Goal: Task Accomplishment & Management: Complete application form

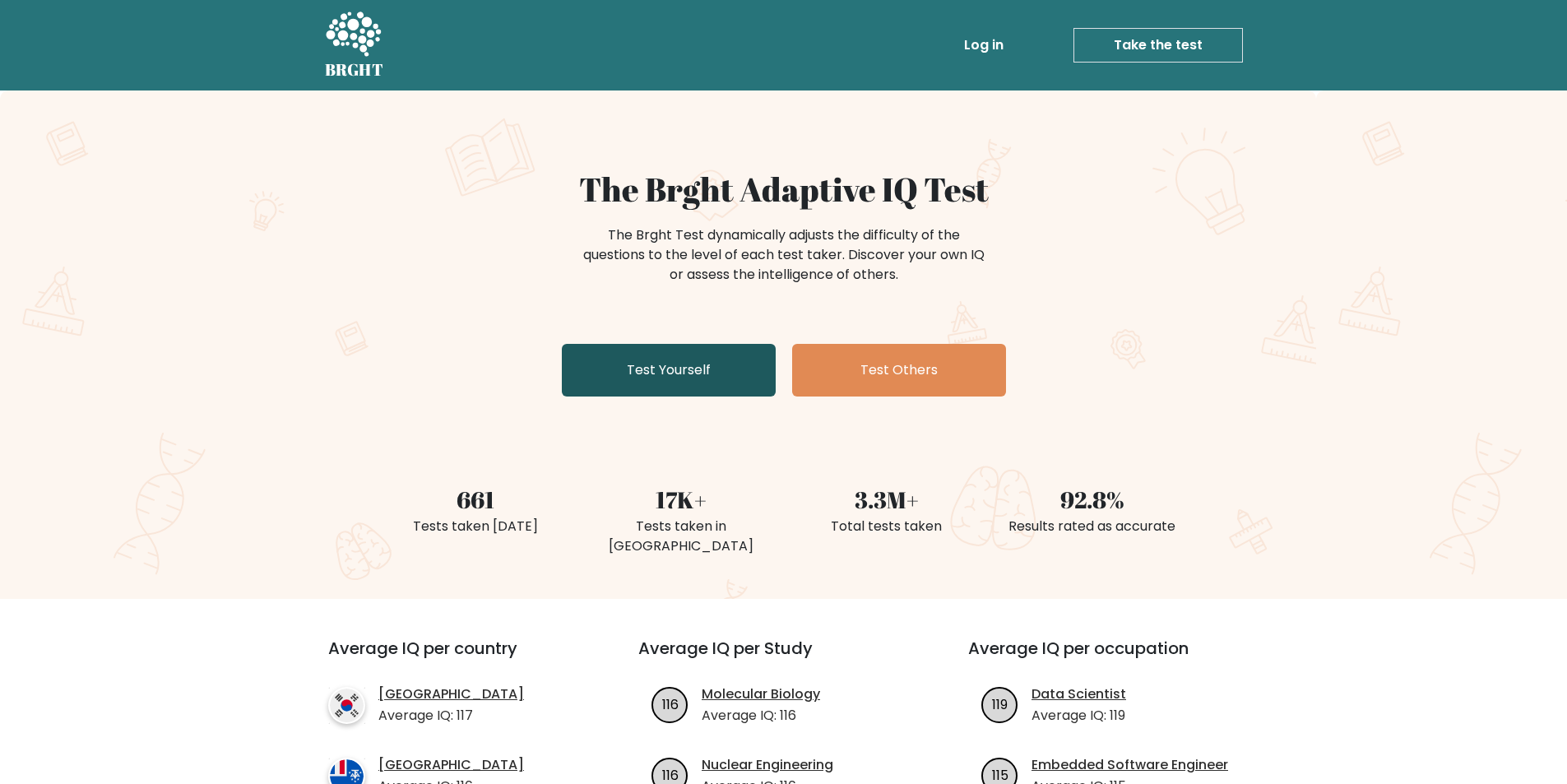
click at [684, 366] on link "Test Yourself" at bounding box center [668, 370] width 214 height 53
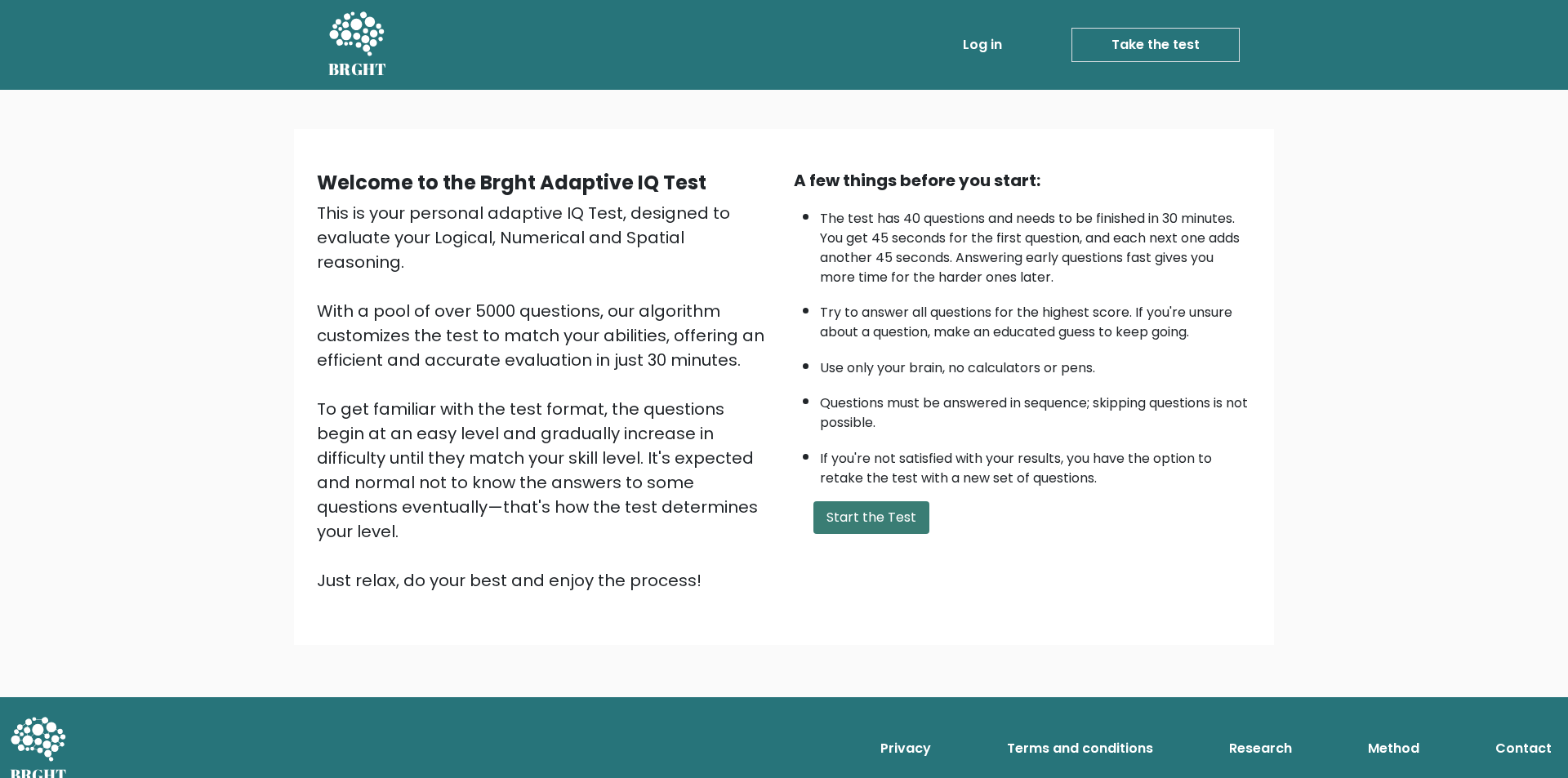
click at [828, 510] on button "Start the Test" at bounding box center [871, 517] width 116 height 33
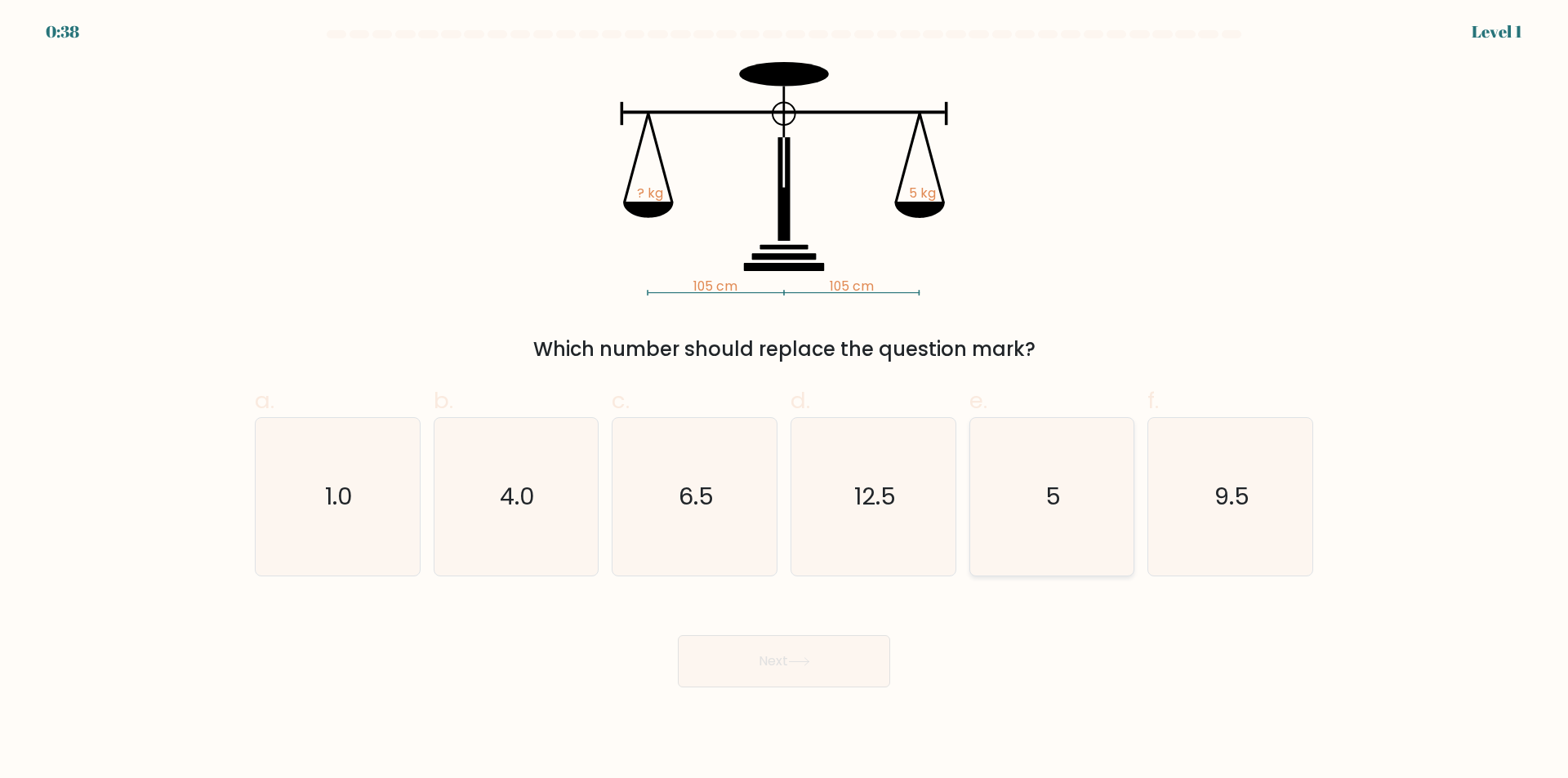
click at [1007, 521] on icon "5" at bounding box center [1051, 497] width 158 height 157
click at [784, 400] on input "e. 5" at bounding box center [784, 395] width 1 height 11
radio input "true"
click at [807, 649] on button "Next" at bounding box center [784, 661] width 213 height 52
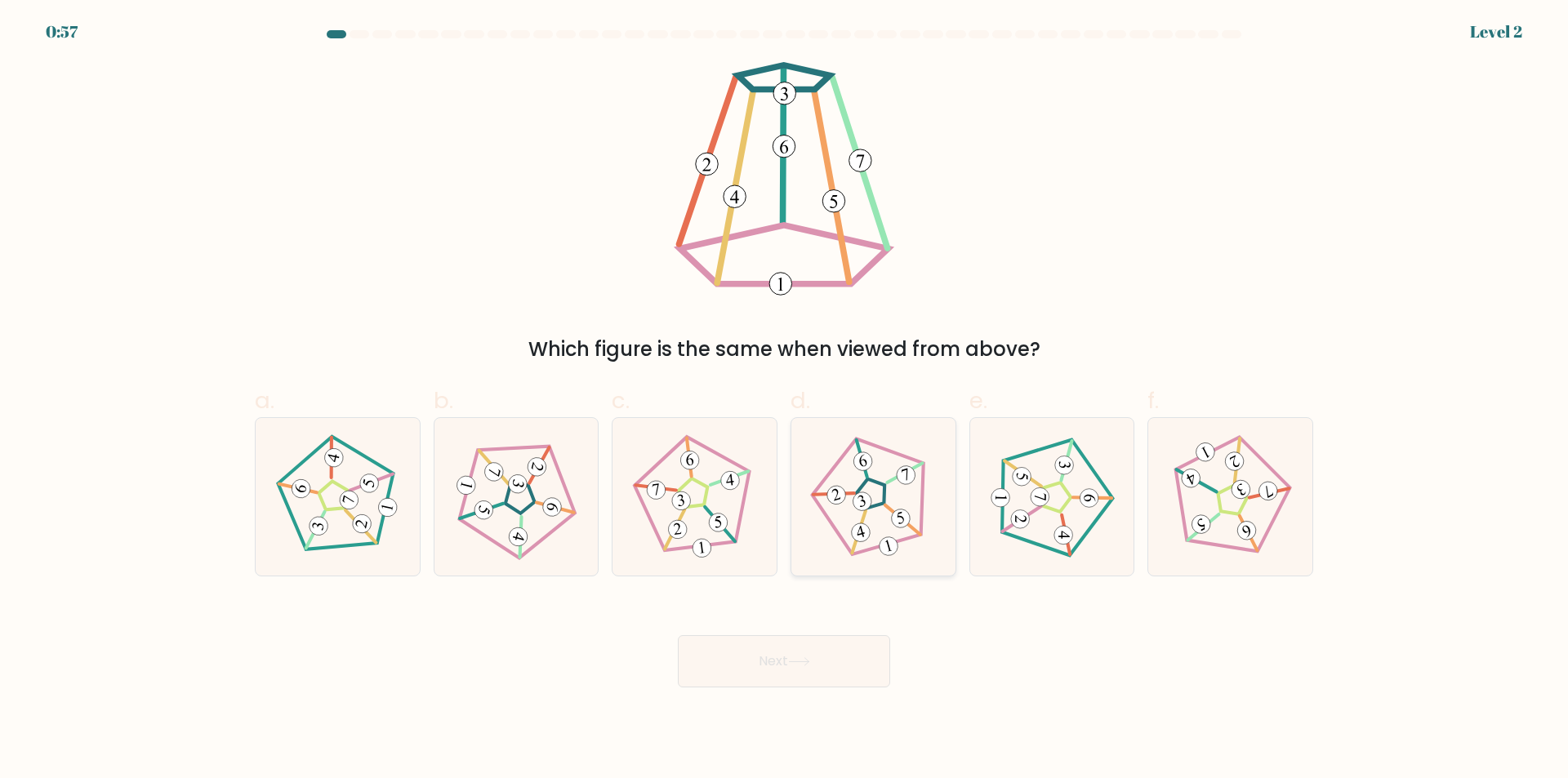
click at [873, 510] on icon at bounding box center [873, 497] width 125 height 125
click at [784, 400] on input "d." at bounding box center [784, 395] width 1 height 11
radio input "true"
click at [803, 661] on icon at bounding box center [799, 661] width 22 height 9
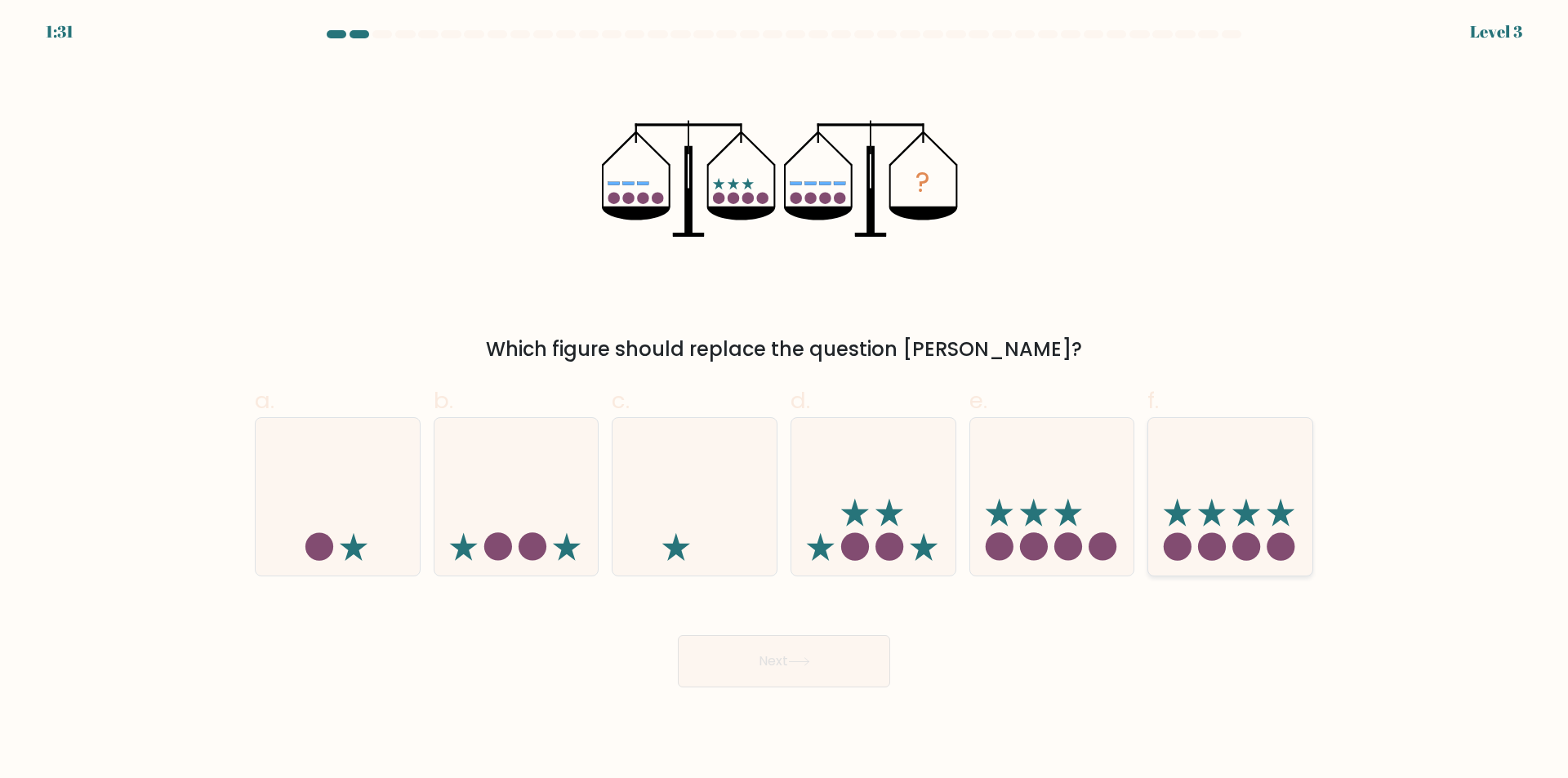
click at [1205, 520] on icon at bounding box center [1230, 497] width 164 height 135
click at [784, 400] on input "f." at bounding box center [784, 395] width 1 height 11
radio input "true"
click at [784, 663] on button "Next" at bounding box center [784, 661] width 213 height 52
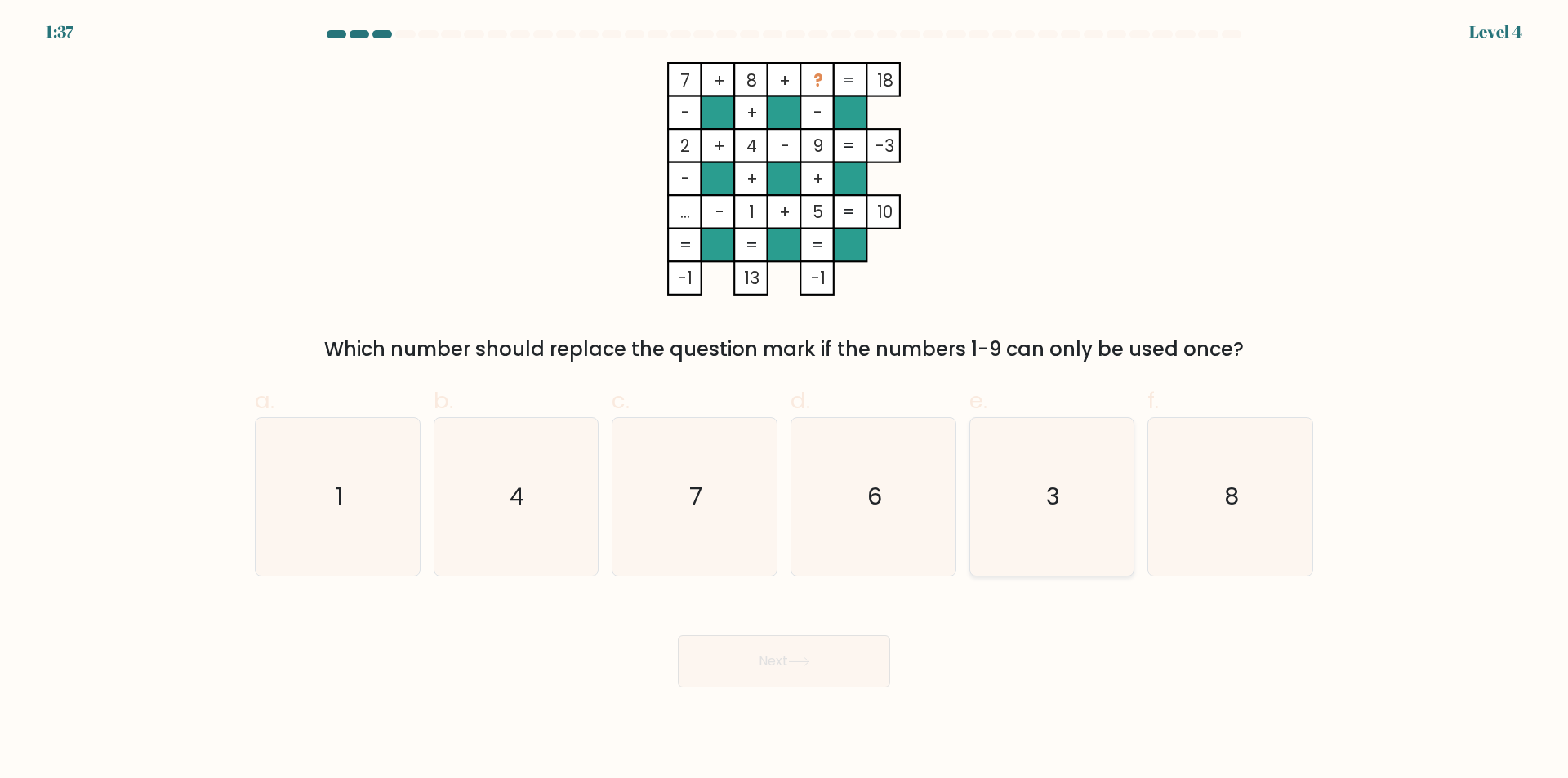
click at [1018, 495] on icon "3" at bounding box center [1051, 497] width 158 height 157
click at [784, 400] on input "e. 3" at bounding box center [784, 395] width 1 height 11
radio input "true"
click at [795, 661] on icon at bounding box center [799, 661] width 22 height 9
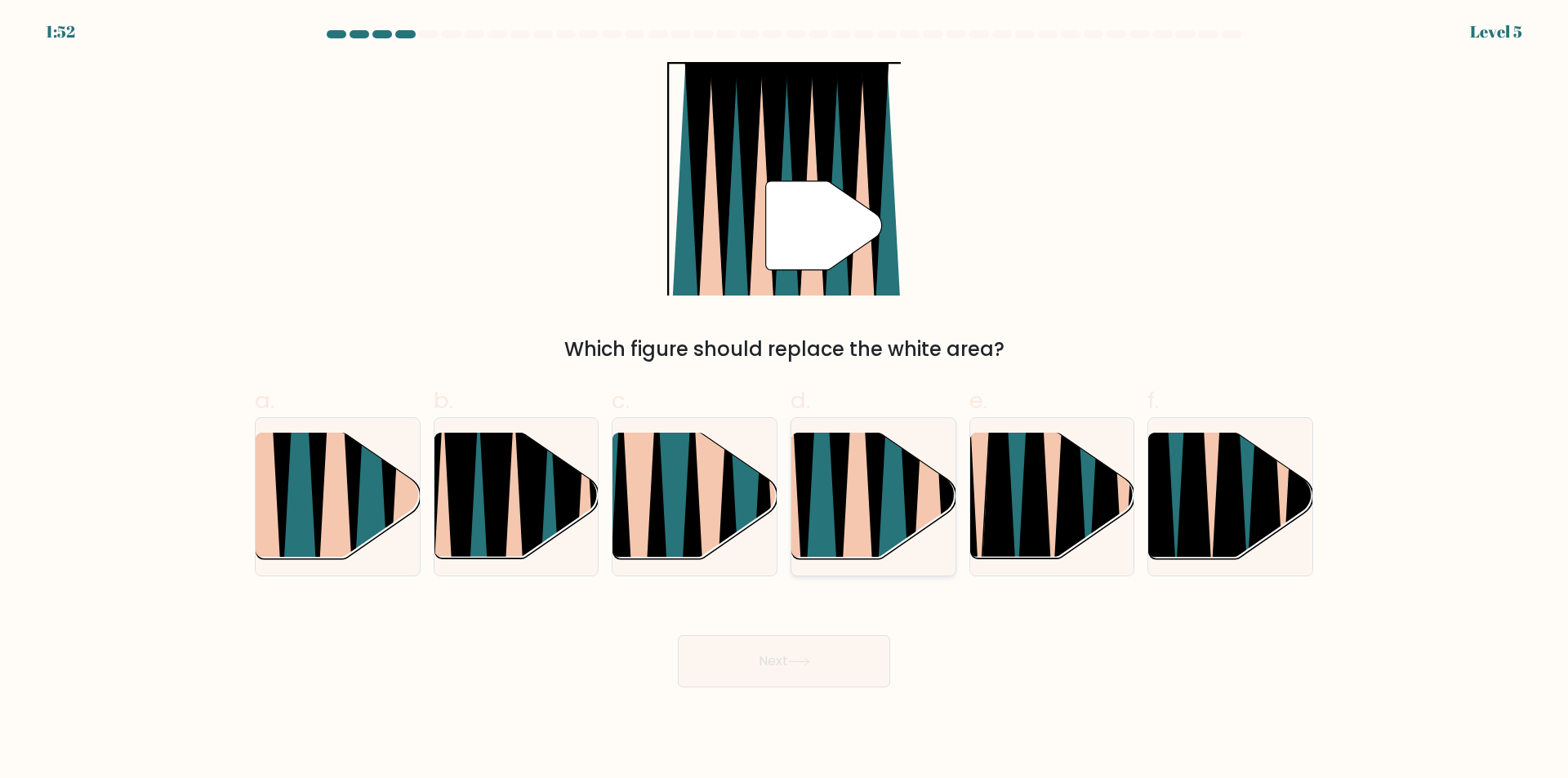
click at [934, 499] on icon at bounding box center [928, 431] width 36 height 328
click at [784, 400] on input "d." at bounding box center [784, 395] width 1 height 11
radio input "true"
click at [790, 661] on button "Next" at bounding box center [784, 661] width 213 height 52
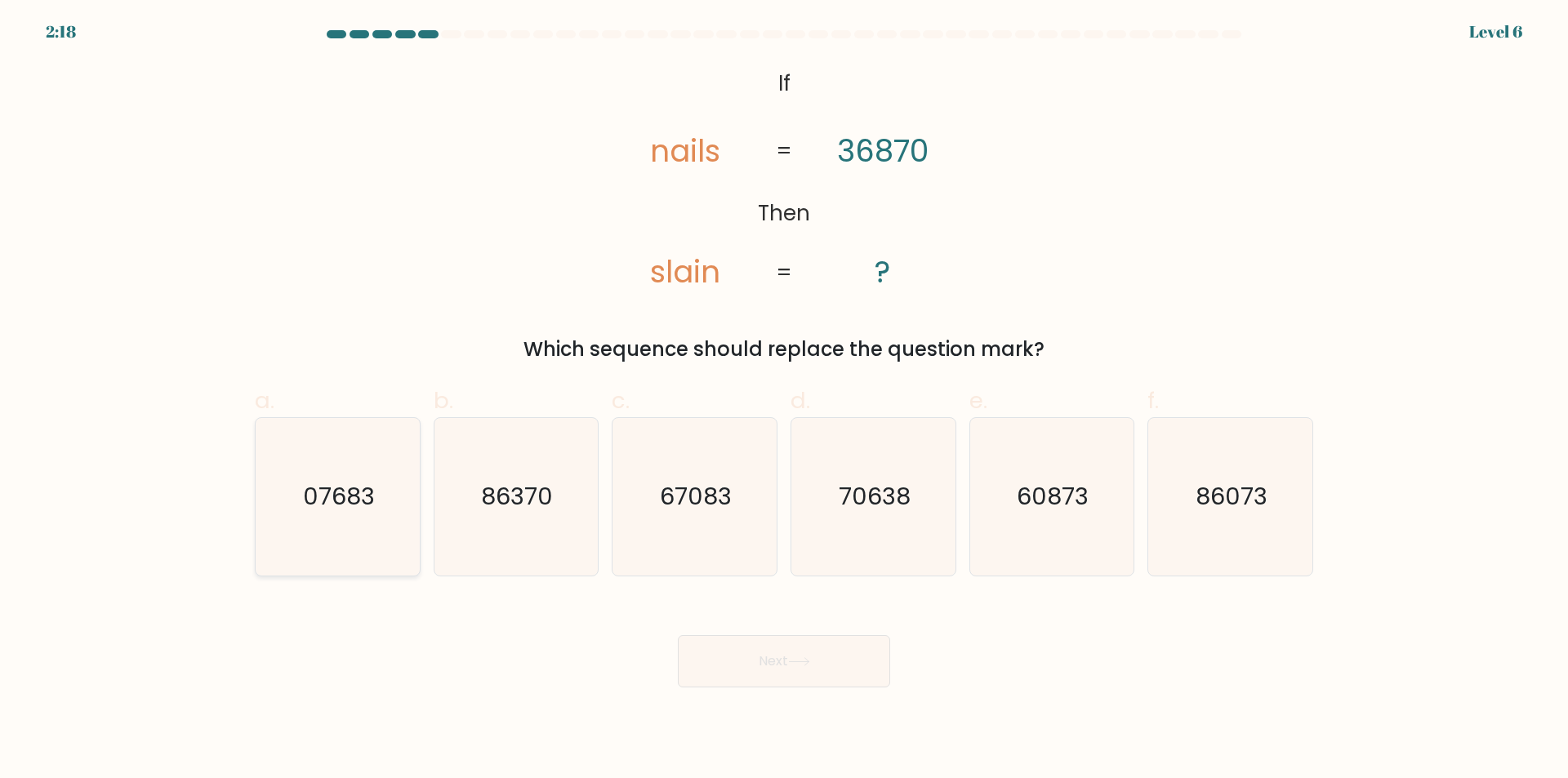
click at [296, 480] on icon "07683" at bounding box center [338, 497] width 158 height 157
click at [784, 400] on input "a. 07683" at bounding box center [784, 395] width 1 height 11
radio input "true"
click at [819, 676] on button "Next" at bounding box center [784, 661] width 213 height 52
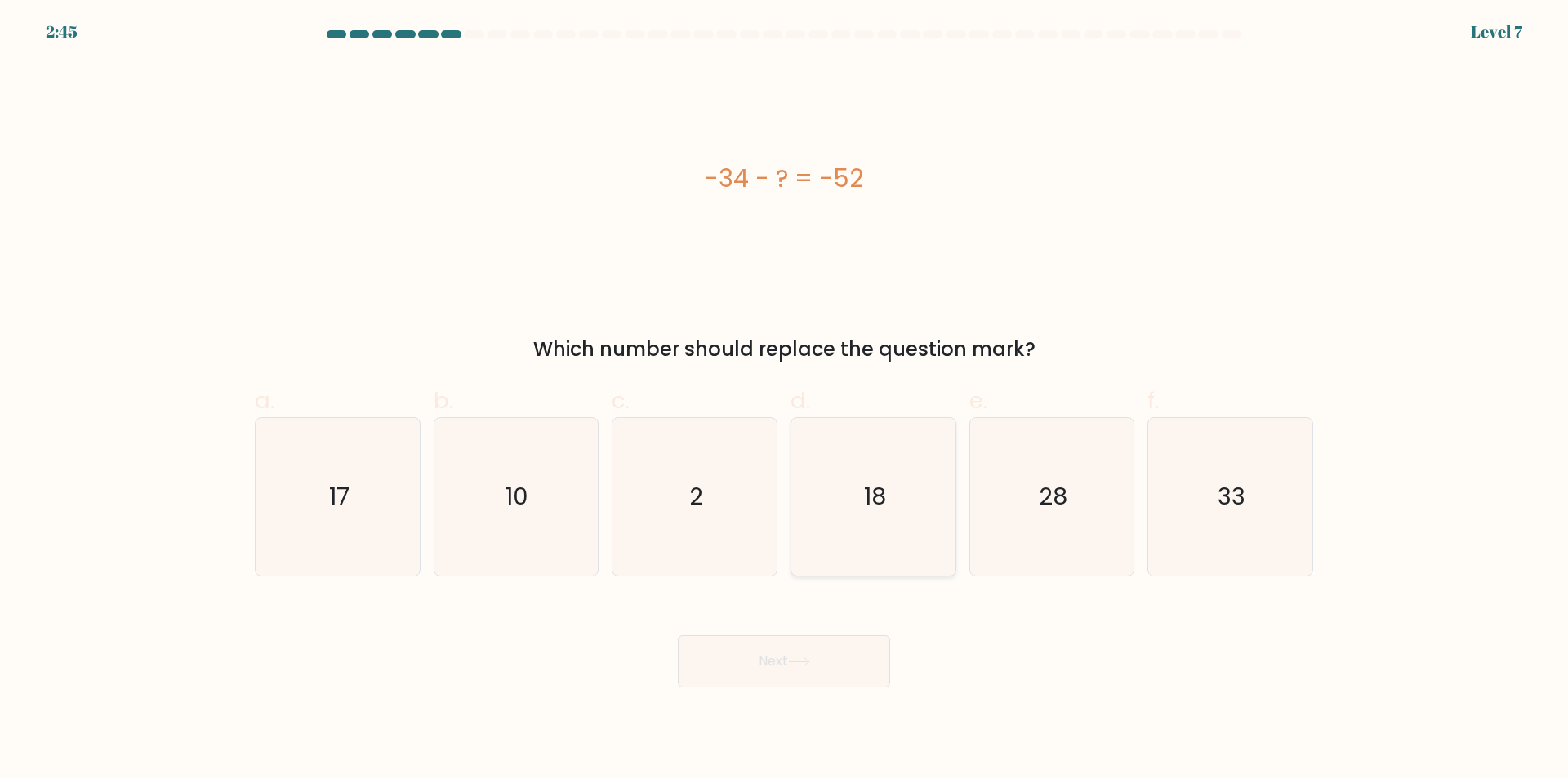
click at [872, 504] on text "18" at bounding box center [875, 497] width 22 height 33
click at [784, 400] on input "d. 18" at bounding box center [784, 395] width 1 height 11
radio input "true"
click at [804, 649] on button "Next" at bounding box center [784, 661] width 213 height 52
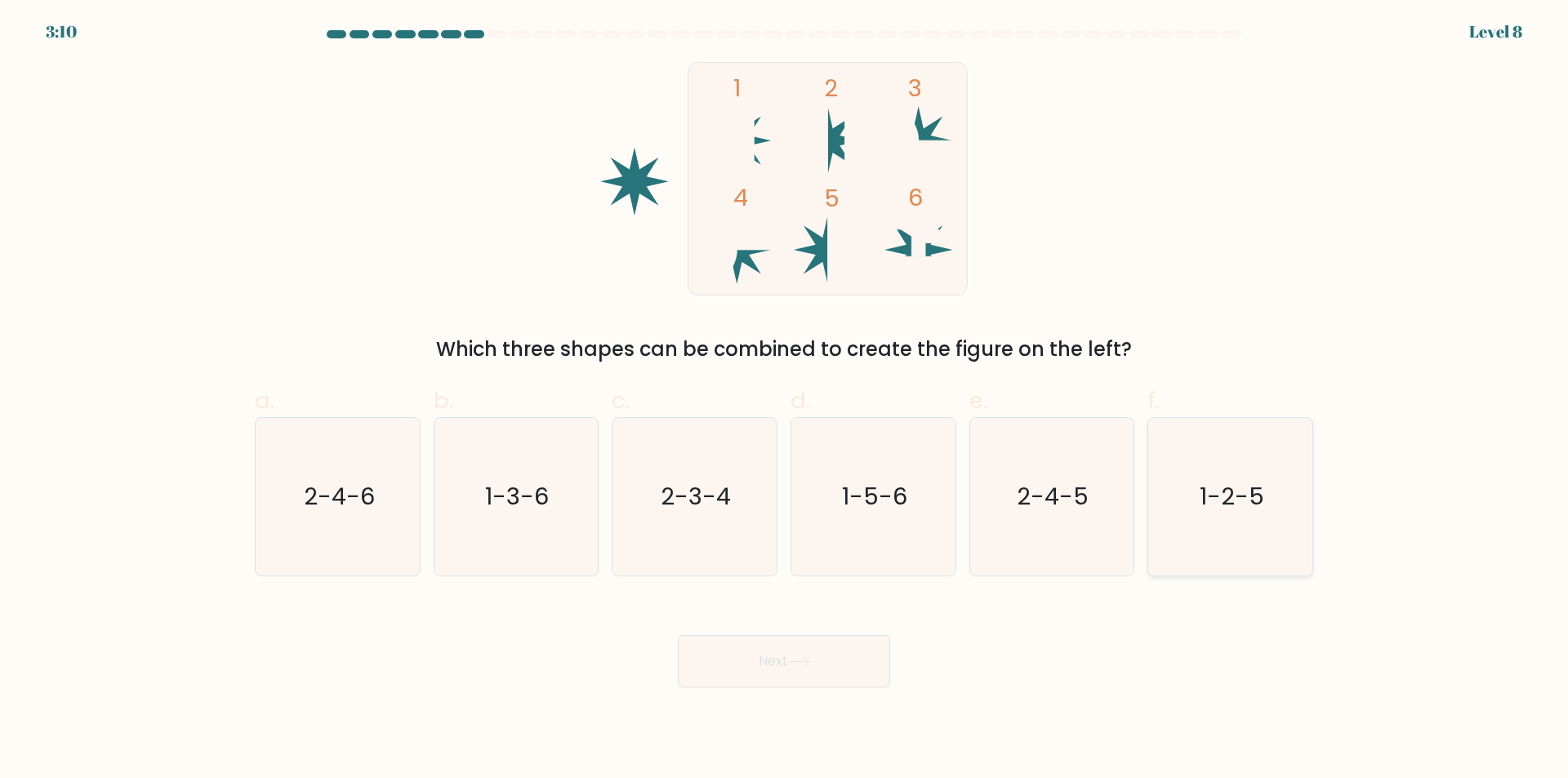
click at [1234, 511] on text "1-2-5" at bounding box center [1232, 497] width 64 height 33
click at [784, 400] on input "f. 1-2-5" at bounding box center [784, 395] width 1 height 11
radio input "true"
click at [786, 662] on button "Next" at bounding box center [784, 661] width 213 height 52
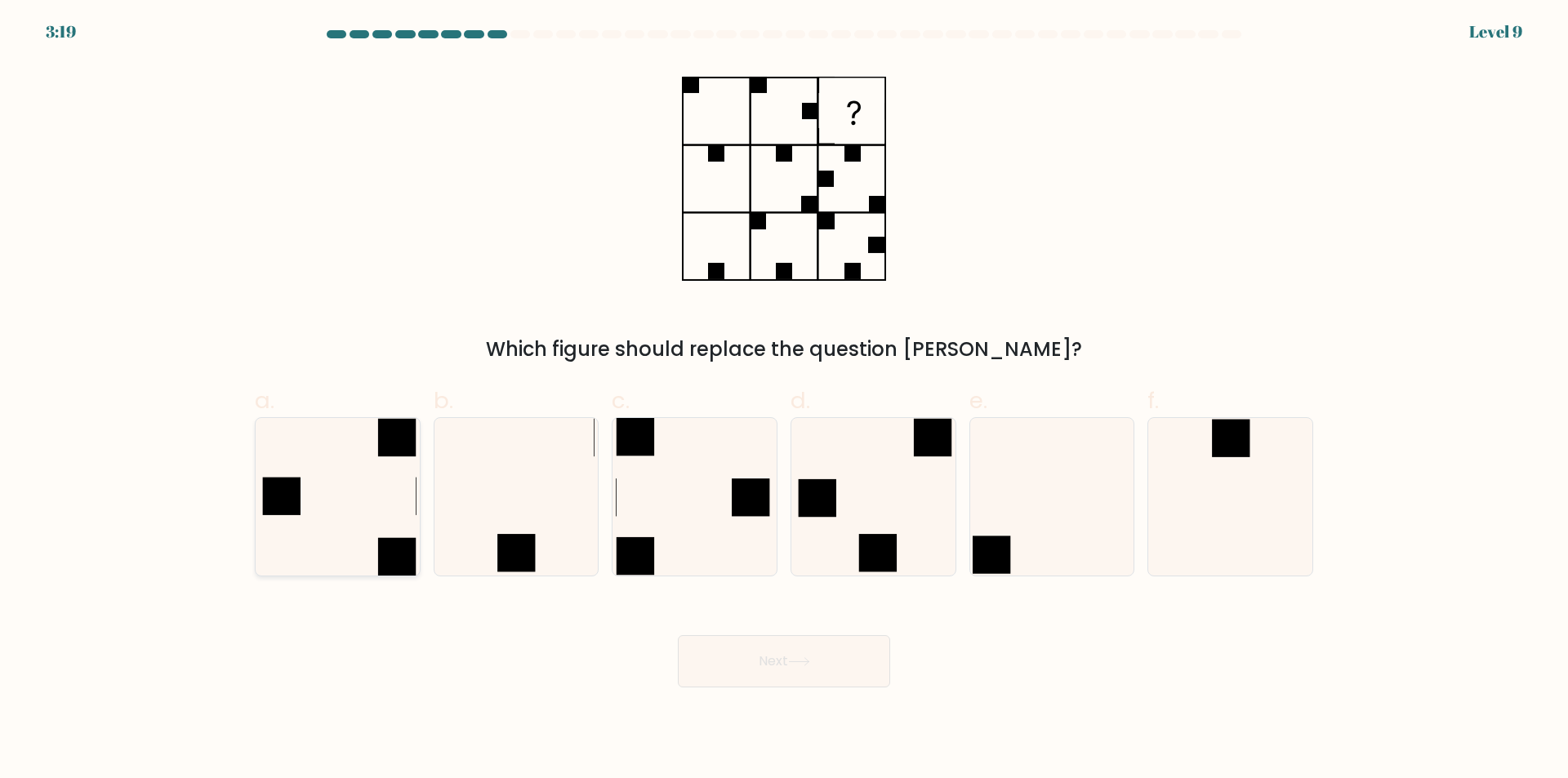
click at [380, 547] on rect at bounding box center [396, 556] width 37 height 37
click at [784, 400] on input "a." at bounding box center [784, 395] width 1 height 11
radio input "true"
click at [751, 670] on button "Next" at bounding box center [784, 661] width 213 height 52
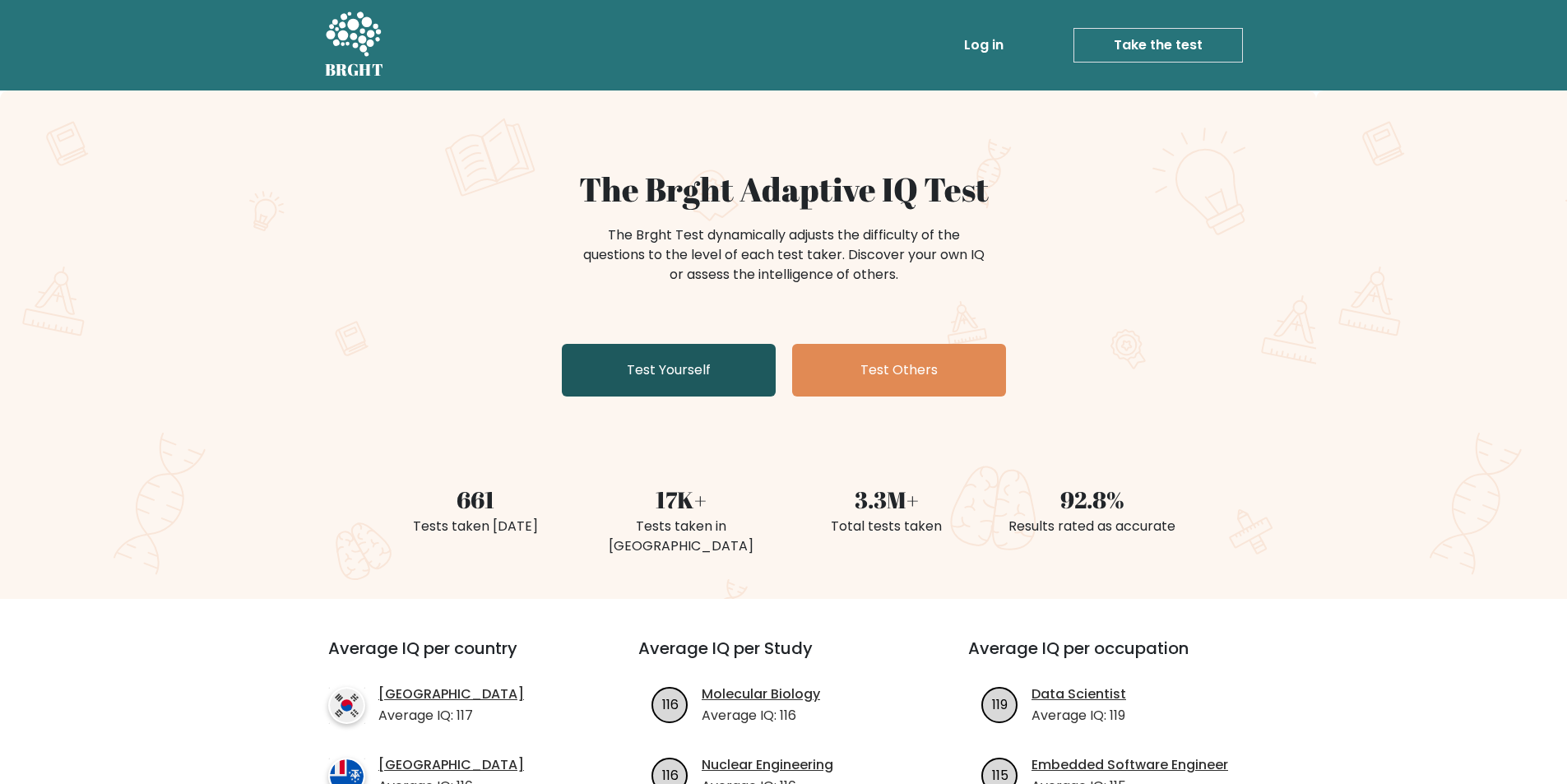
click at [677, 386] on link "Test Yourself" at bounding box center [668, 370] width 214 height 53
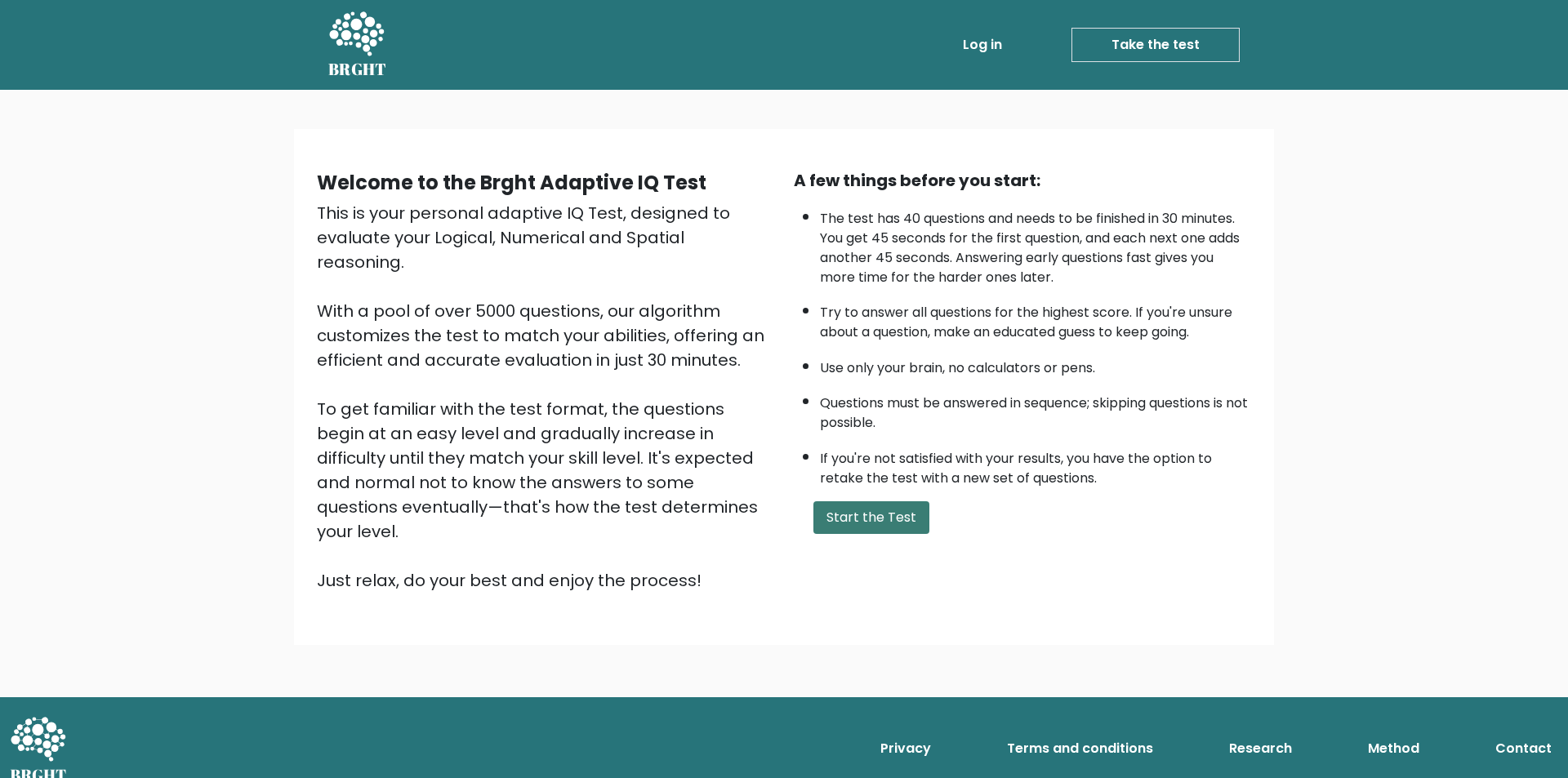
click at [848, 525] on button "Start the Test" at bounding box center [871, 517] width 116 height 33
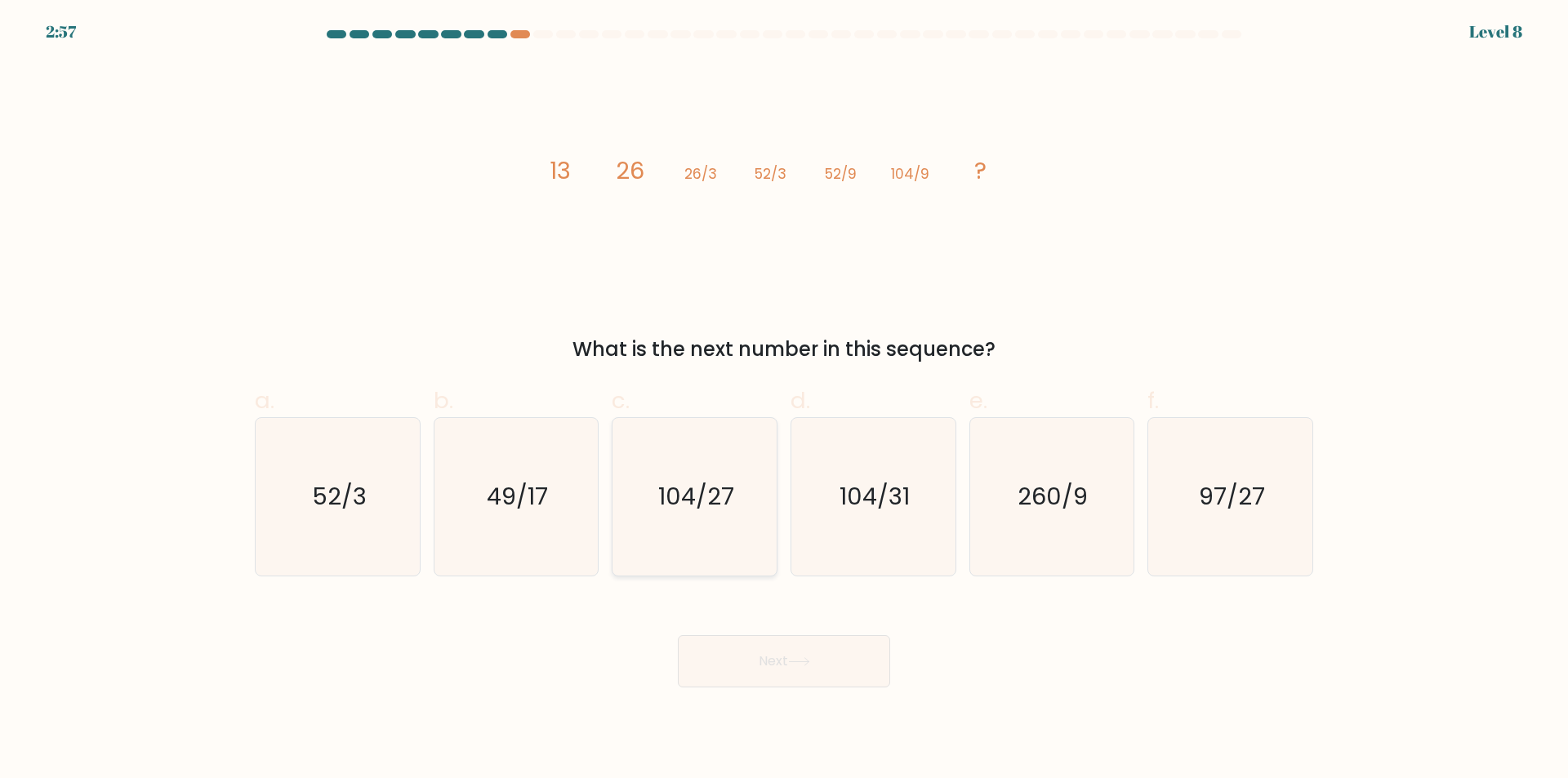
click at [685, 516] on icon "104/27" at bounding box center [695, 497] width 158 height 157
click at [784, 400] on input "c. 104/27" at bounding box center [784, 395] width 1 height 11
radio input "true"
click at [775, 665] on button "Next" at bounding box center [784, 661] width 213 height 52
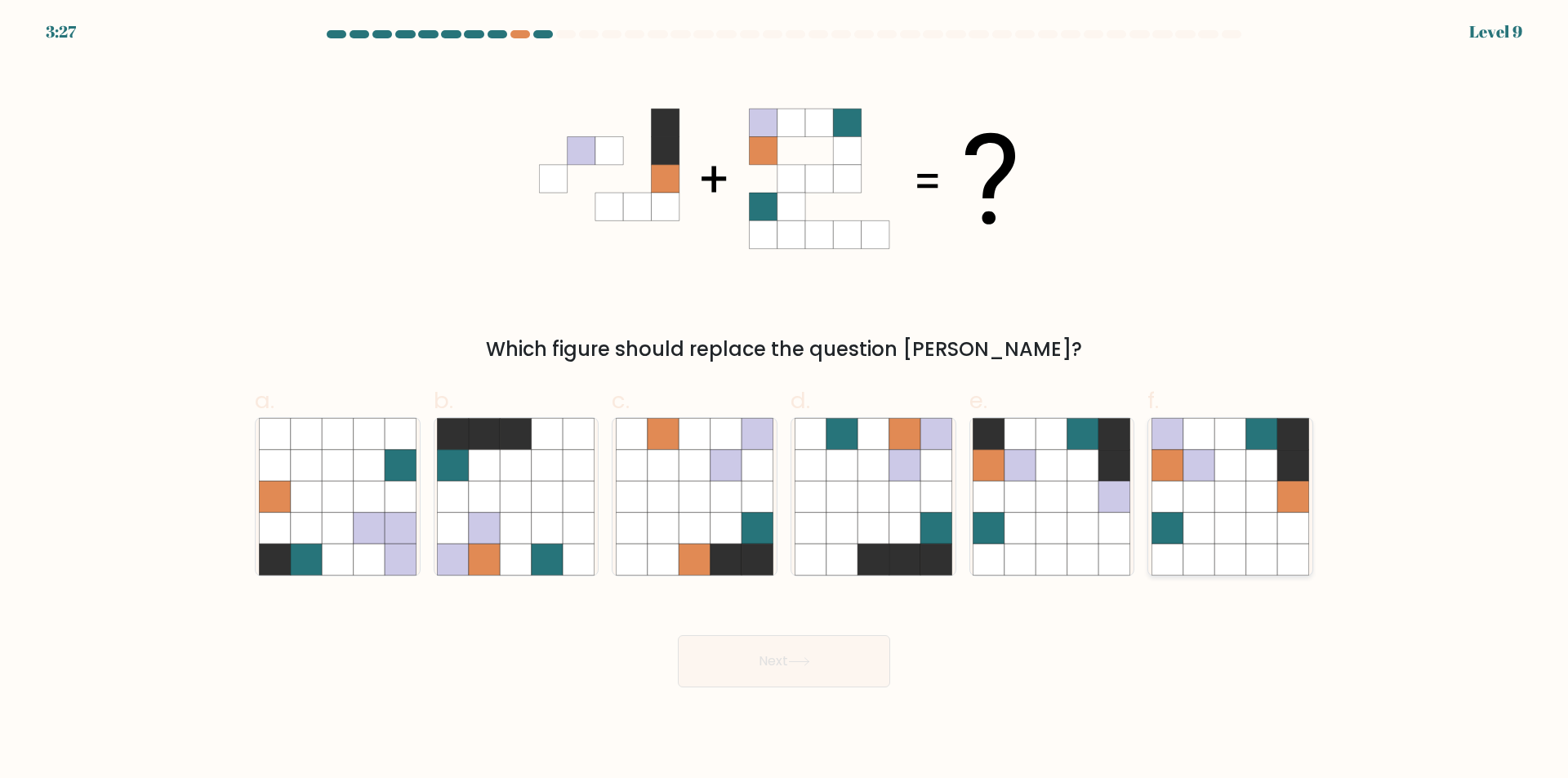
click at [1293, 514] on icon at bounding box center [1293, 527] width 31 height 31
click at [784, 400] on input "f." at bounding box center [784, 395] width 1 height 11
radio input "true"
click at [766, 671] on button "Next" at bounding box center [784, 661] width 213 height 52
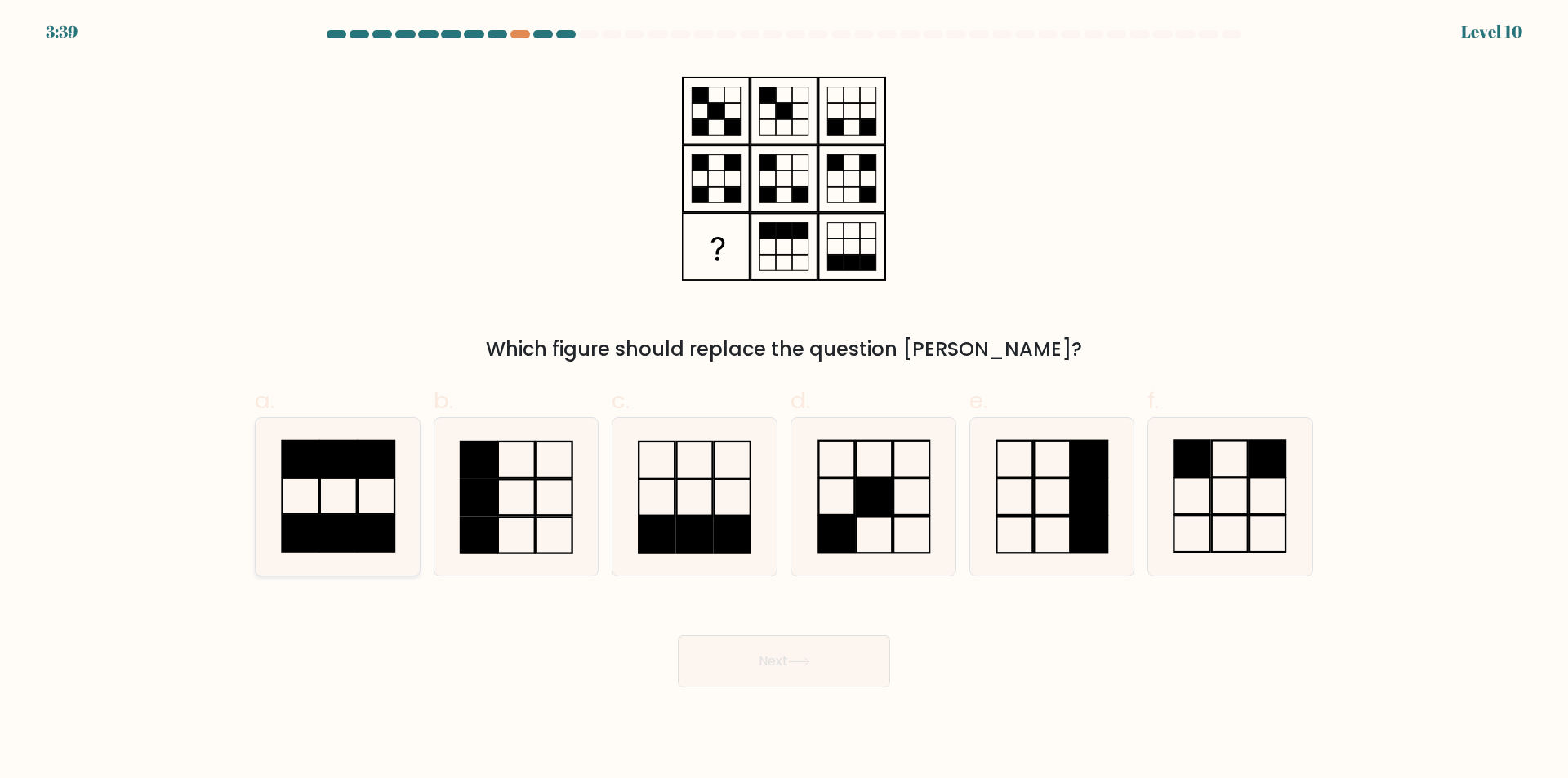
click at [374, 513] on rect at bounding box center [375, 496] width 36 height 36
click at [784, 400] on input "a." at bounding box center [784, 395] width 1 height 11
radio input "true"
click at [798, 659] on icon at bounding box center [799, 661] width 22 height 9
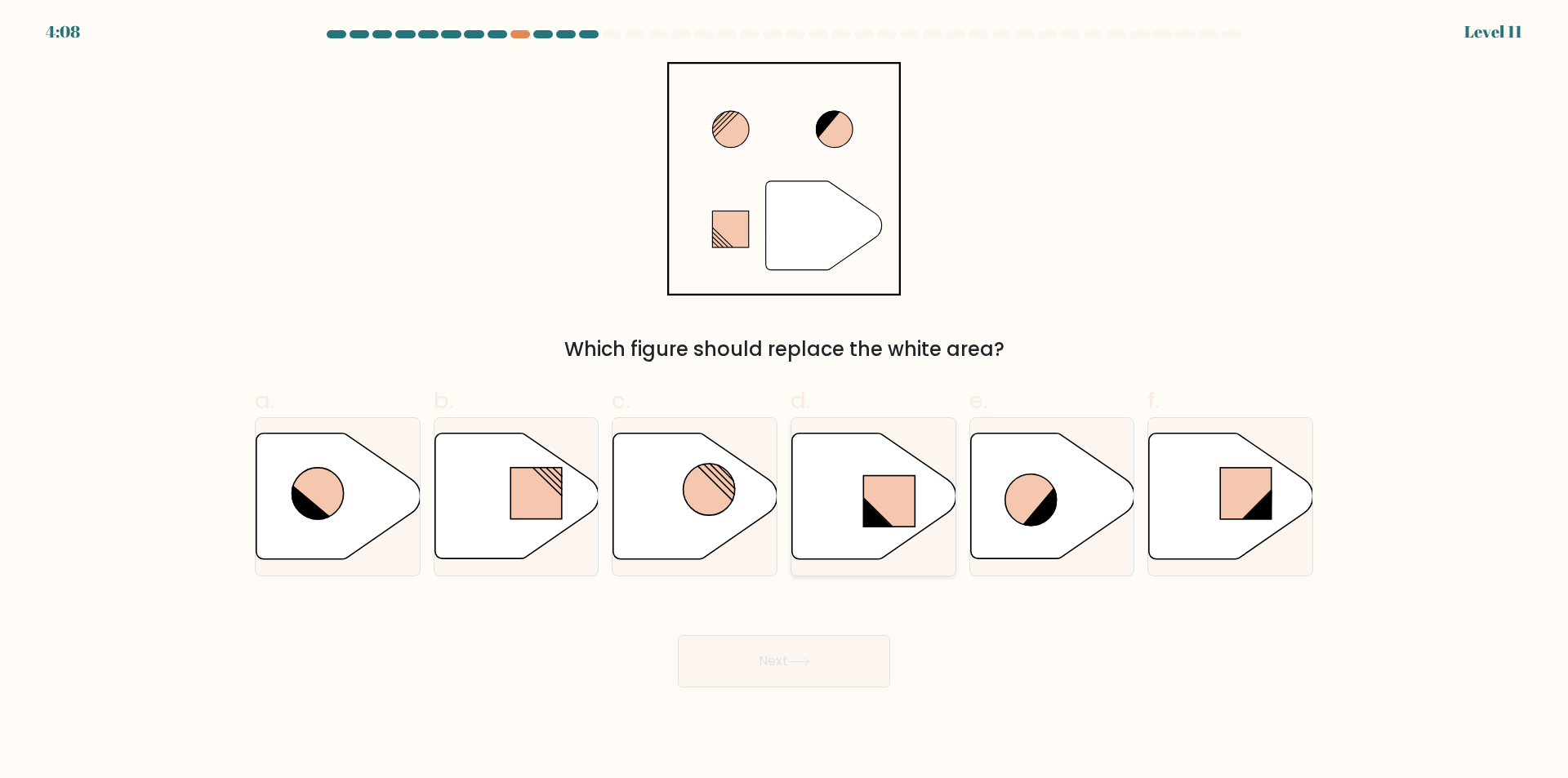
click at [881, 513] on rect at bounding box center [889, 501] width 52 height 51
click at [784, 400] on input "d." at bounding box center [784, 395] width 1 height 11
radio input "true"
click at [793, 662] on icon at bounding box center [799, 661] width 22 height 9
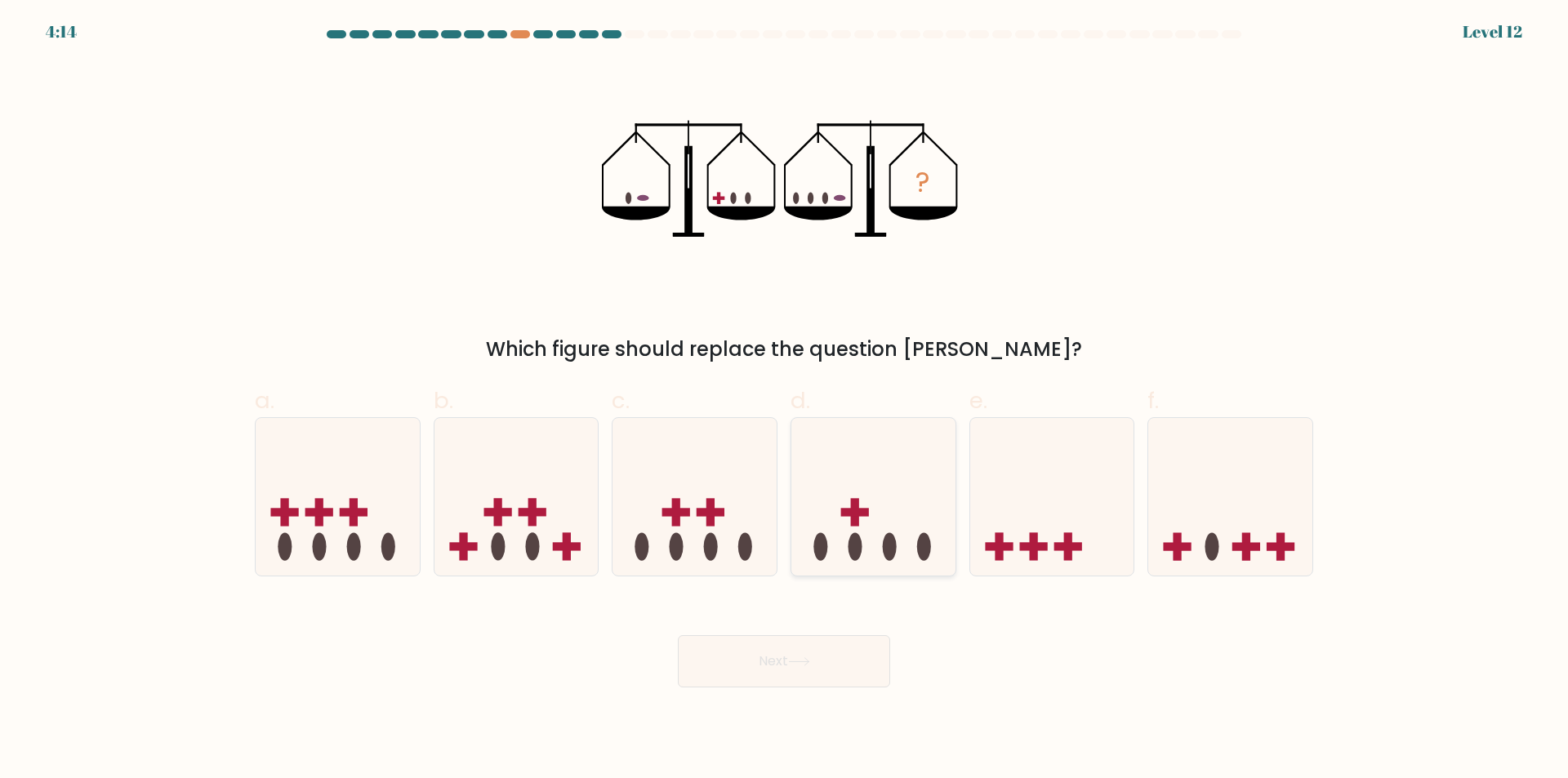
click at [917, 507] on icon at bounding box center [873, 497] width 164 height 135
click at [784, 400] on input "d." at bounding box center [784, 395] width 1 height 11
radio input "true"
click at [835, 667] on button "Next" at bounding box center [784, 661] width 213 height 52
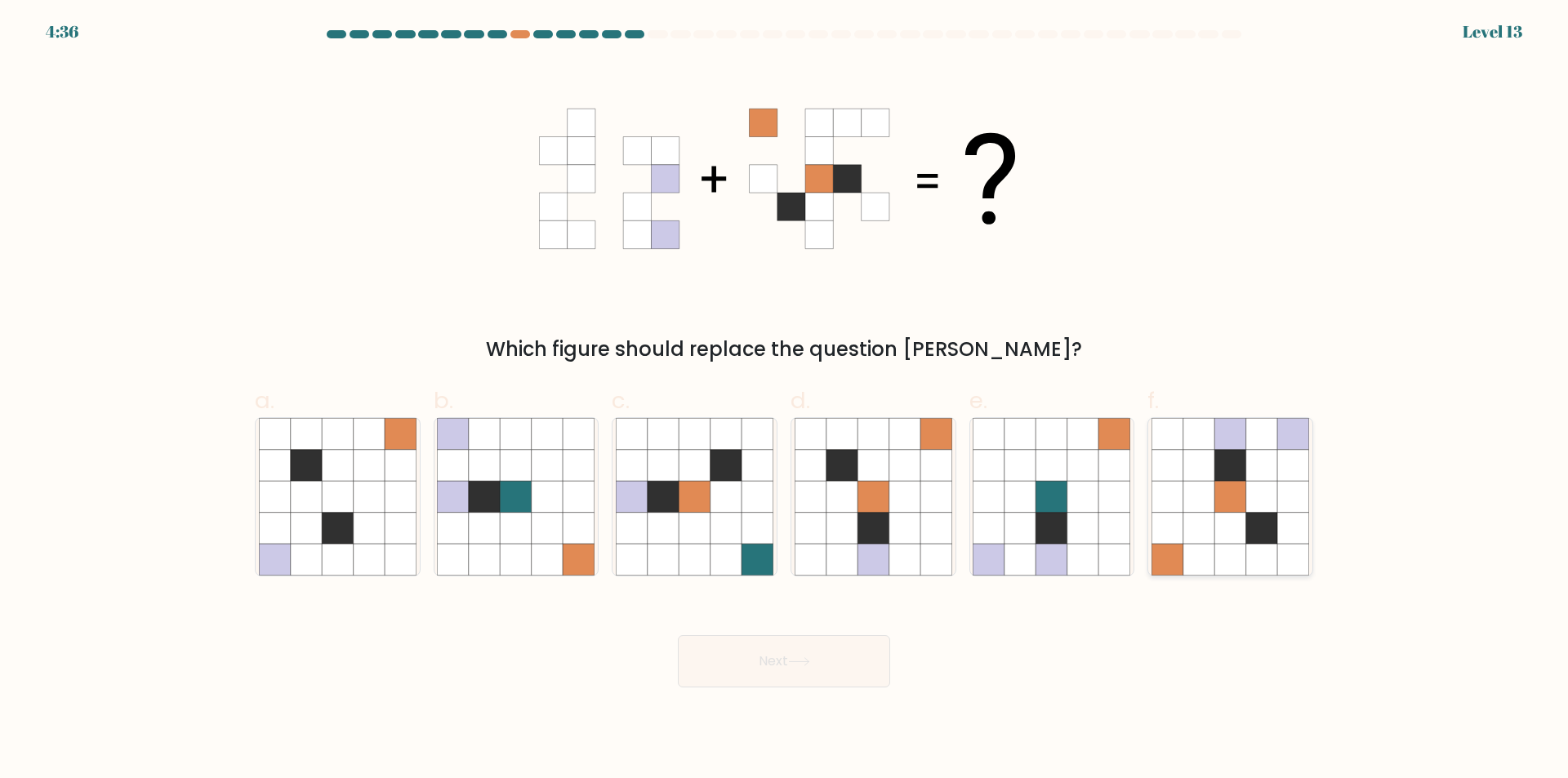
click at [1244, 465] on icon at bounding box center [1229, 465] width 31 height 31
click at [784, 400] on input "f." at bounding box center [784, 395] width 1 height 11
radio input "true"
click at [777, 668] on button "Next" at bounding box center [784, 661] width 213 height 52
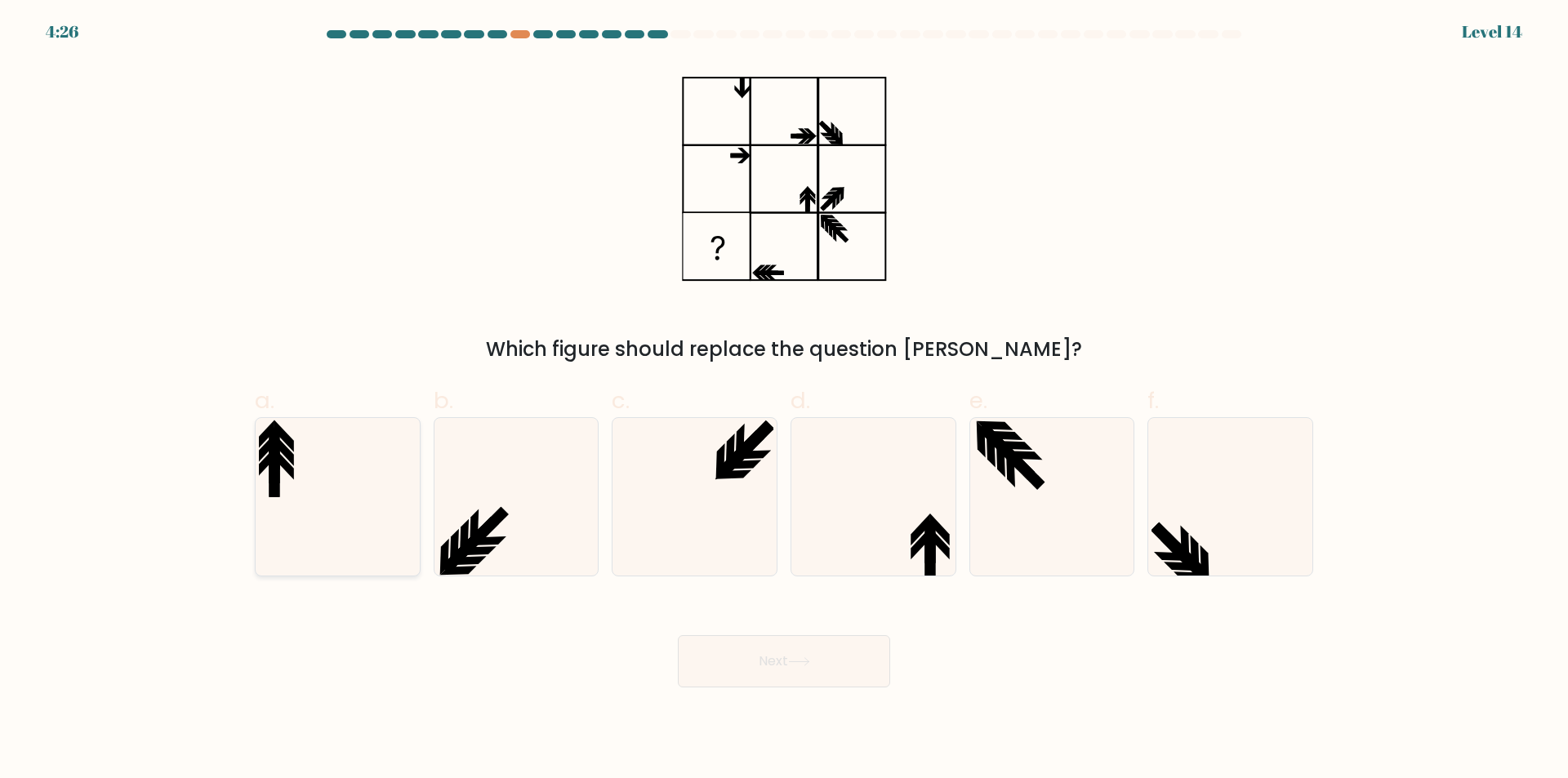
click at [375, 502] on icon at bounding box center [338, 497] width 158 height 157
click at [784, 400] on input "a." at bounding box center [784, 395] width 1 height 11
radio input "true"
click at [919, 530] on icon at bounding box center [920, 529] width 19 height 32
click at [784, 400] on input "d." at bounding box center [784, 395] width 1 height 11
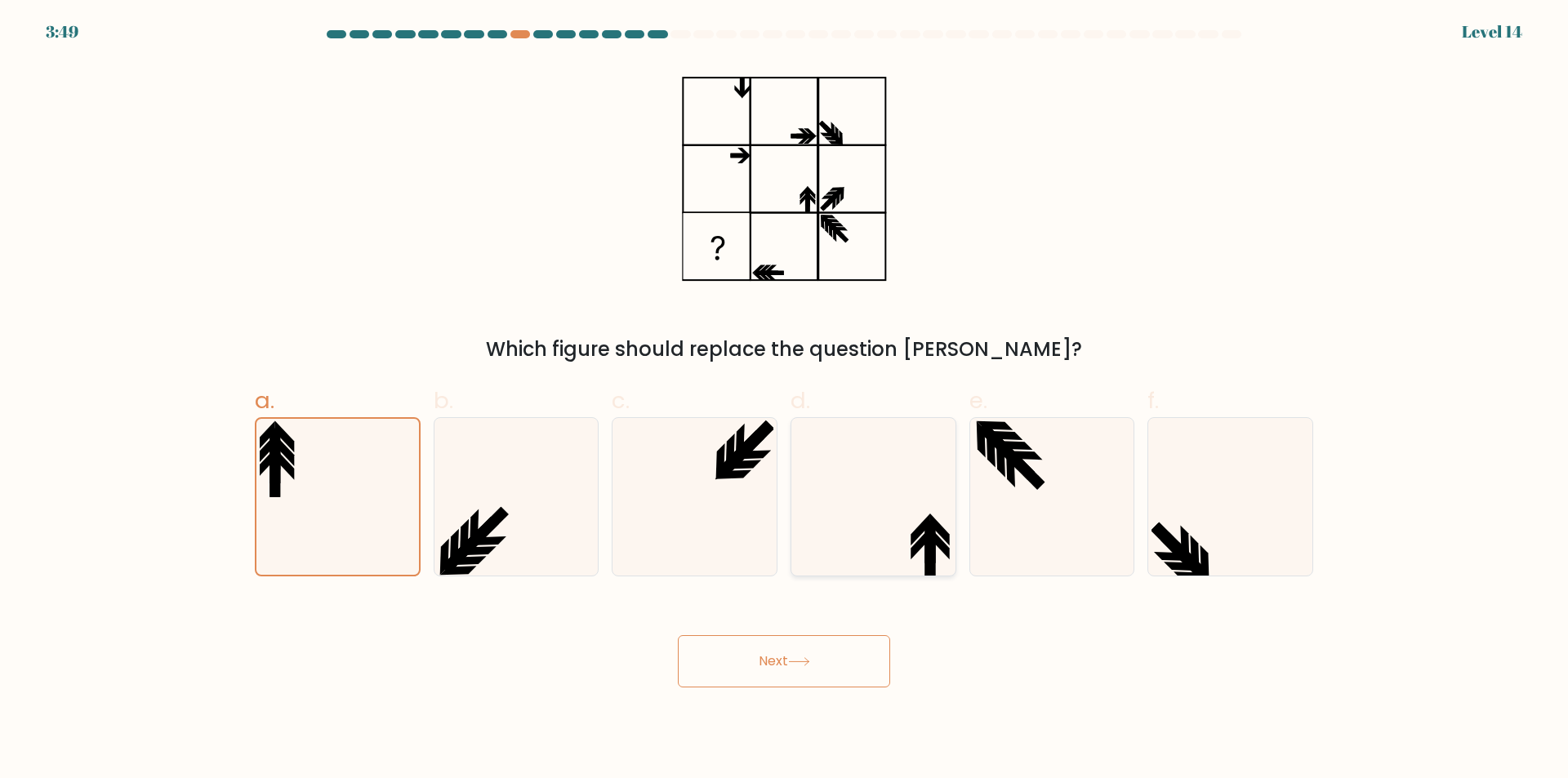
radio input "true"
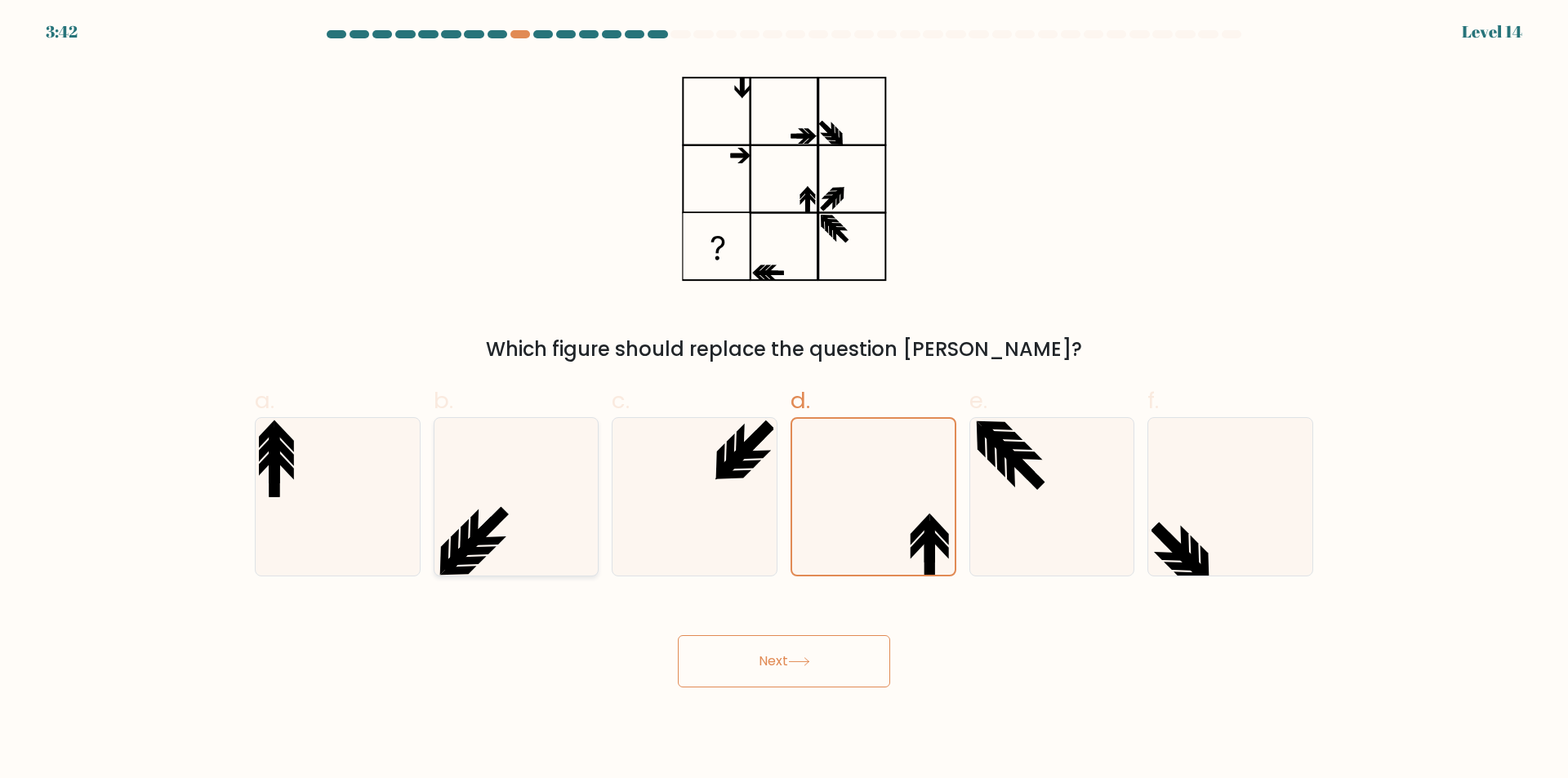
click at [509, 509] on icon at bounding box center [516, 497] width 158 height 157
click at [784, 400] on input "b." at bounding box center [784, 395] width 1 height 11
radio input "true"
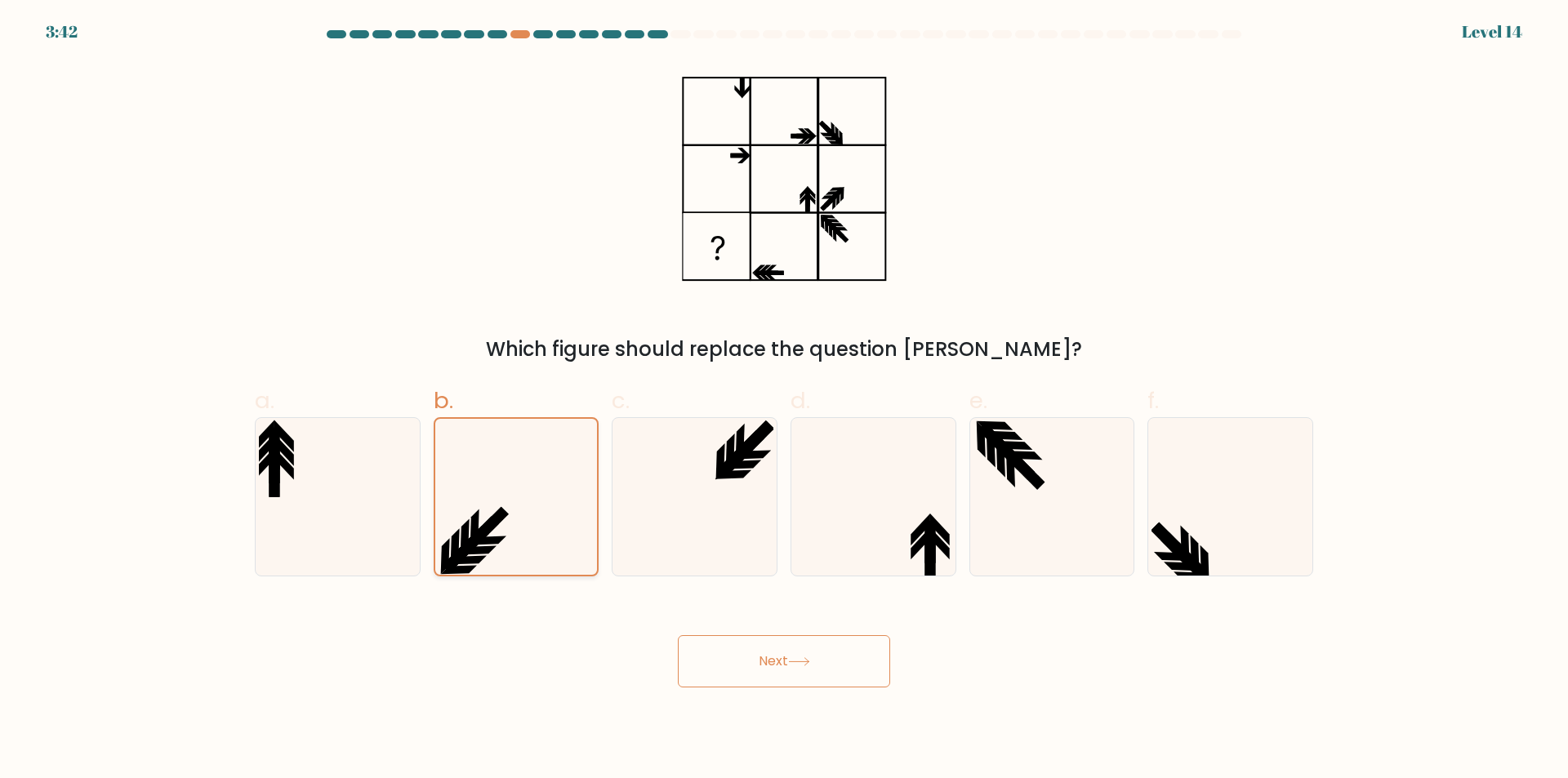
click at [509, 509] on icon at bounding box center [516, 497] width 156 height 156
click at [784, 400] on input "b." at bounding box center [784, 395] width 1 height 11
click at [509, 509] on icon at bounding box center [516, 497] width 156 height 156
click at [784, 400] on input "b." at bounding box center [784, 395] width 1 height 11
click at [657, 506] on icon at bounding box center [695, 497] width 158 height 157
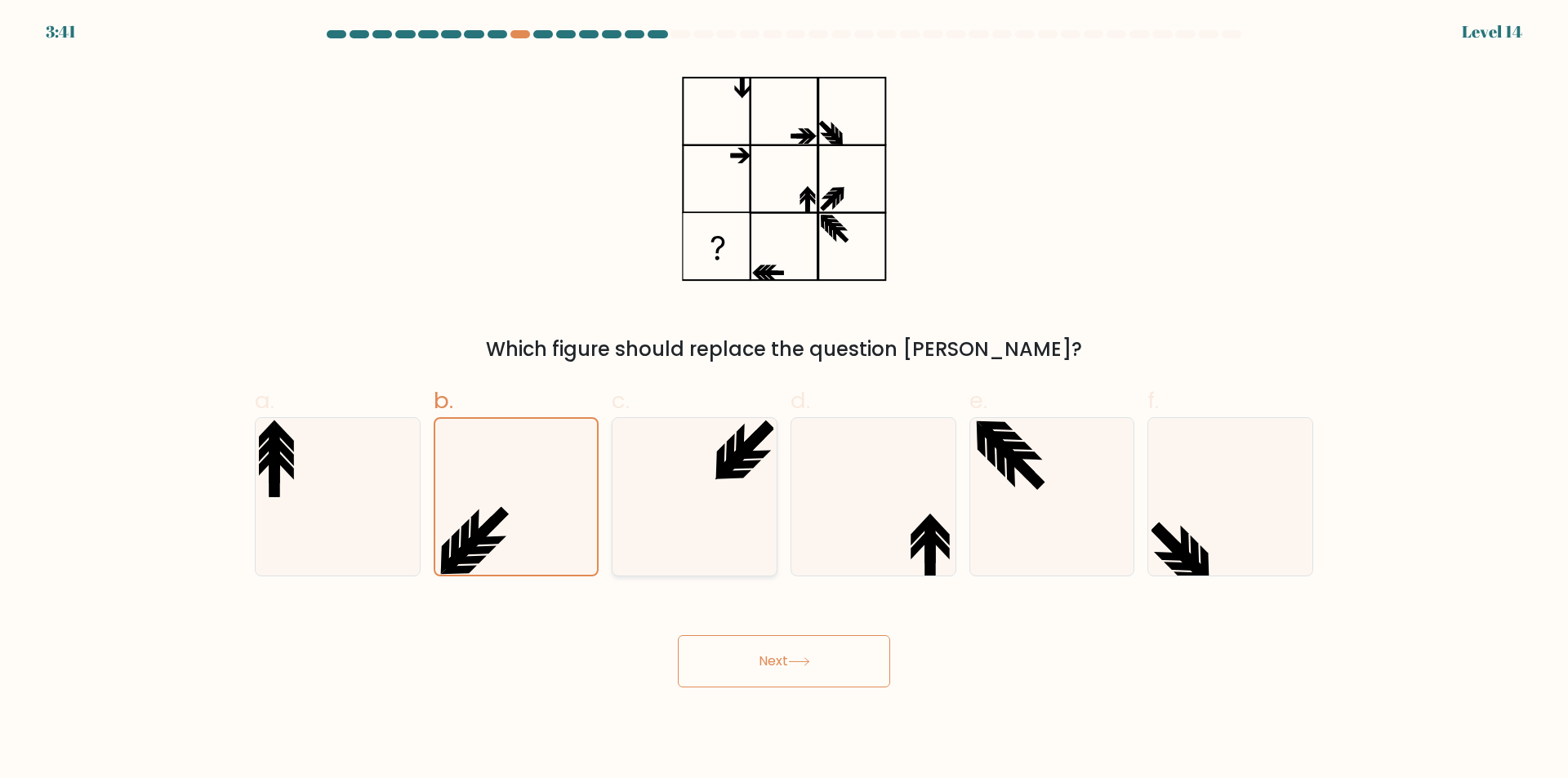
click at [784, 400] on input "c." at bounding box center [784, 395] width 1 height 11
radio input "true"
click at [762, 505] on icon at bounding box center [695, 497] width 156 height 156
click at [784, 400] on input "c." at bounding box center [784, 395] width 1 height 11
click at [260, 505] on icon at bounding box center [338, 497] width 158 height 157
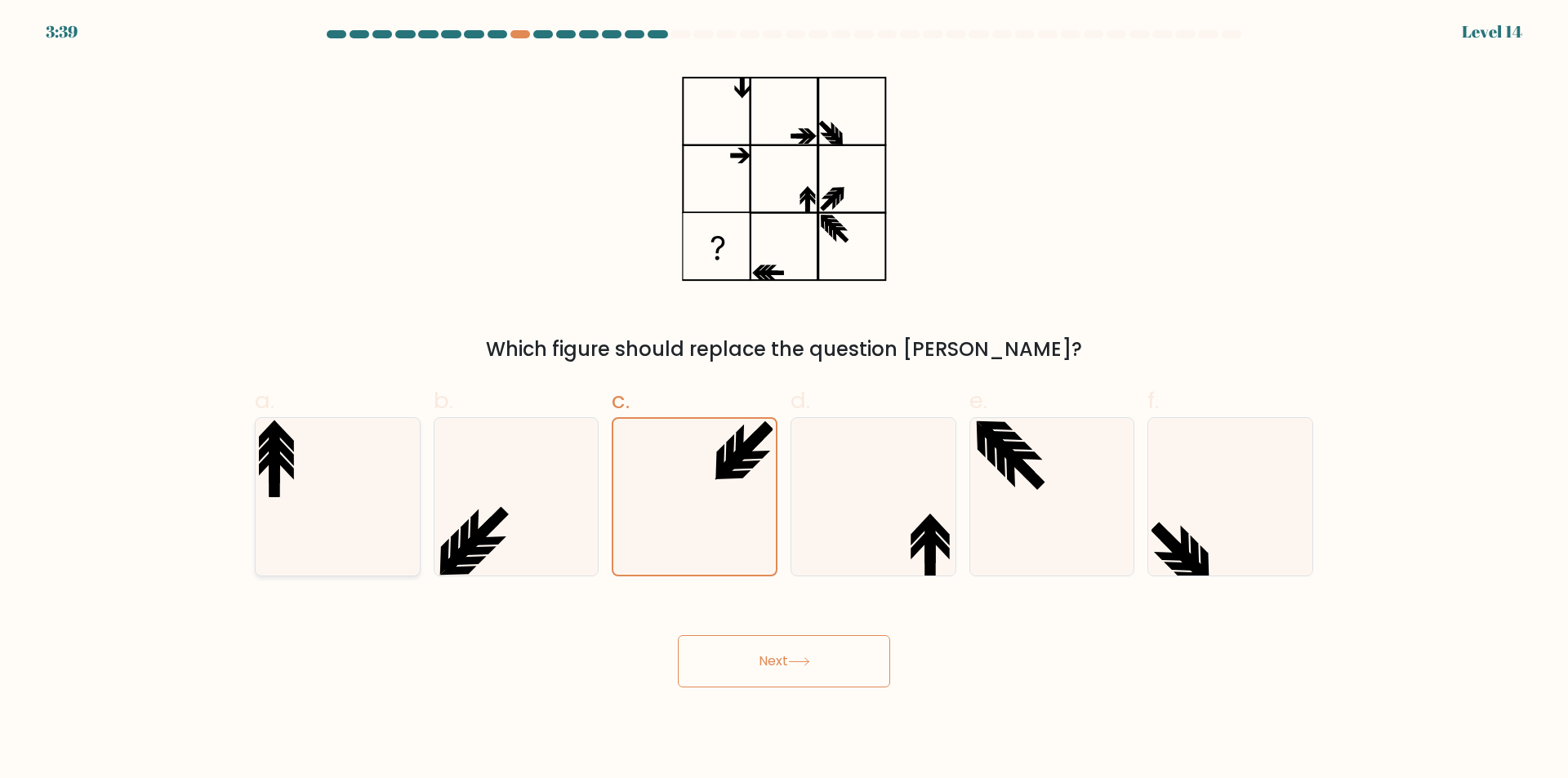
click at [784, 400] on input "a." at bounding box center [784, 395] width 1 height 11
radio input "true"
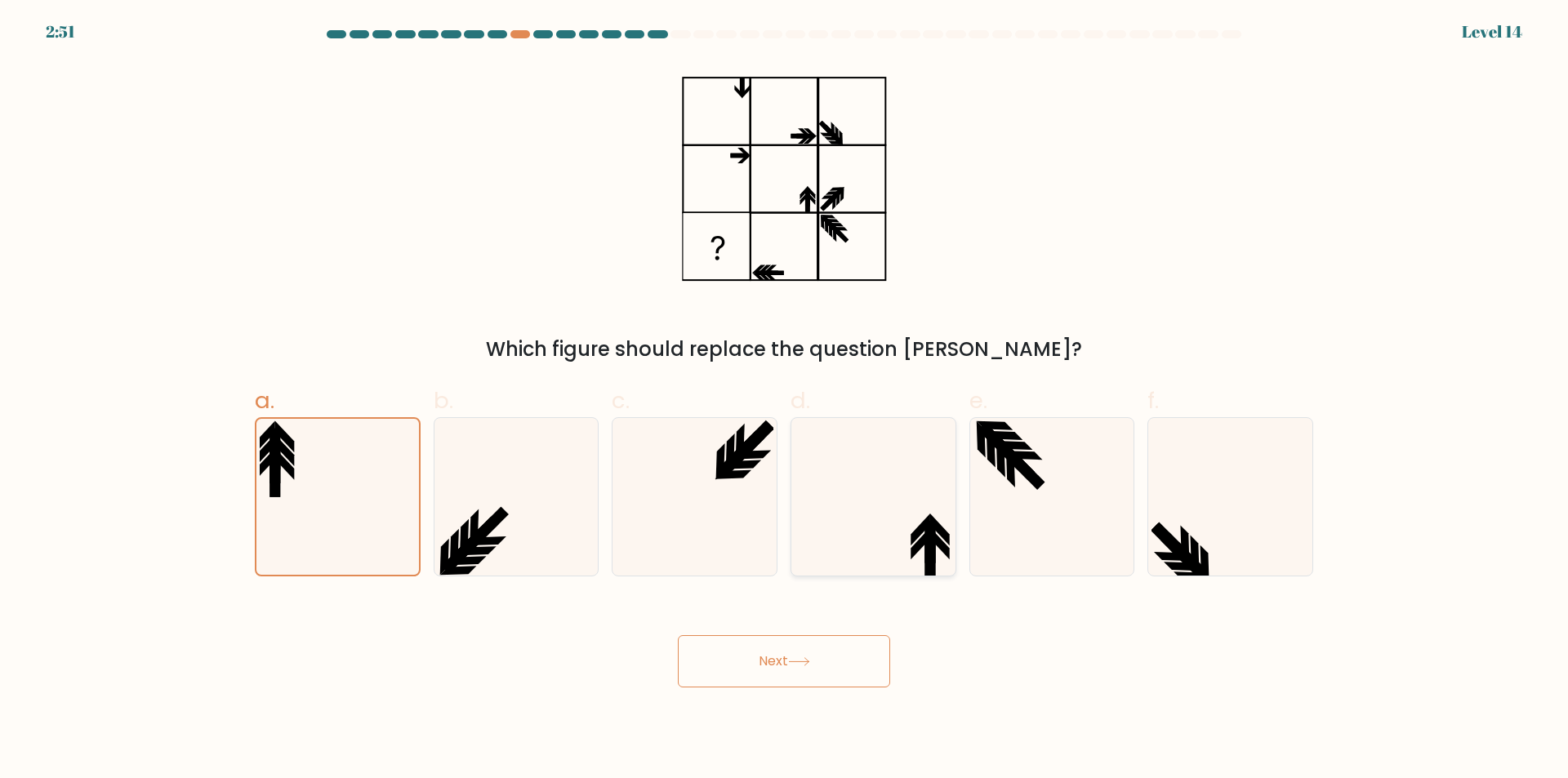
click at [902, 535] on icon at bounding box center [873, 497] width 158 height 157
click at [784, 400] on input "d." at bounding box center [784, 395] width 1 height 11
radio input "true"
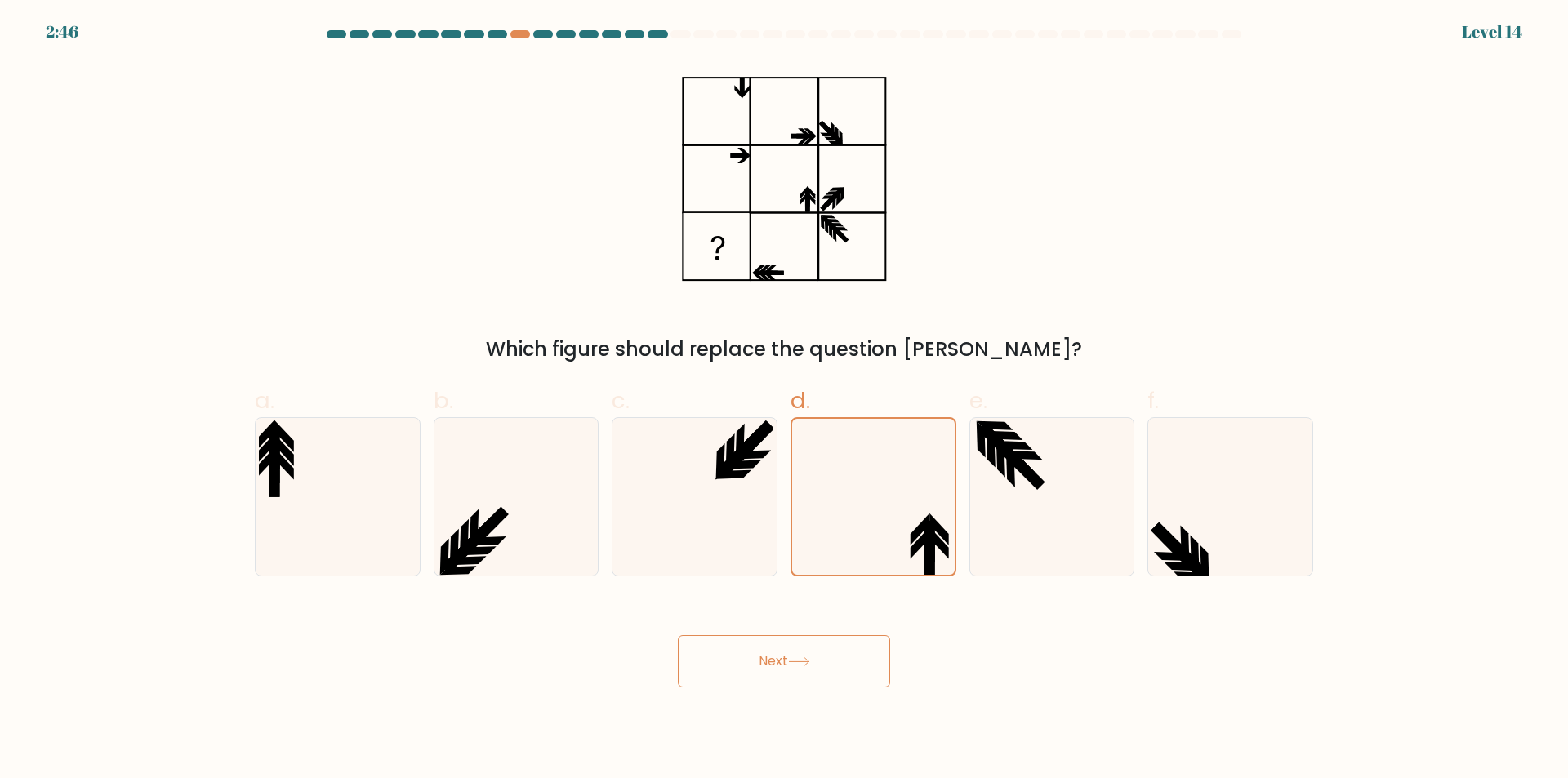
click at [747, 666] on button "Next" at bounding box center [784, 661] width 213 height 52
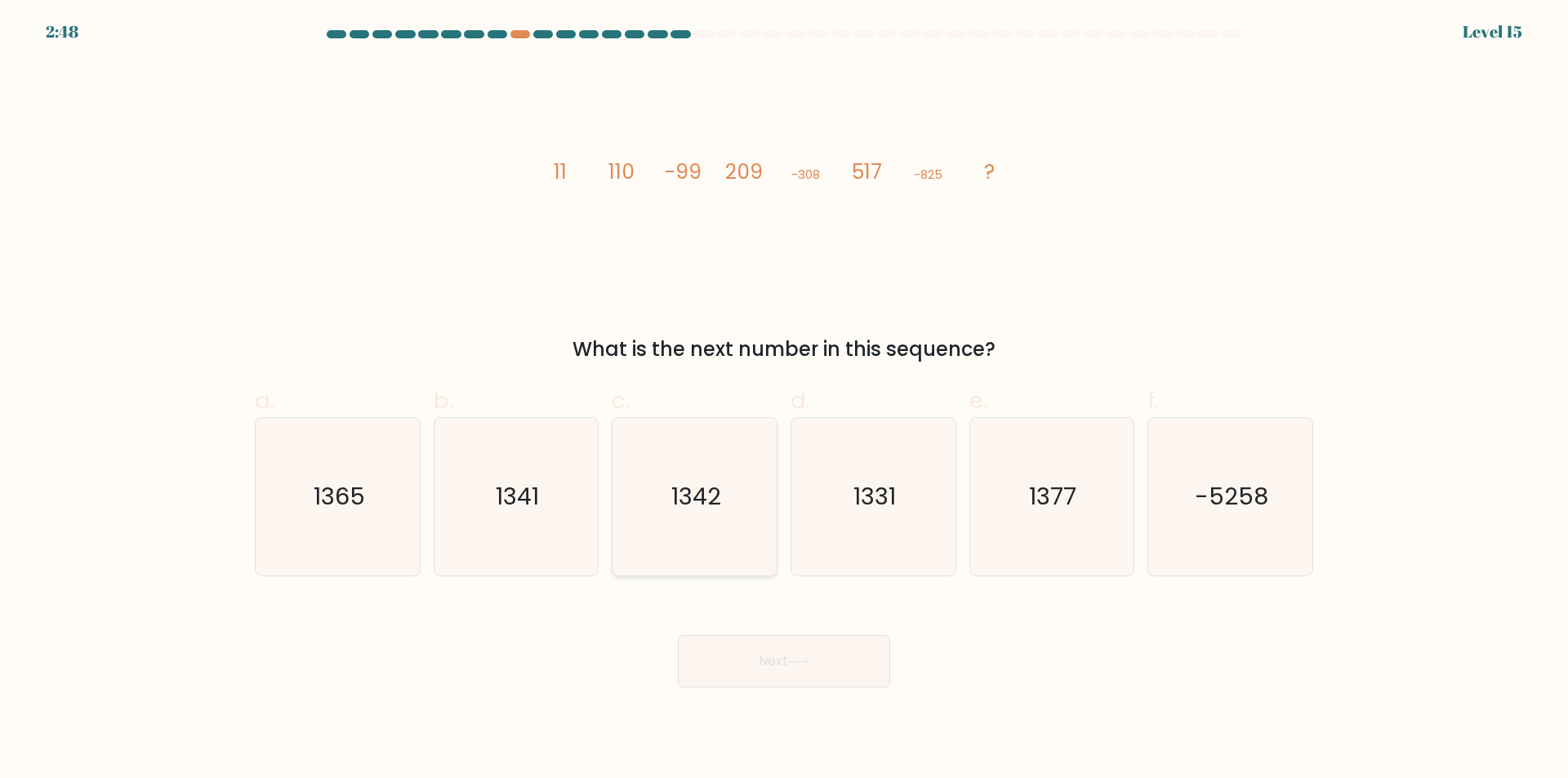
click at [705, 508] on text "1342" at bounding box center [695, 497] width 50 height 33
click at [784, 400] on input "c. 1342" at bounding box center [784, 395] width 1 height 11
radio input "true"
click at [797, 665] on icon at bounding box center [799, 661] width 22 height 9
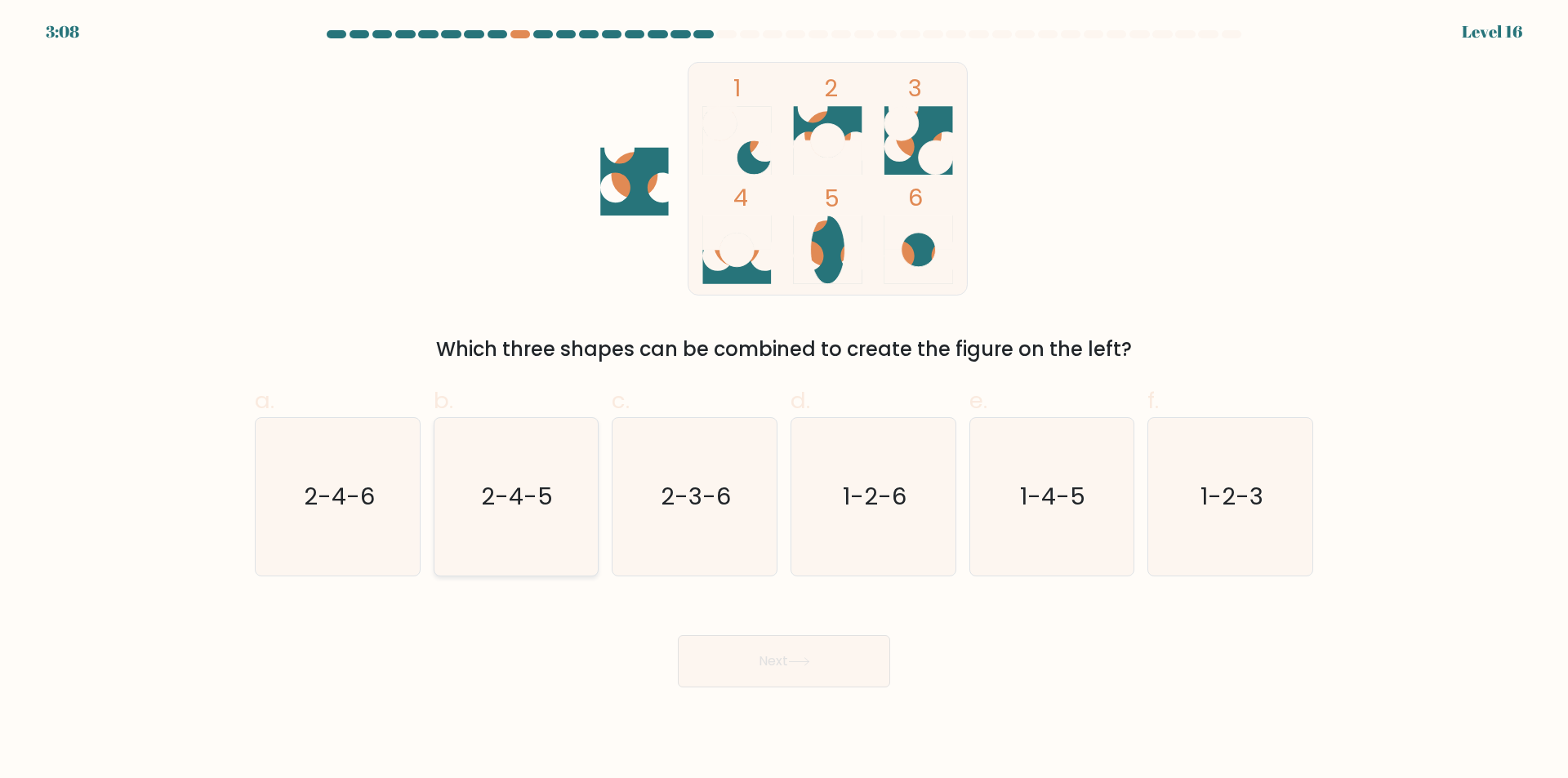
click at [535, 516] on icon "2-4-5" at bounding box center [516, 497] width 158 height 157
click at [784, 400] on input "b. 2-4-5" at bounding box center [784, 395] width 1 height 11
radio input "true"
click at [786, 669] on button "Next" at bounding box center [784, 661] width 213 height 52
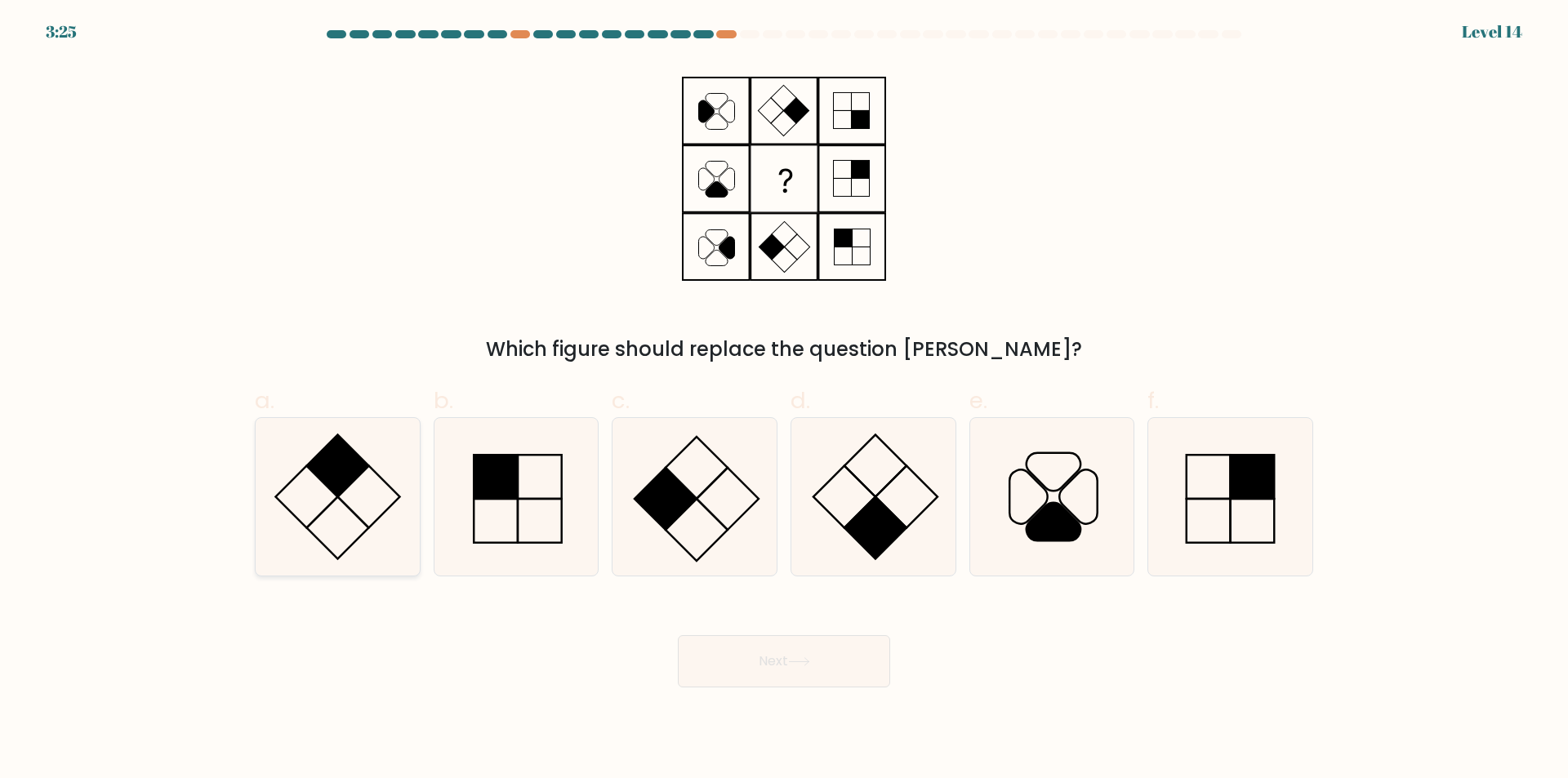
click at [354, 513] on rect at bounding box center [337, 527] width 62 height 62
click at [784, 400] on input "a." at bounding box center [784, 395] width 1 height 11
radio input "true"
click at [884, 516] on rect at bounding box center [875, 527] width 62 height 62
click at [784, 400] on input "d." at bounding box center [784, 395] width 1 height 11
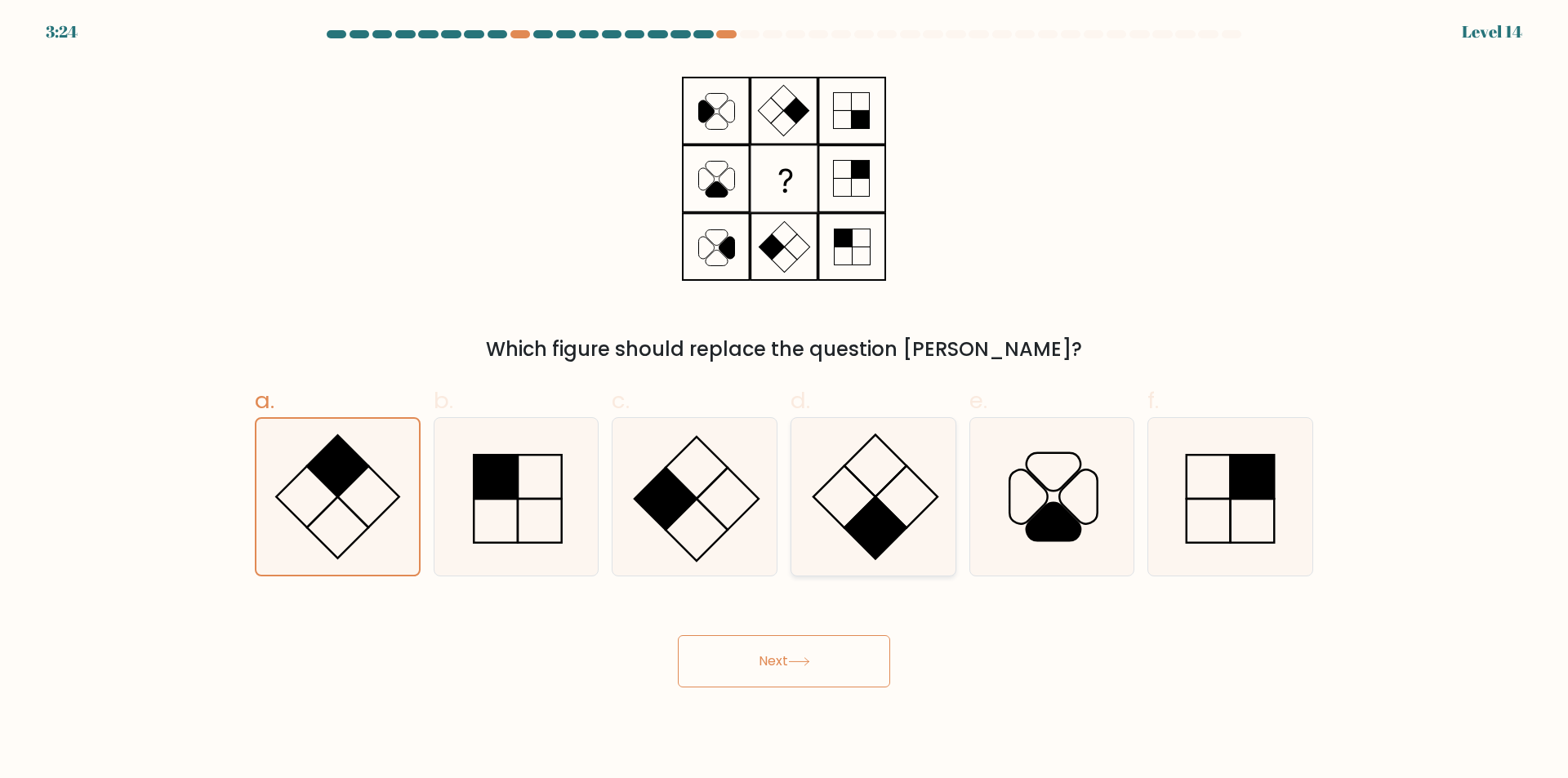
radio input "true"
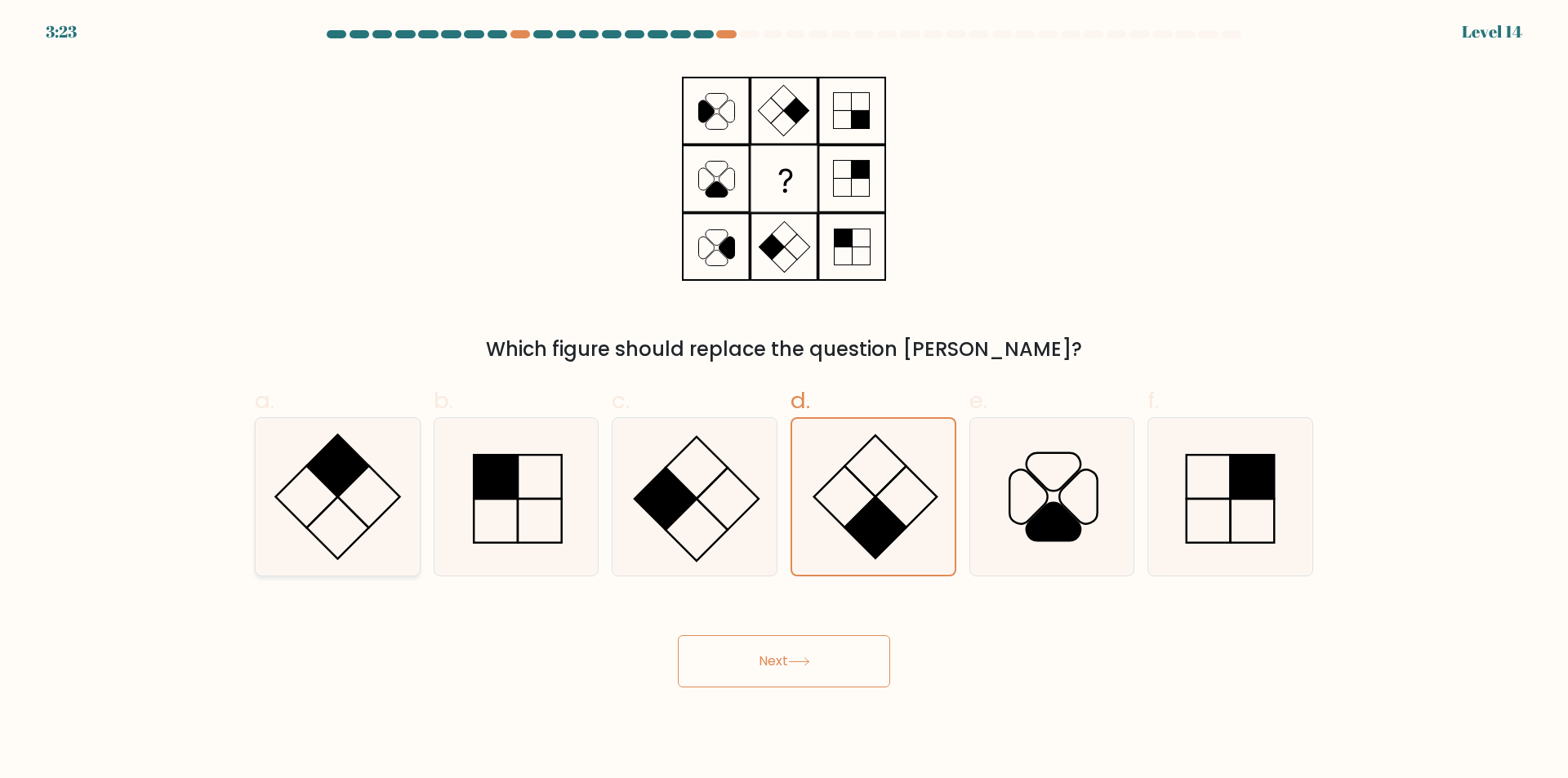
click at [335, 503] on icon at bounding box center [338, 497] width 158 height 157
click at [784, 400] on input "a." at bounding box center [784, 395] width 1 height 11
radio input "true"
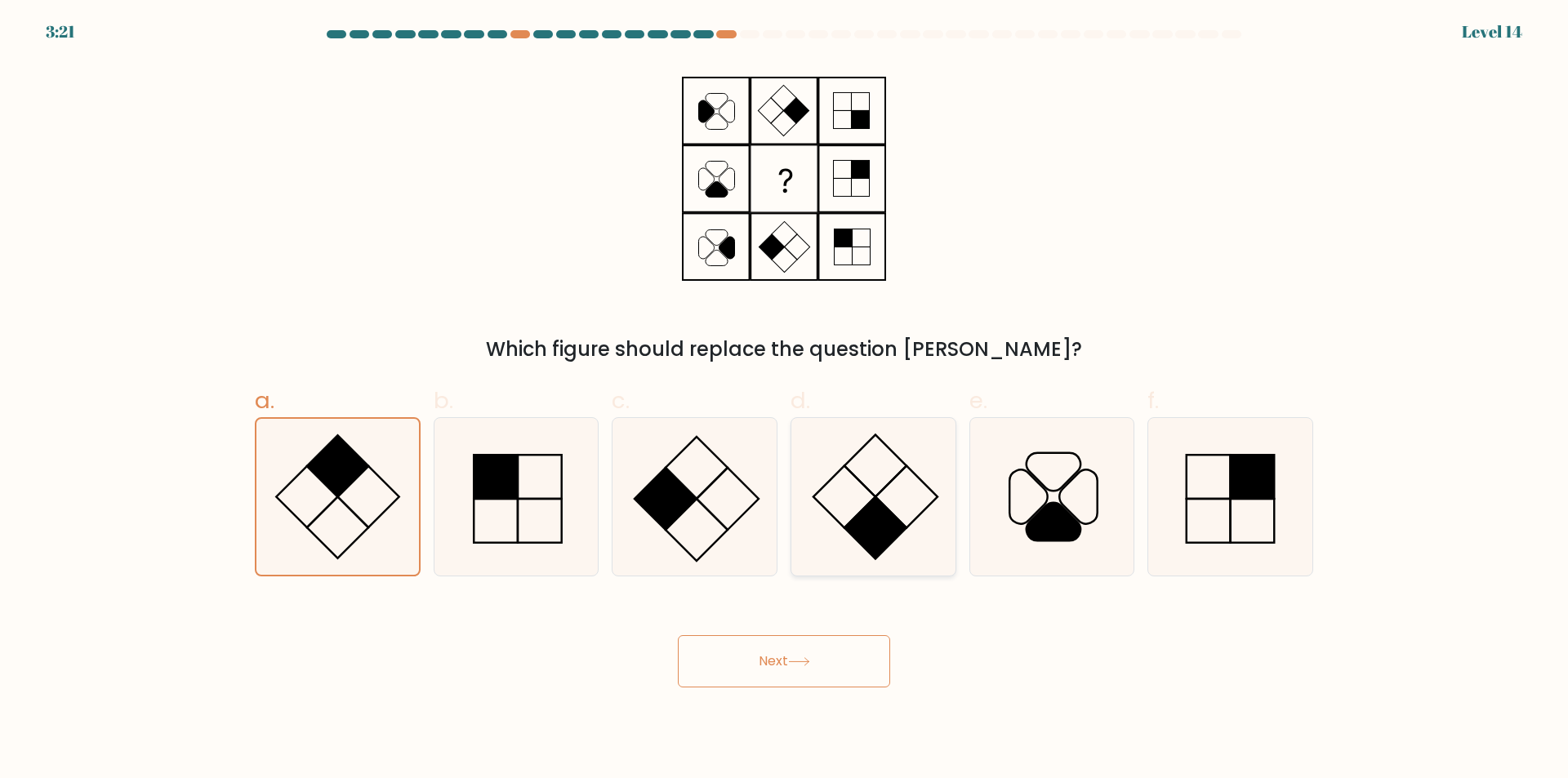
click at [864, 509] on rect at bounding box center [844, 496] width 62 height 62
click at [784, 400] on input "d." at bounding box center [784, 395] width 1 height 11
radio input "true"
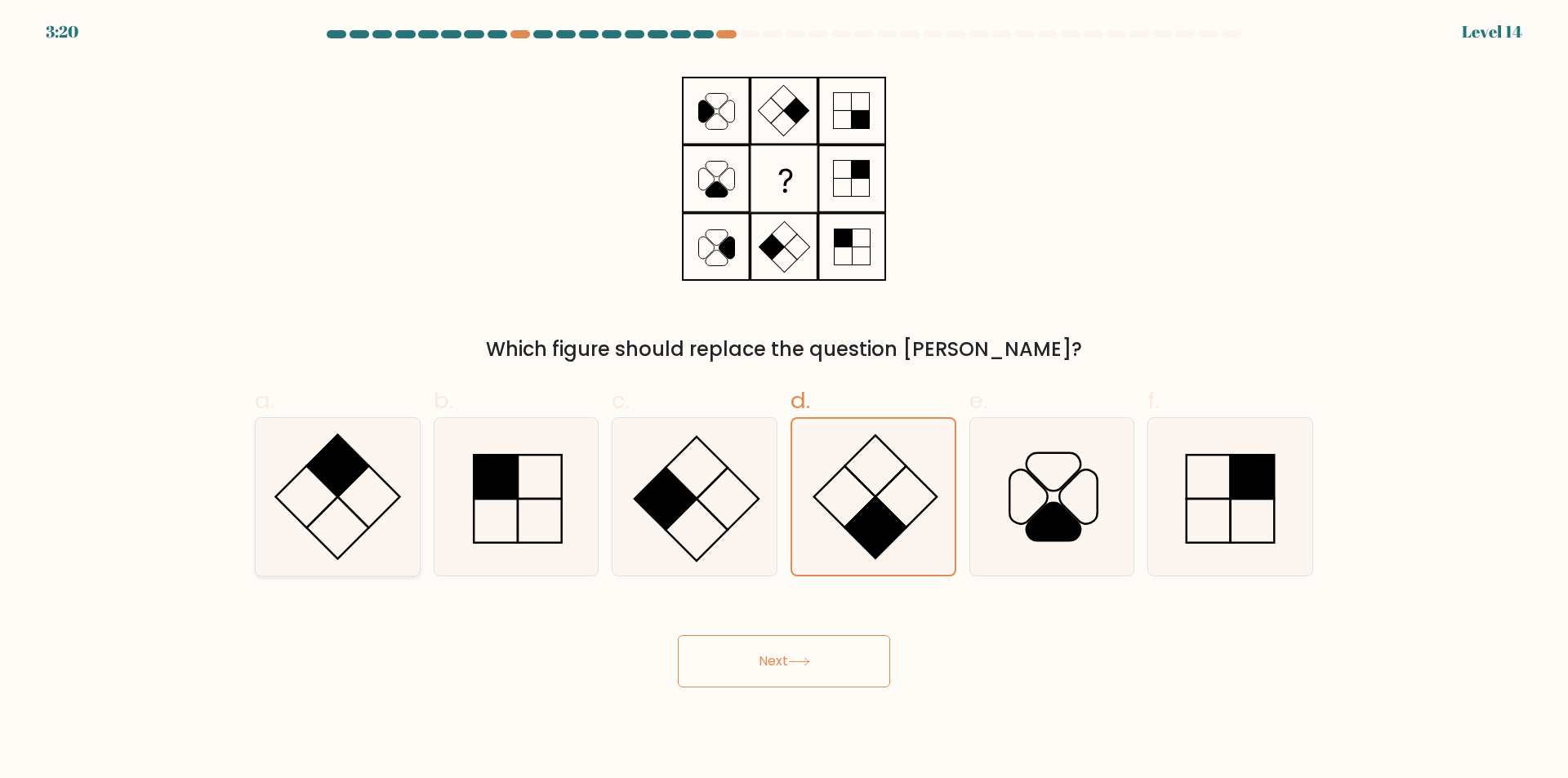
click at [341, 485] on rect at bounding box center [337, 466] width 62 height 62
click at [784, 400] on input "a." at bounding box center [784, 395] width 1 height 11
radio input "true"
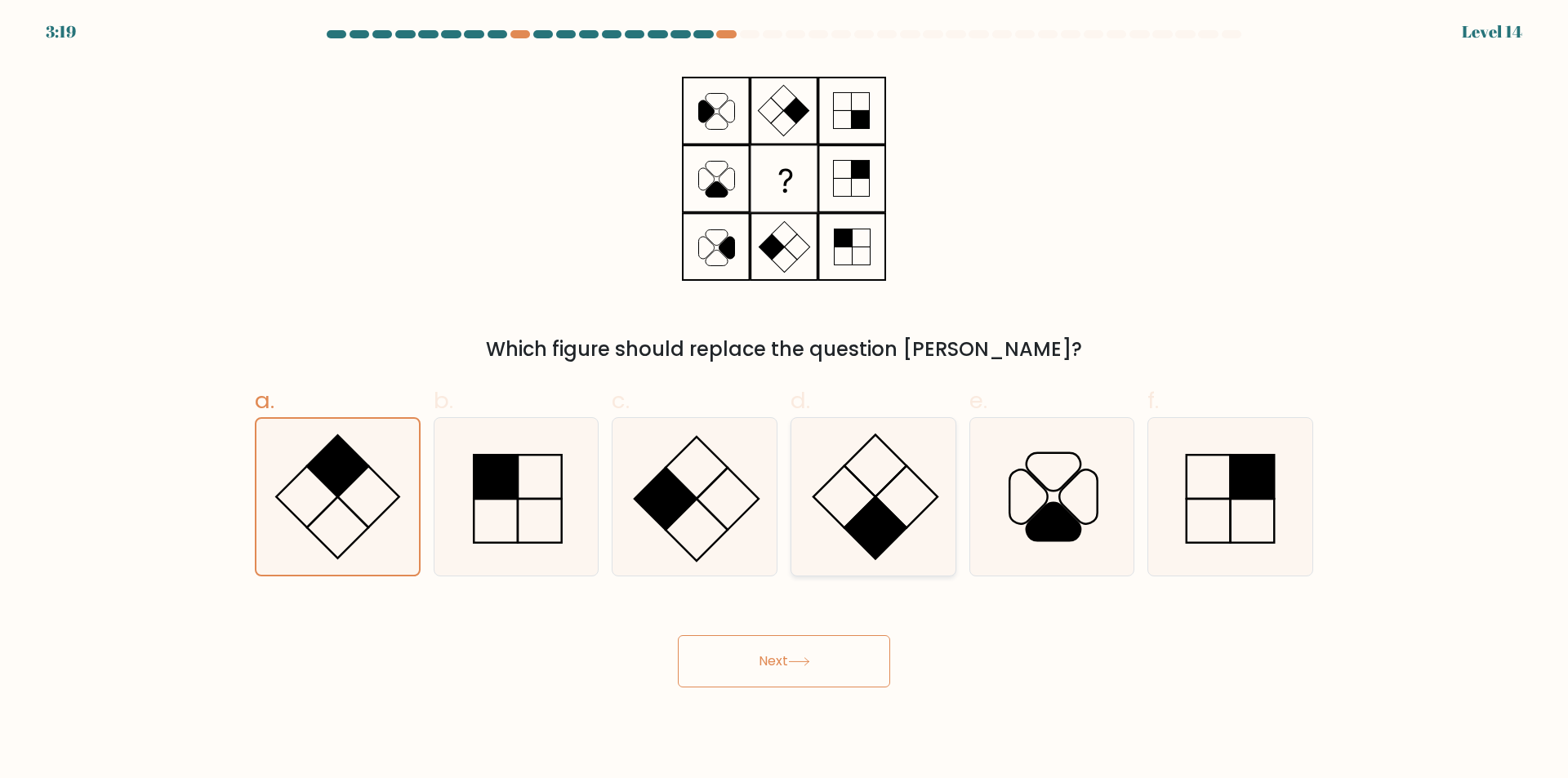
click at [859, 498] on icon at bounding box center [873, 497] width 158 height 157
click at [784, 400] on input "d." at bounding box center [784, 395] width 1 height 11
radio input "true"
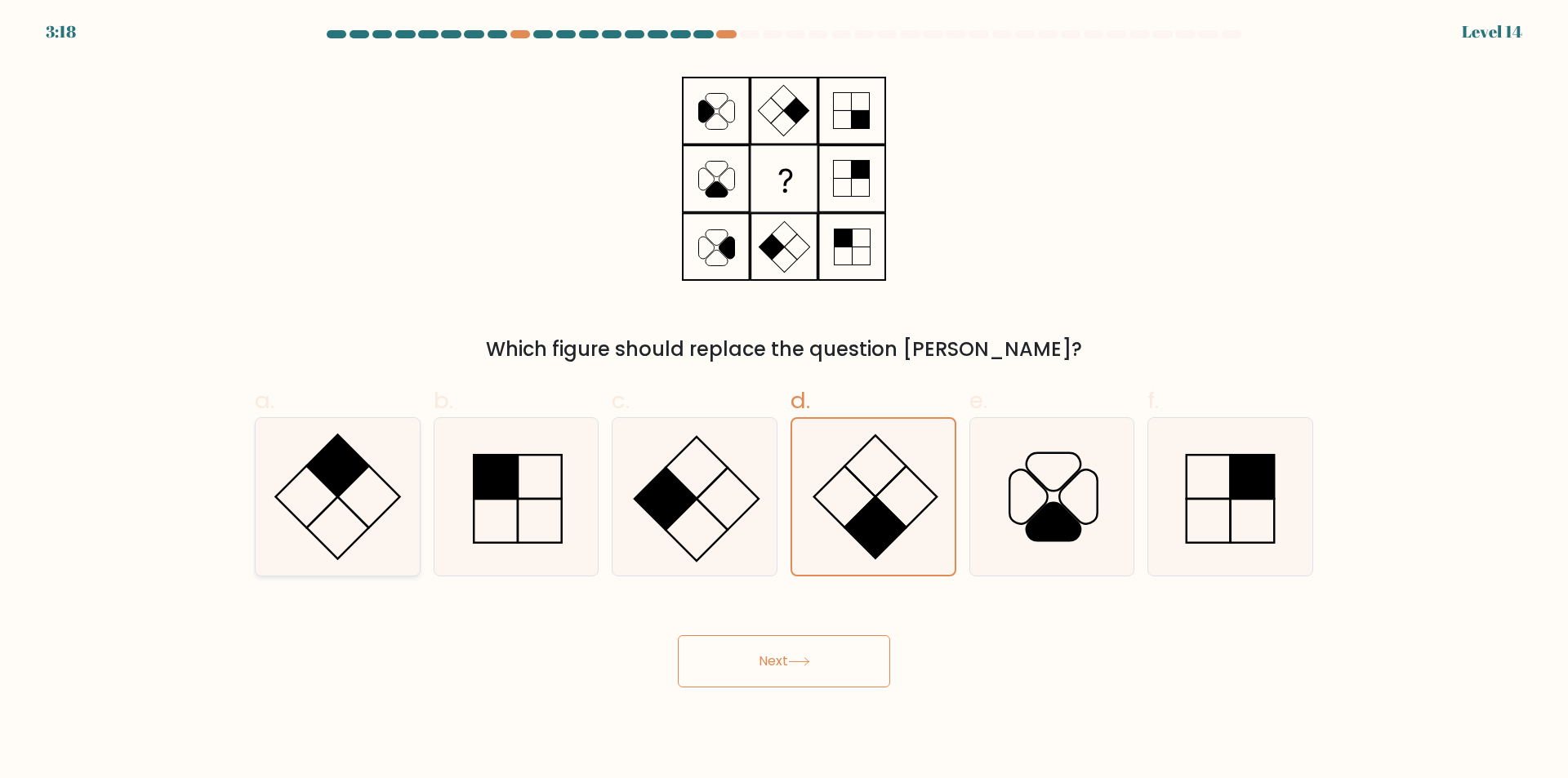
click at [313, 501] on icon at bounding box center [338, 497] width 158 height 157
click at [784, 400] on input "a." at bounding box center [784, 395] width 1 height 11
radio input "true"
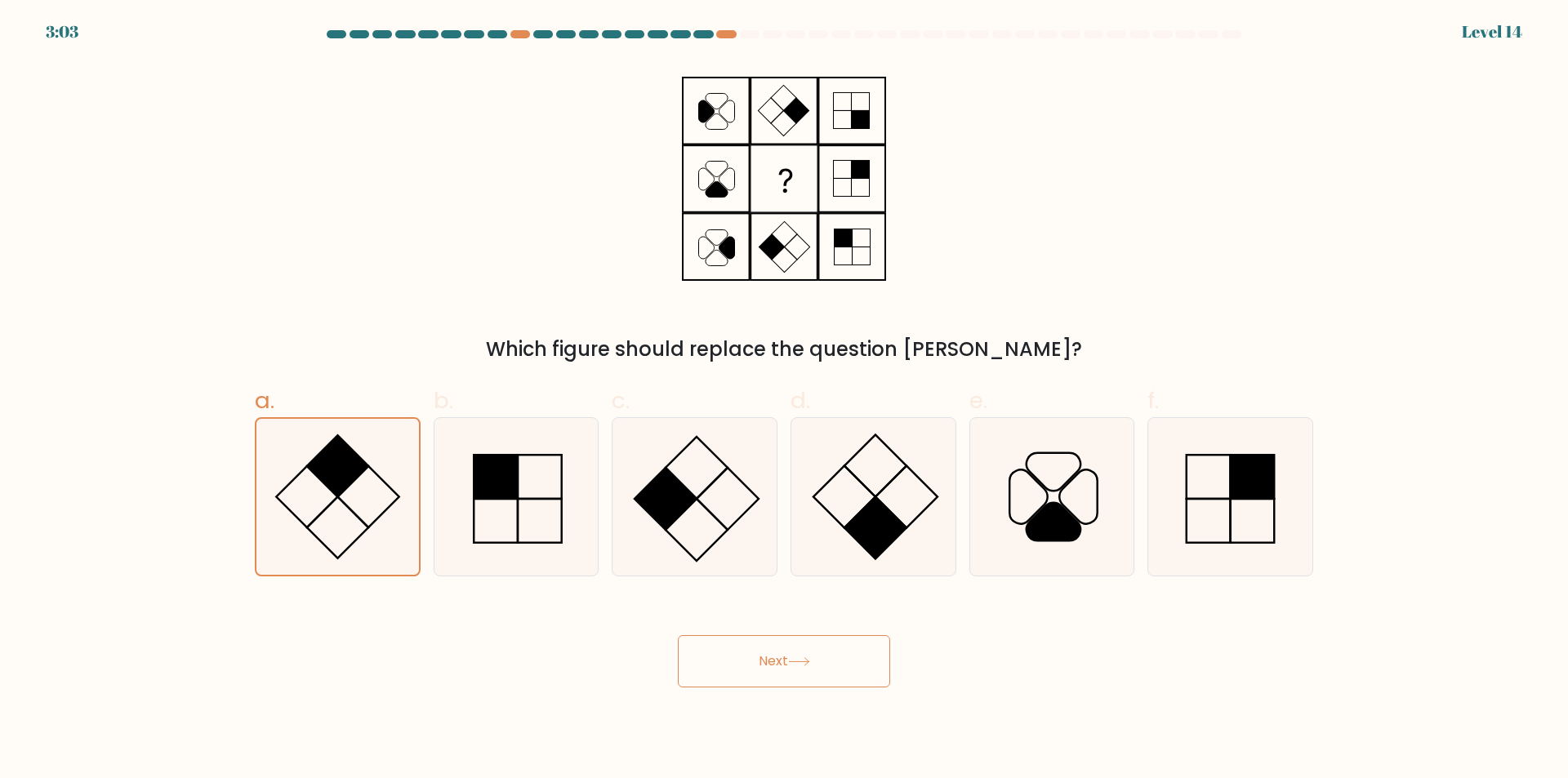
click at [759, 665] on button "Next" at bounding box center [784, 661] width 213 height 52
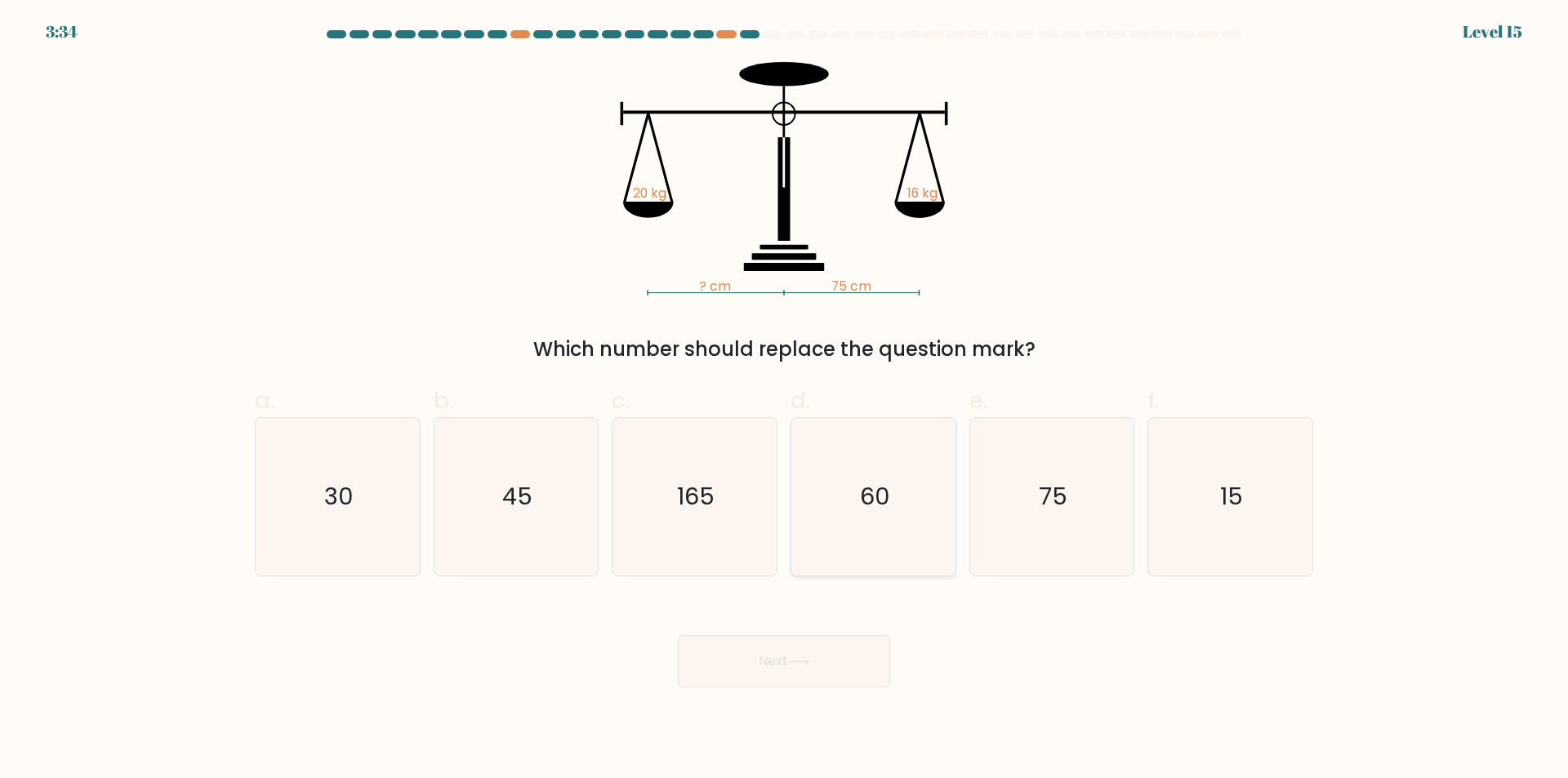
click at [850, 526] on icon "60" at bounding box center [873, 497] width 158 height 157
click at [784, 400] on input "d. 60" at bounding box center [784, 395] width 1 height 11
radio input "true"
click at [771, 673] on button "Next" at bounding box center [784, 661] width 213 height 52
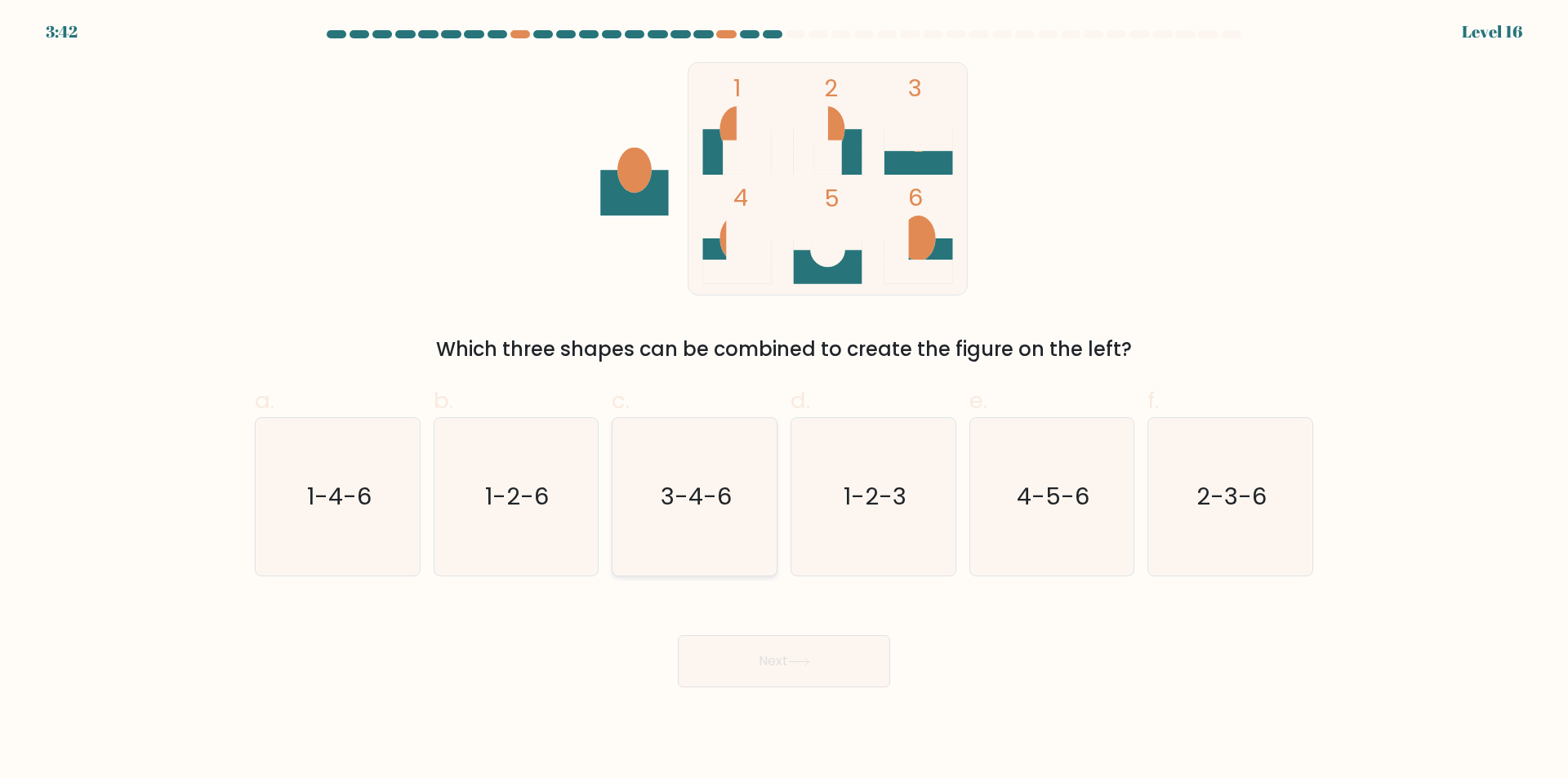
click at [705, 506] on text "3-4-6" at bounding box center [696, 497] width 71 height 33
click at [784, 400] on input "c. 3-4-6" at bounding box center [784, 395] width 1 height 11
radio input "true"
click at [789, 665] on button "Next" at bounding box center [784, 661] width 213 height 52
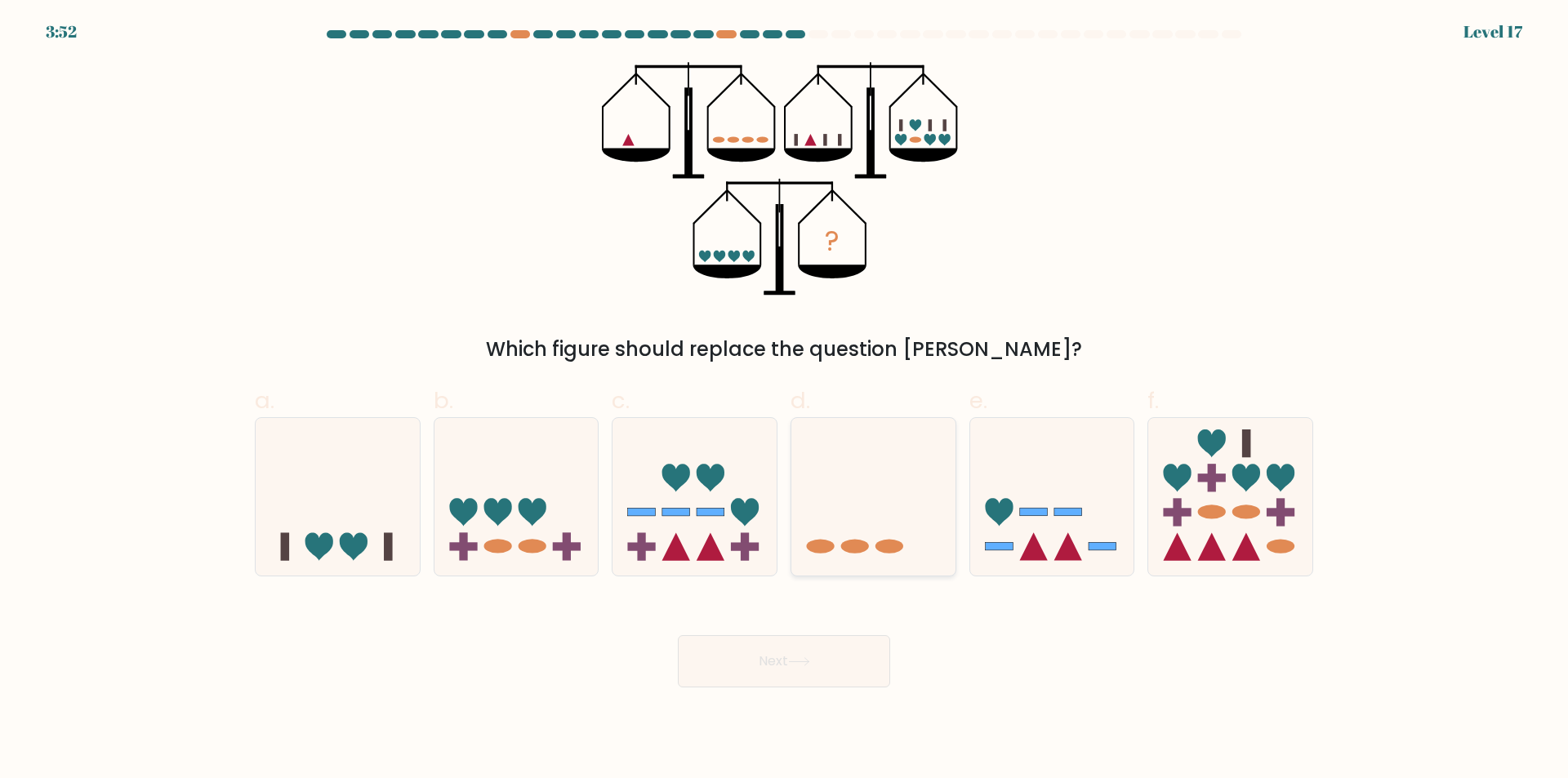
click at [839, 494] on icon at bounding box center [873, 497] width 164 height 135
click at [784, 400] on input "d." at bounding box center [784, 395] width 1 height 11
radio input "true"
click at [796, 660] on icon at bounding box center [799, 661] width 22 height 9
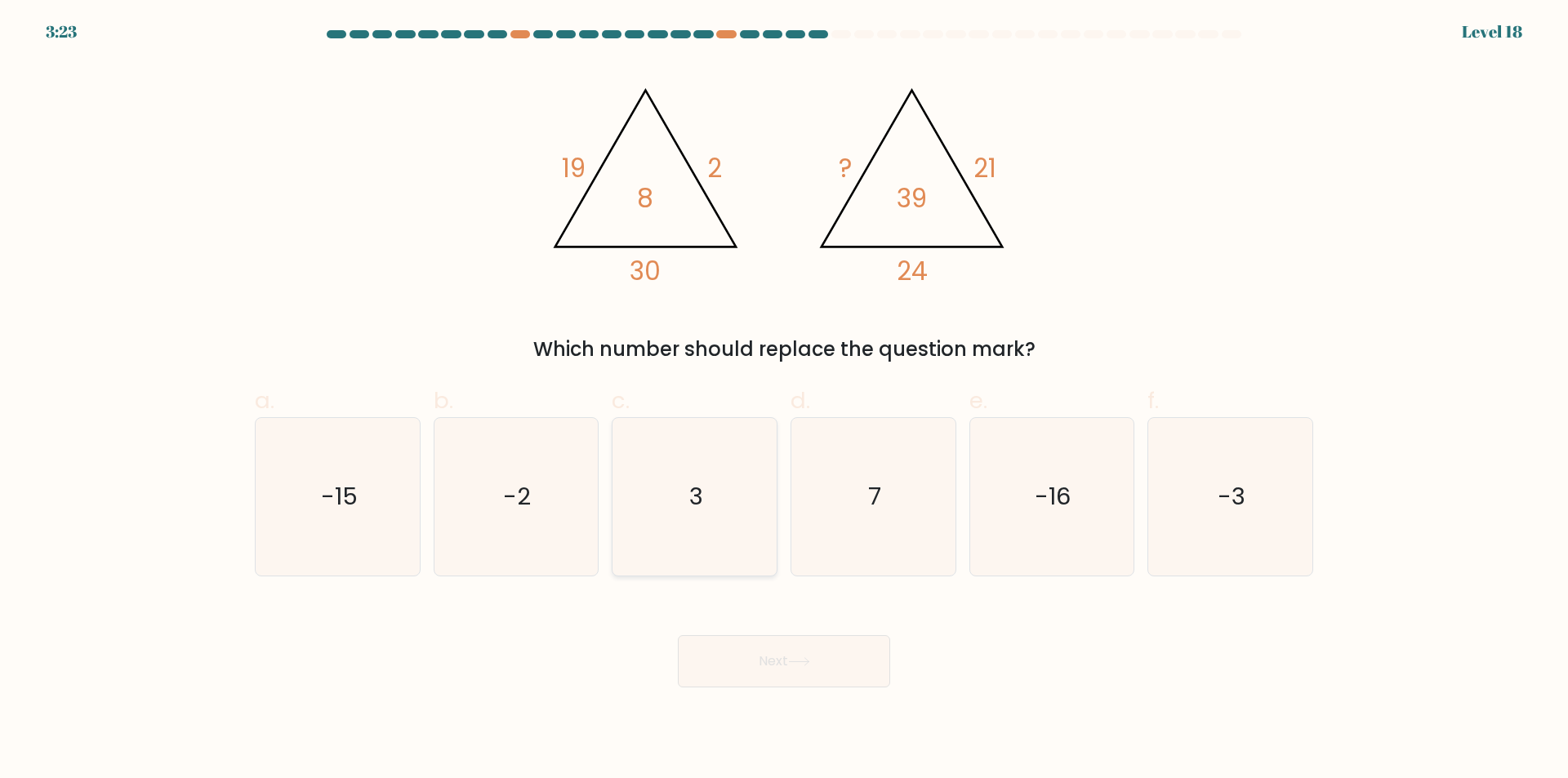
click at [712, 505] on icon "3" at bounding box center [695, 497] width 158 height 157
click at [784, 400] on input "c. 3" at bounding box center [784, 395] width 1 height 11
radio input "true"
click at [770, 653] on button "Next" at bounding box center [784, 661] width 213 height 52
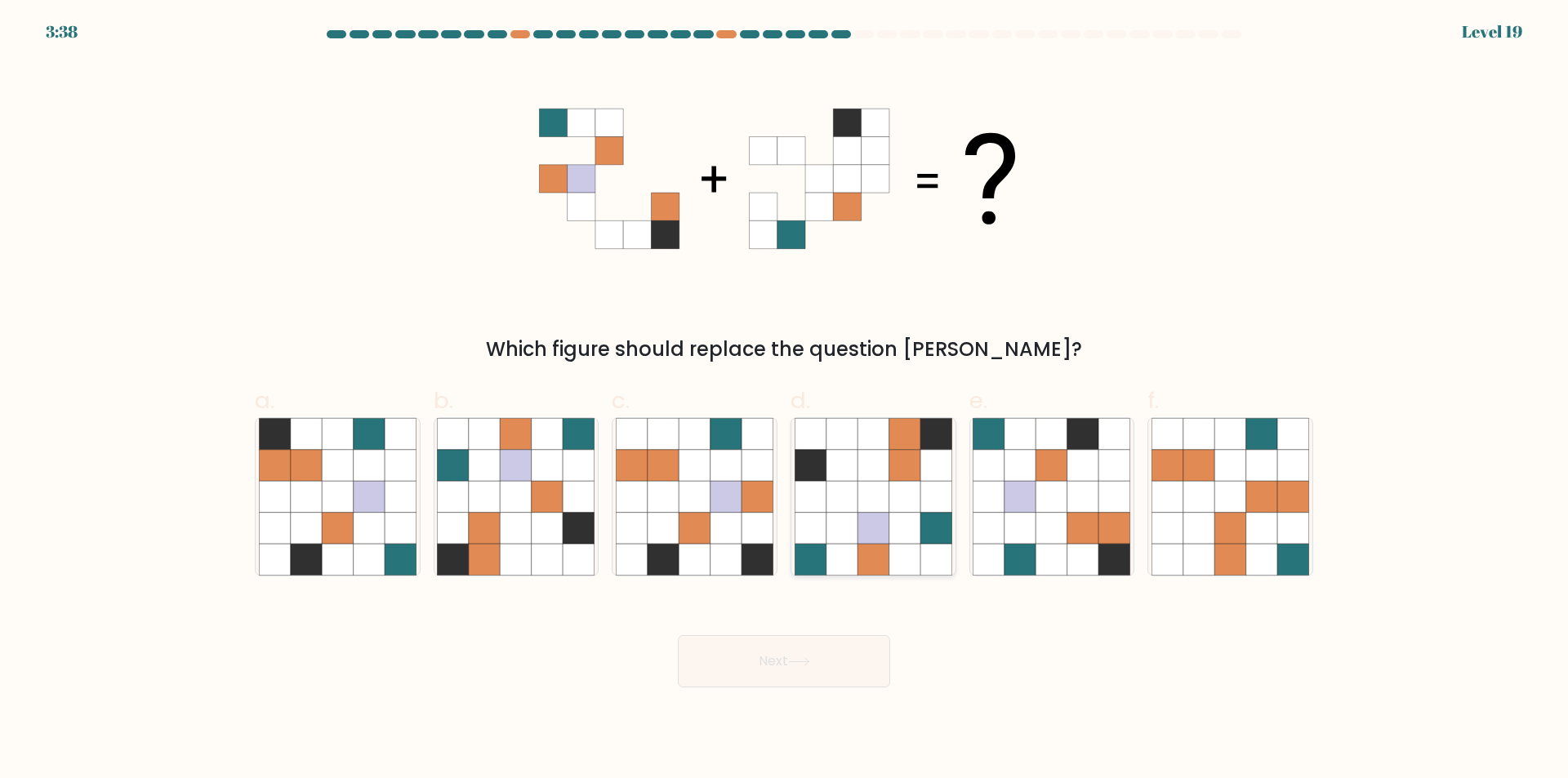
click at [892, 510] on icon at bounding box center [905, 496] width 31 height 31
click at [784, 400] on input "d." at bounding box center [784, 395] width 1 height 11
radio input "true"
click at [892, 510] on icon at bounding box center [904, 497] width 31 height 31
click at [784, 400] on input "d." at bounding box center [784, 395] width 1 height 11
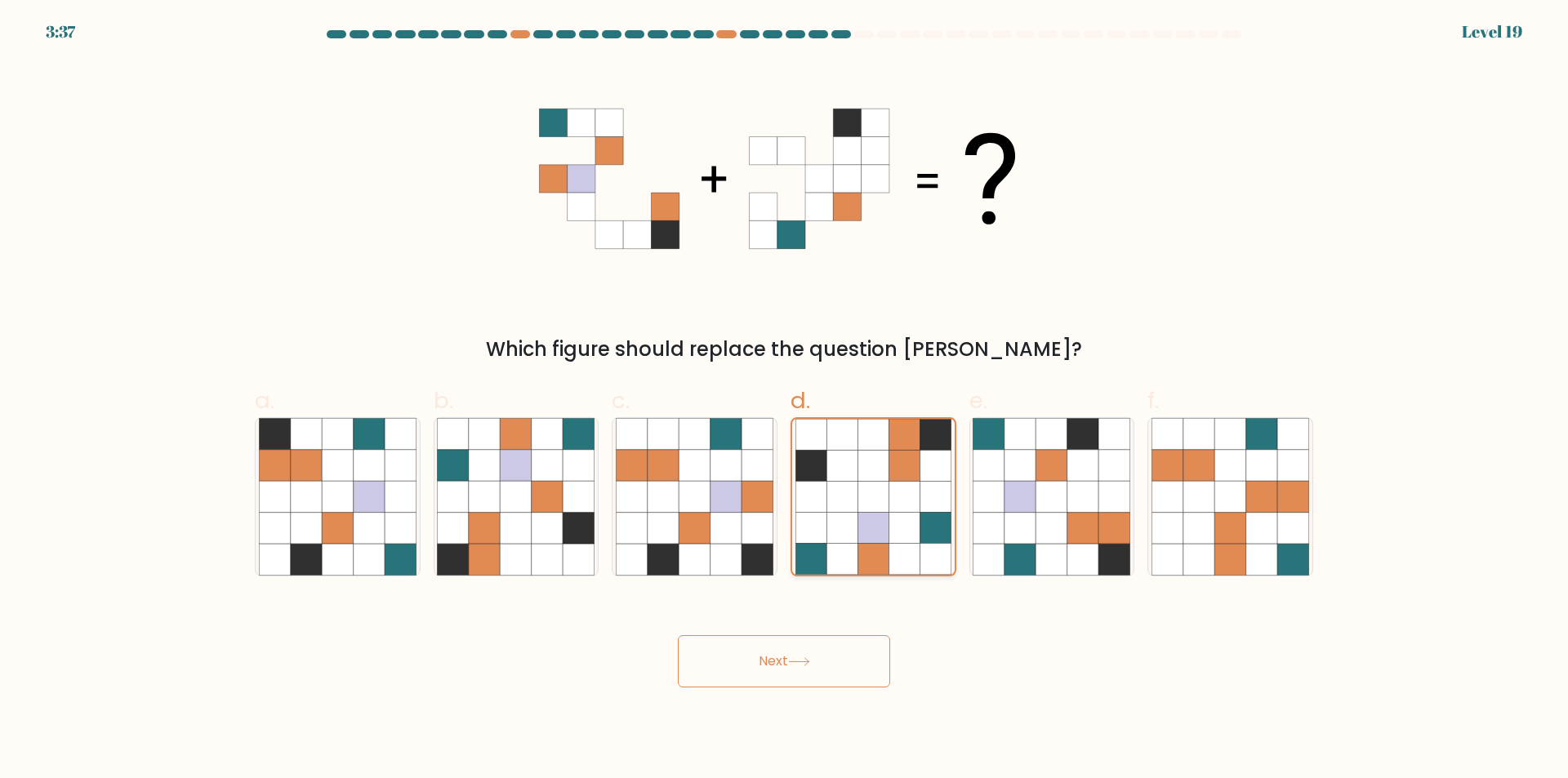
click at [892, 510] on icon at bounding box center [904, 497] width 31 height 31
click at [784, 400] on input "d." at bounding box center [784, 395] width 1 height 11
click at [889, 510] on icon at bounding box center [873, 497] width 31 height 31
click at [784, 400] on input "d." at bounding box center [784, 395] width 1 height 11
click at [1019, 525] on icon at bounding box center [1020, 527] width 31 height 31
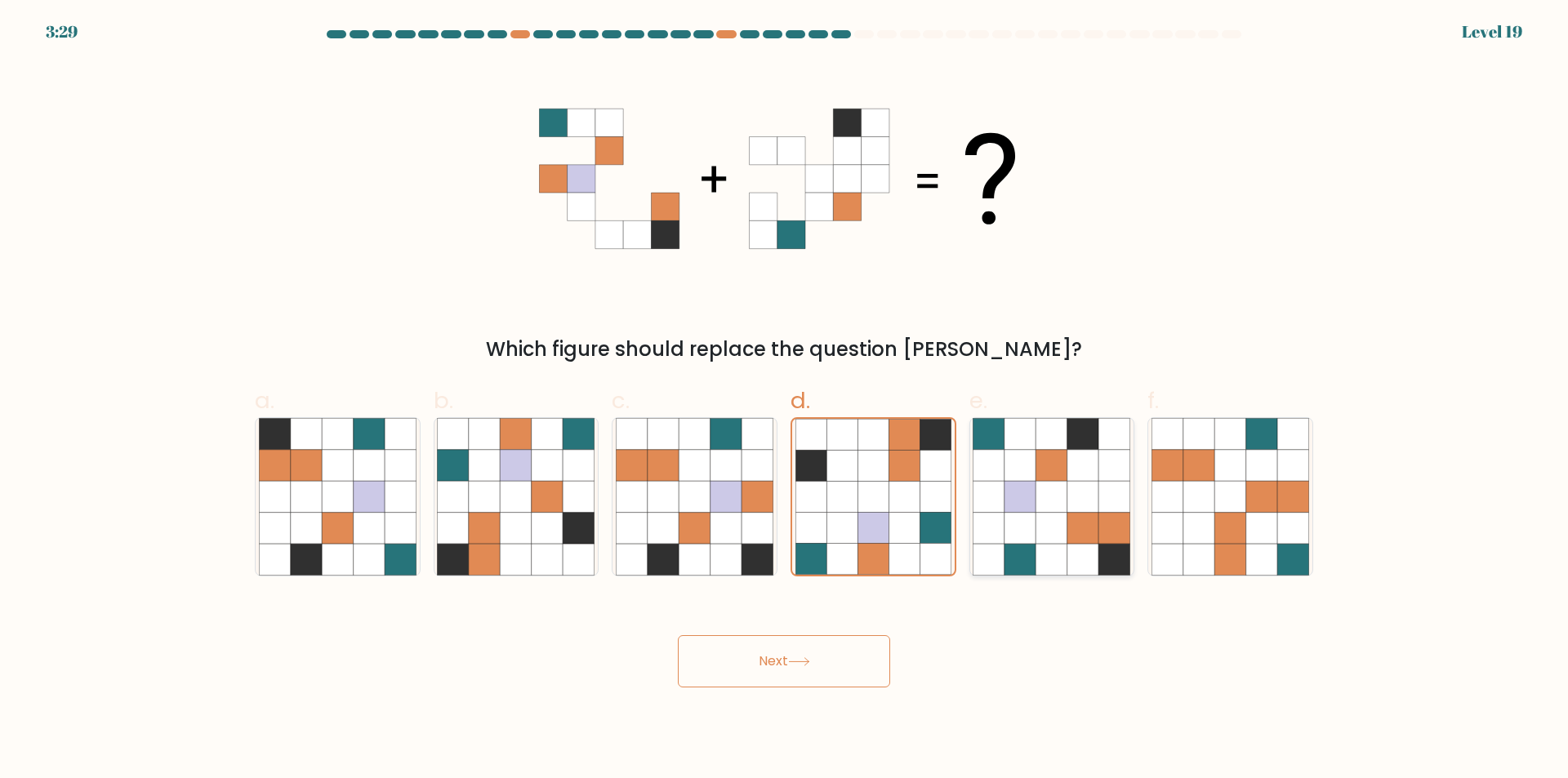
click at [784, 400] on input "e." at bounding box center [784, 395] width 1 height 11
radio input "true"
click at [816, 656] on button "Next" at bounding box center [784, 661] width 213 height 52
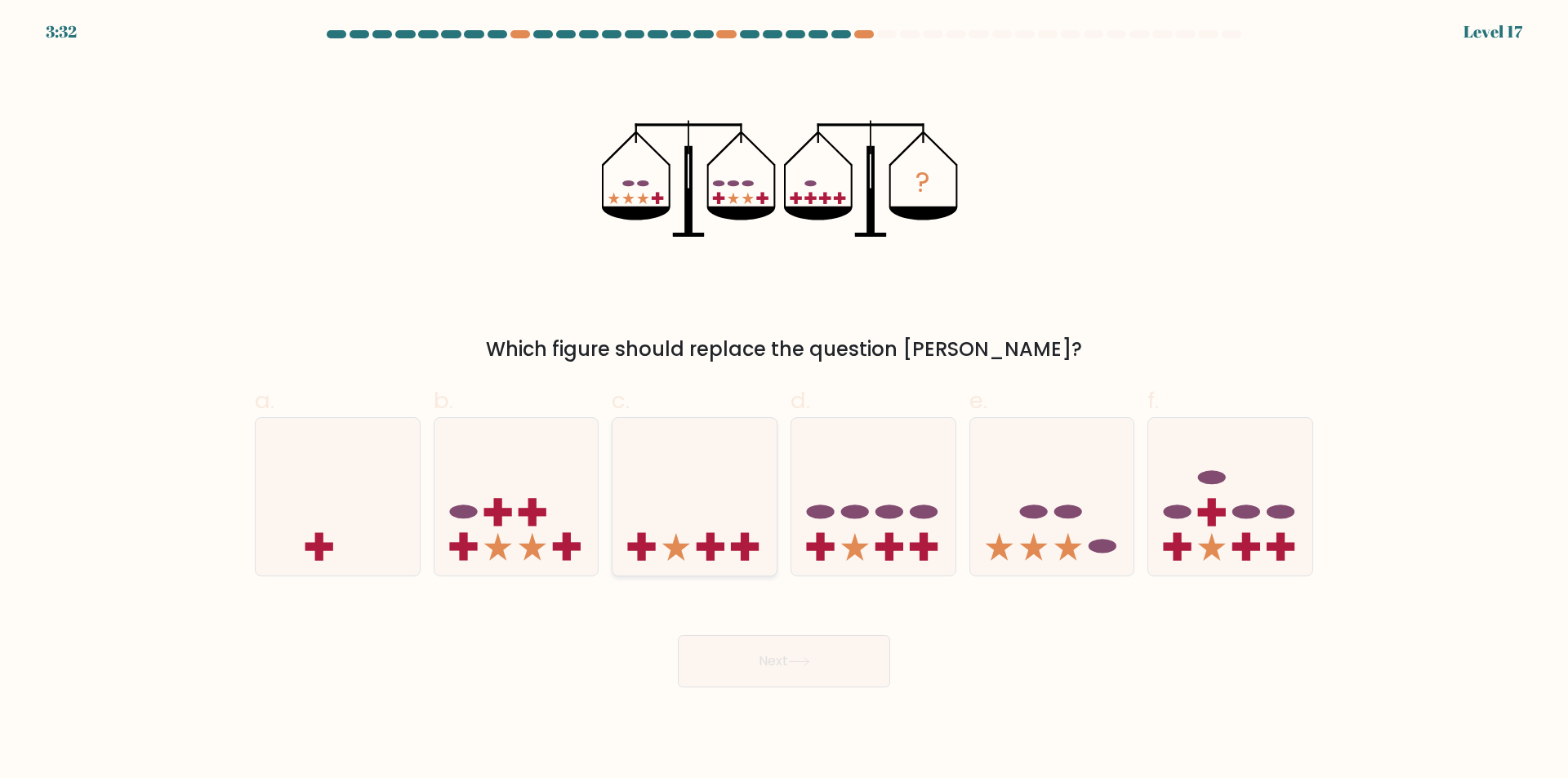
drag, startPoint x: 654, startPoint y: 455, endPoint x: 673, endPoint y: 548, distance: 94.9
click at [658, 454] on icon at bounding box center [695, 497] width 164 height 135
click at [784, 400] on input "c." at bounding box center [784, 395] width 1 height 11
radio input "true"
click at [778, 656] on button "Next" at bounding box center [784, 661] width 213 height 52
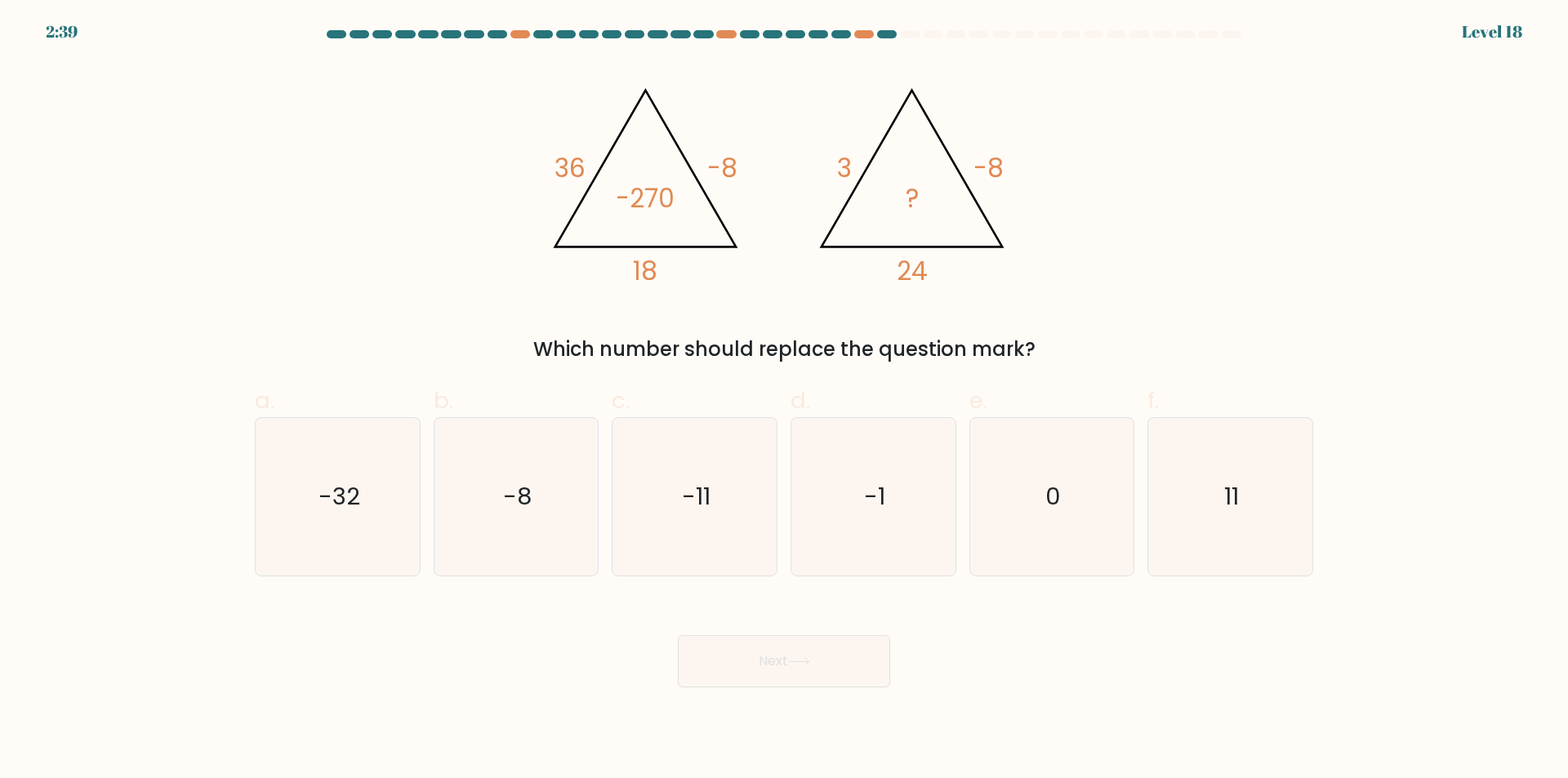
click at [5, 776] on body "2:39 Level 18" at bounding box center [784, 389] width 1568 height 778
drag, startPoint x: 1057, startPoint y: 529, endPoint x: 888, endPoint y: 597, distance: 182.2
click at [1061, 532] on icon "0" at bounding box center [1051, 497] width 158 height 157
click at [812, 655] on button "Next" at bounding box center [784, 661] width 213 height 52
click at [1066, 508] on icon "0" at bounding box center [1051, 497] width 158 height 157
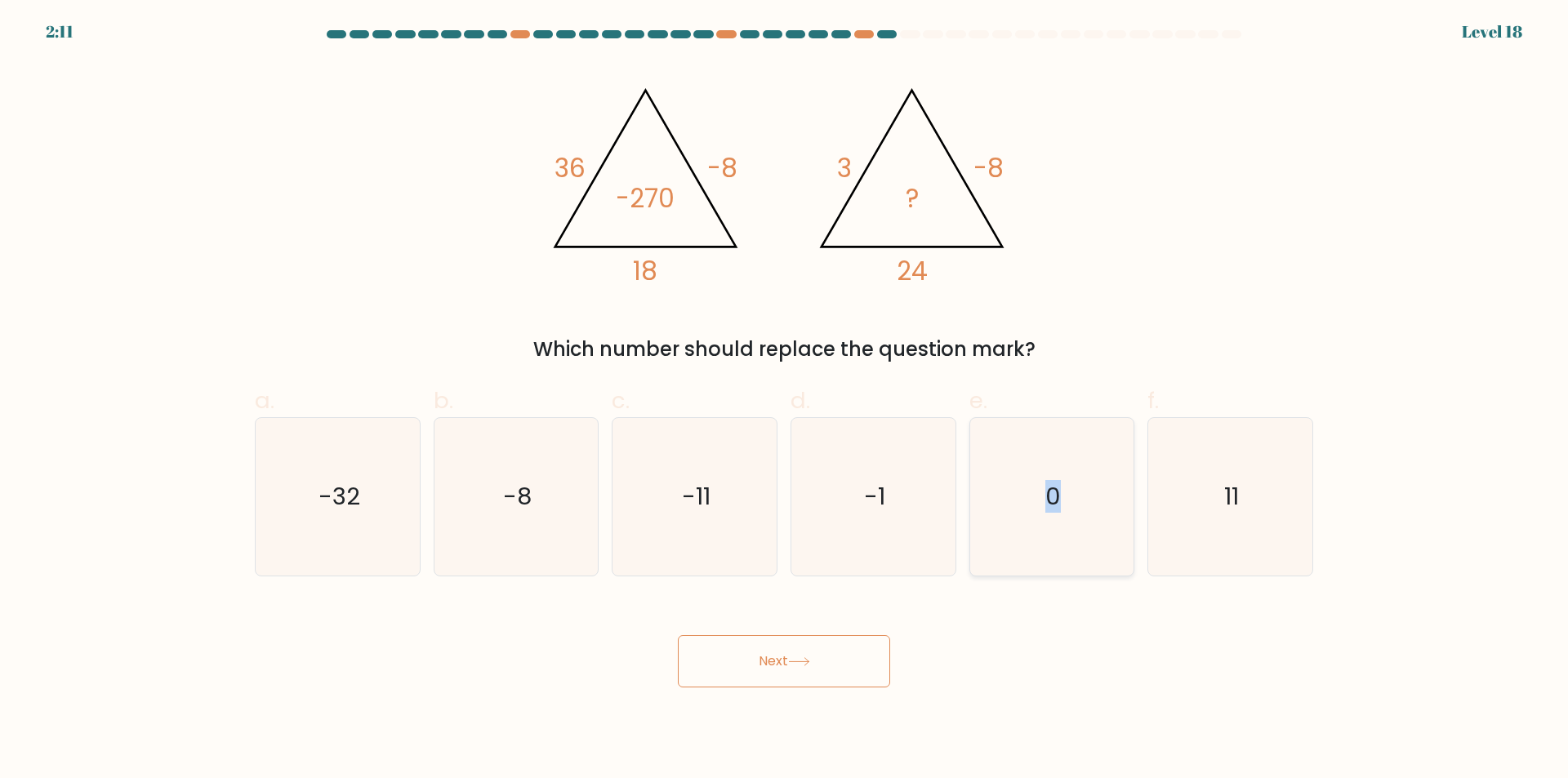
click at [784, 400] on input "e. 0" at bounding box center [784, 395] width 1 height 11
radio input "true"
click at [808, 648] on button "Next" at bounding box center [784, 661] width 213 height 52
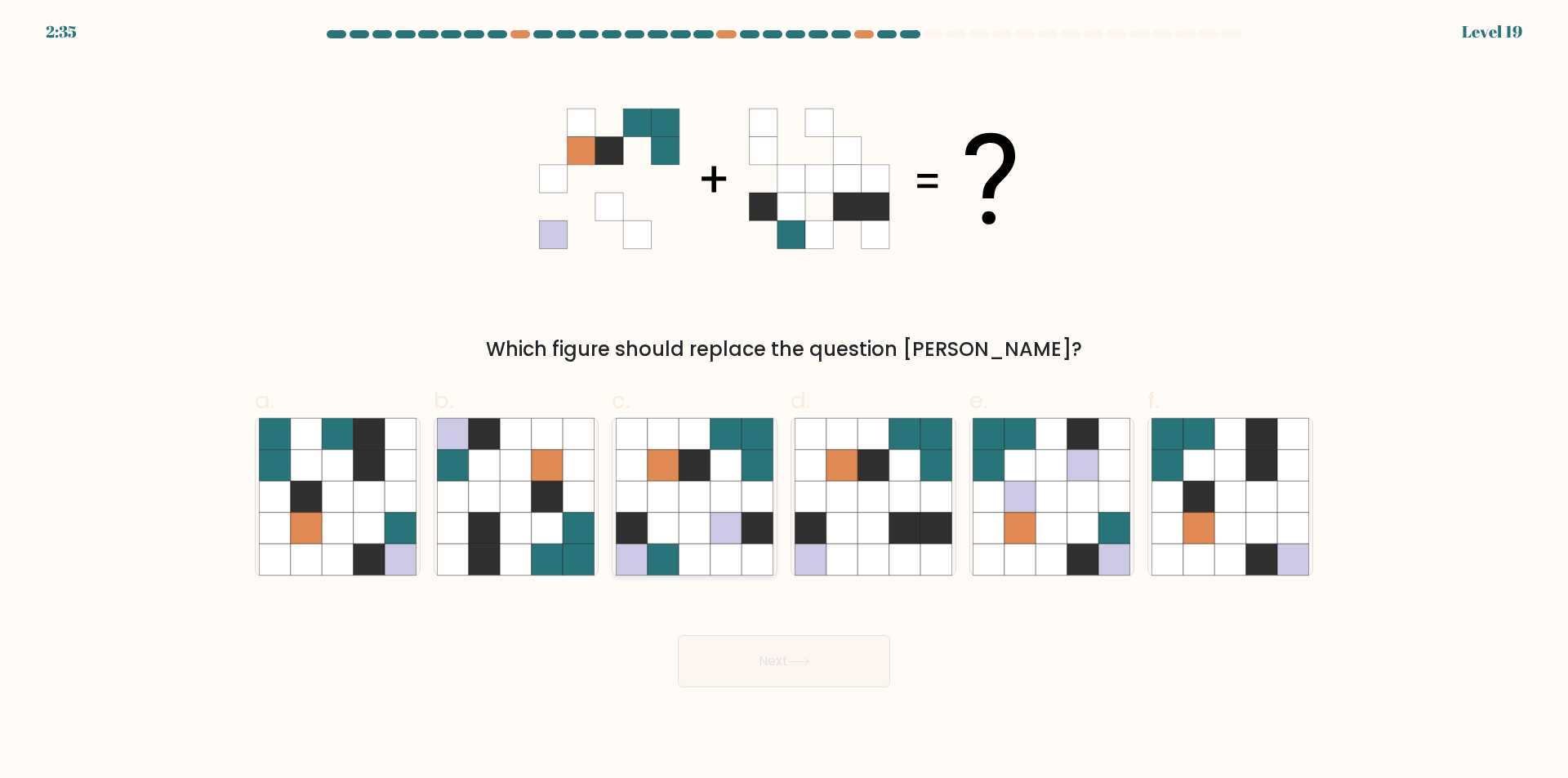
click at [745, 482] on icon at bounding box center [756, 496] width 31 height 31
click at [784, 400] on input "c." at bounding box center [784, 395] width 1 height 11
radio input "true"
click at [889, 478] on icon at bounding box center [905, 465] width 31 height 31
click at [784, 400] on input "d." at bounding box center [784, 395] width 1 height 11
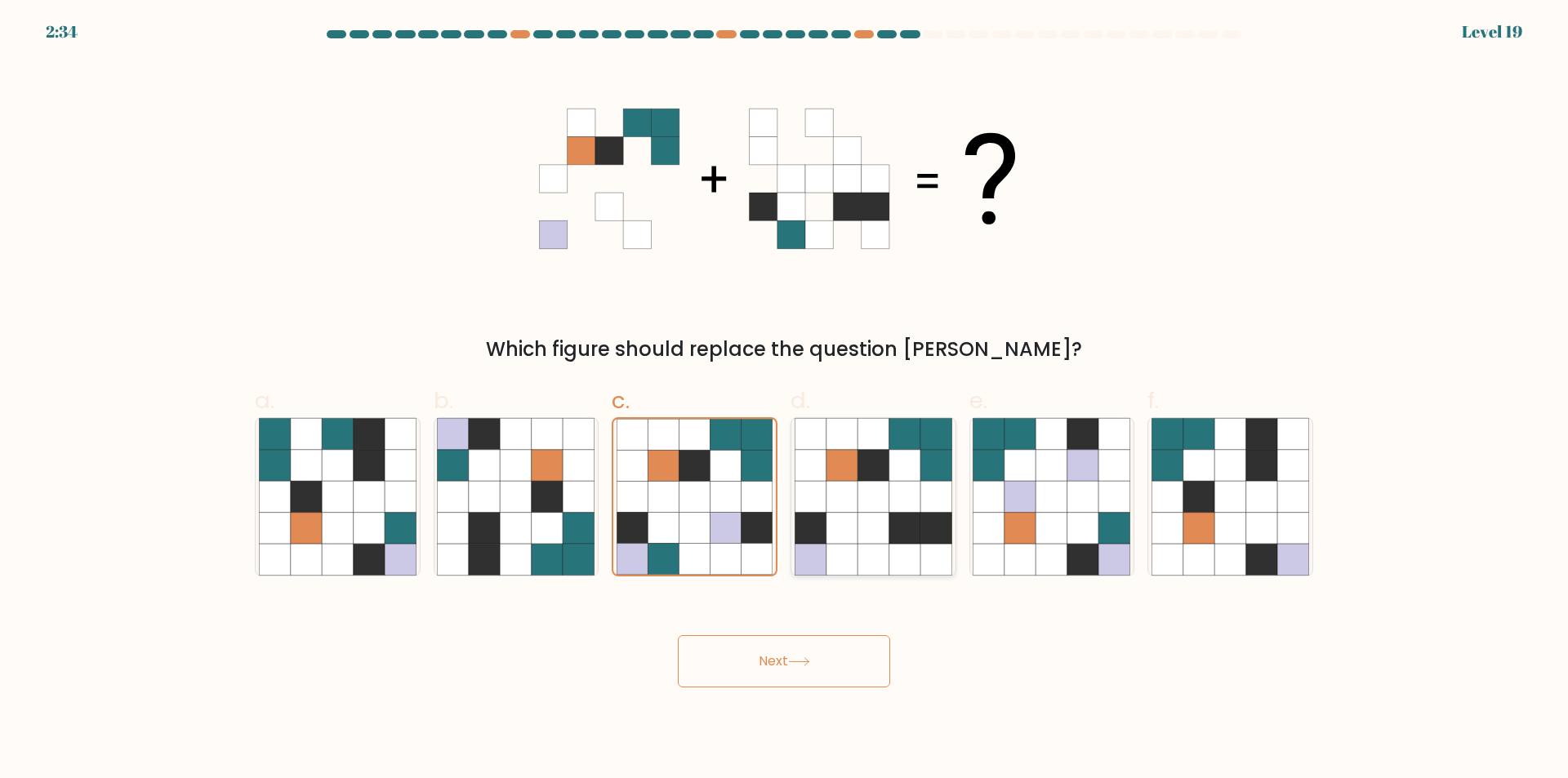
radio input "true"
click at [1072, 472] on icon at bounding box center [1083, 465] width 31 height 31
click at [784, 400] on input "e." at bounding box center [784, 395] width 1 height 11
radio input "true"
click at [1236, 465] on icon at bounding box center [1229, 465] width 31 height 31
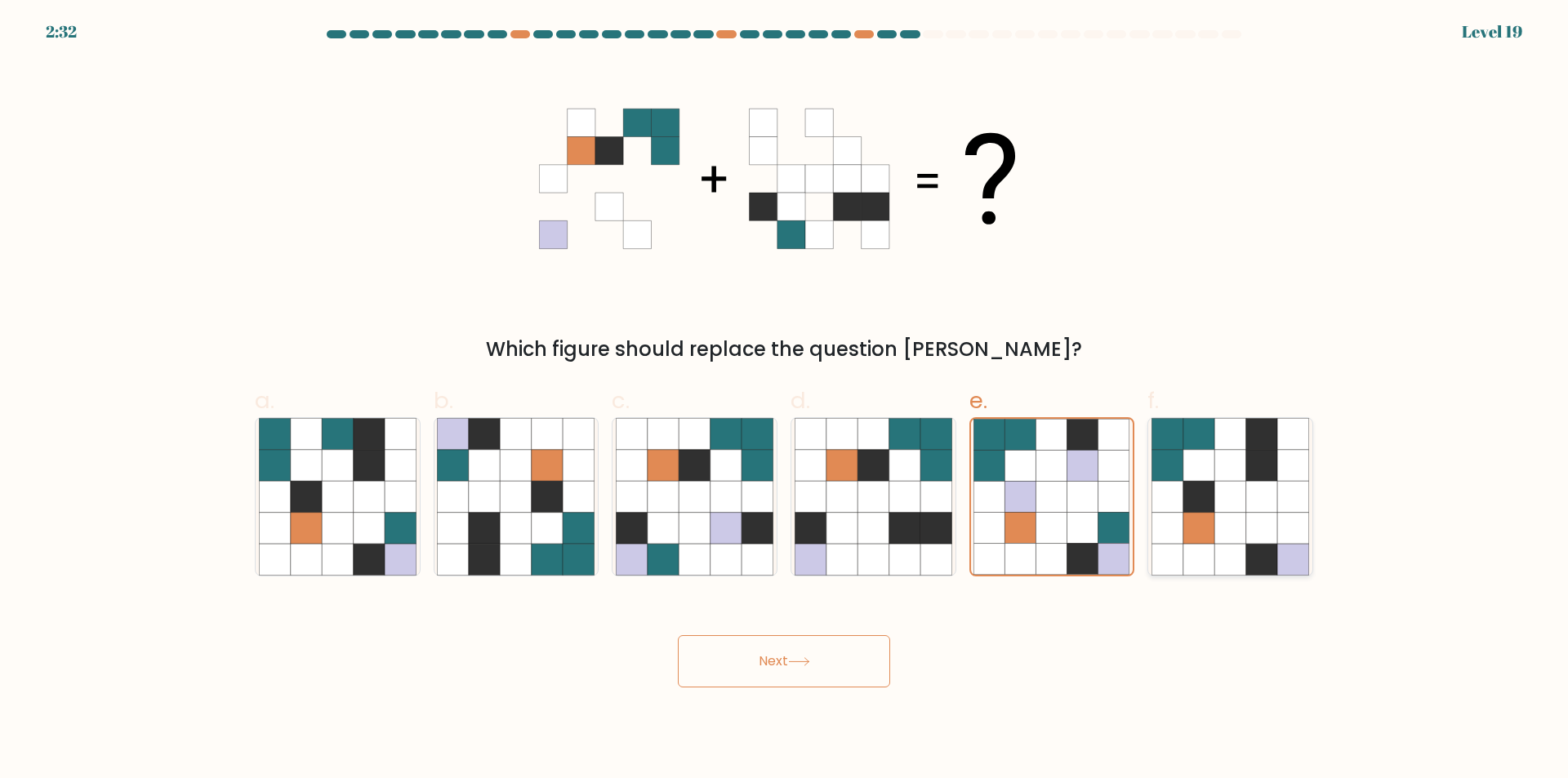
click at [784, 400] on input "f." at bounding box center [784, 395] width 1 height 11
radio input "true"
click at [1052, 497] on icon at bounding box center [1051, 496] width 31 height 31
click at [784, 400] on input "e." at bounding box center [784, 395] width 1 height 11
radio input "true"
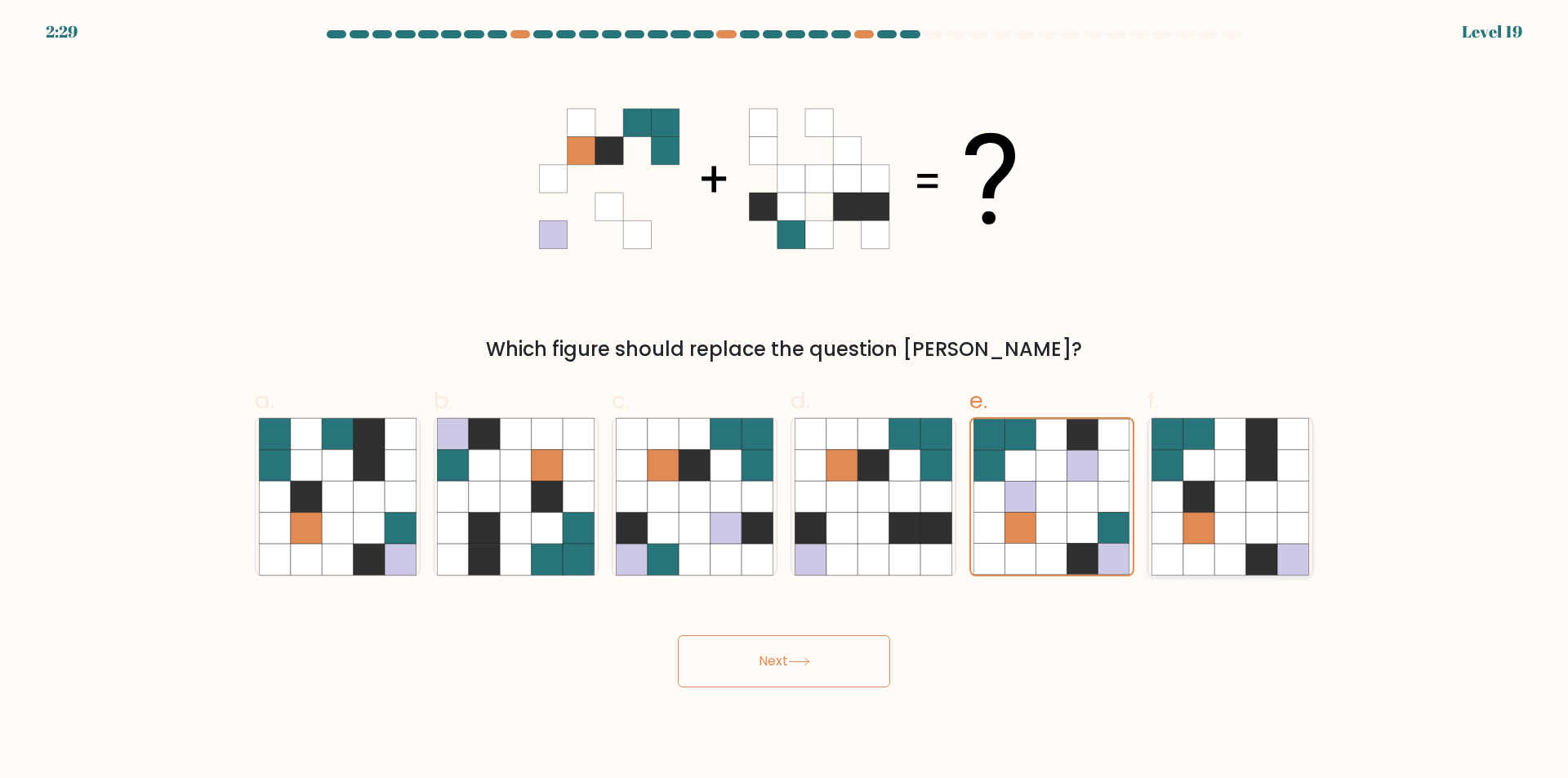
click at [1228, 494] on icon at bounding box center [1229, 496] width 31 height 31
click at [784, 400] on input "f." at bounding box center [784, 395] width 1 height 11
radio input "true"
click at [1052, 482] on icon at bounding box center [1051, 496] width 31 height 31
click at [784, 400] on input "e." at bounding box center [784, 395] width 1 height 11
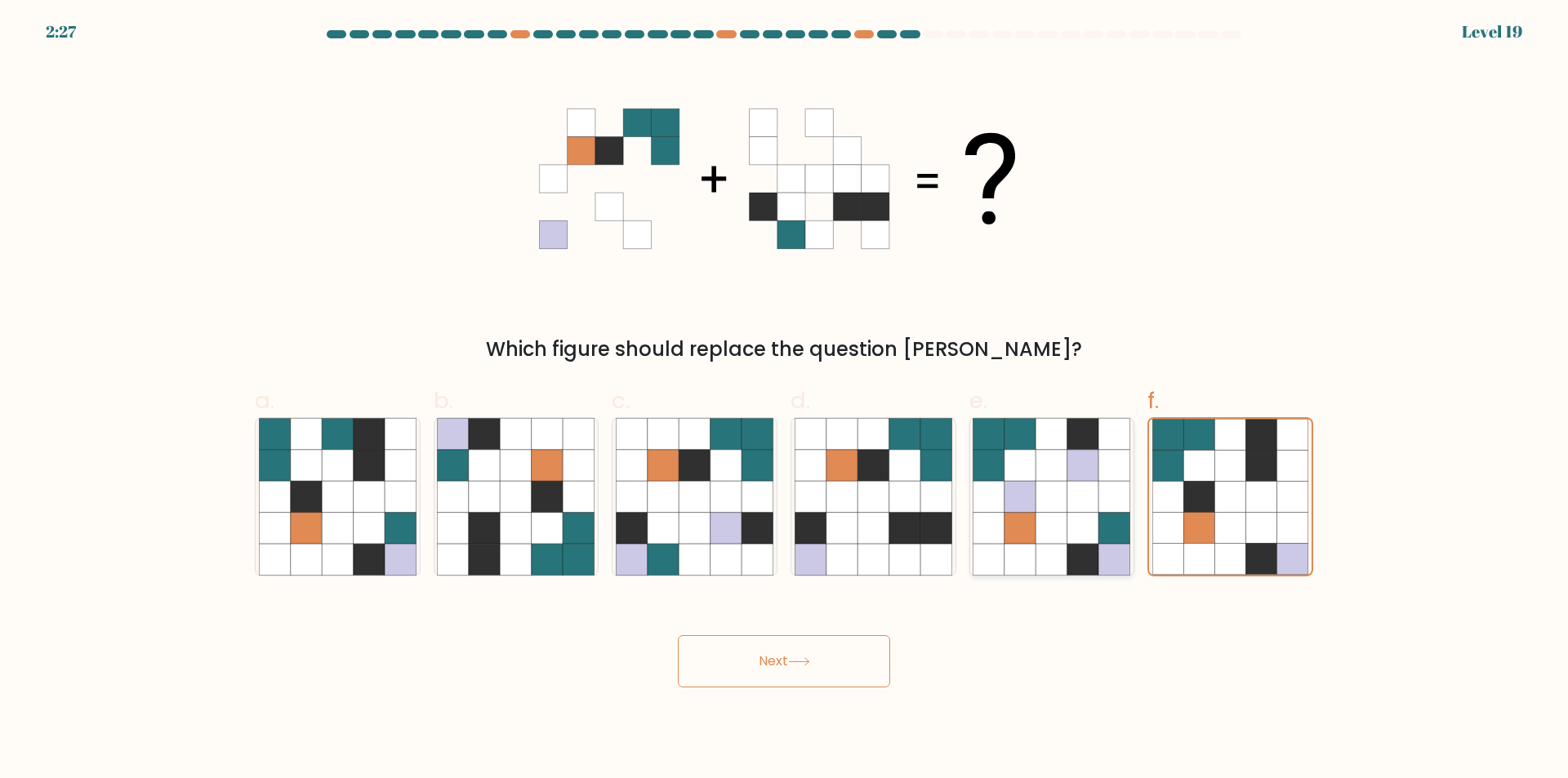
radio input "true"
click at [853, 538] on icon at bounding box center [842, 527] width 31 height 31
click at [784, 400] on input "d." at bounding box center [784, 395] width 1 height 11
radio input "true"
click at [723, 494] on icon at bounding box center [726, 496] width 31 height 31
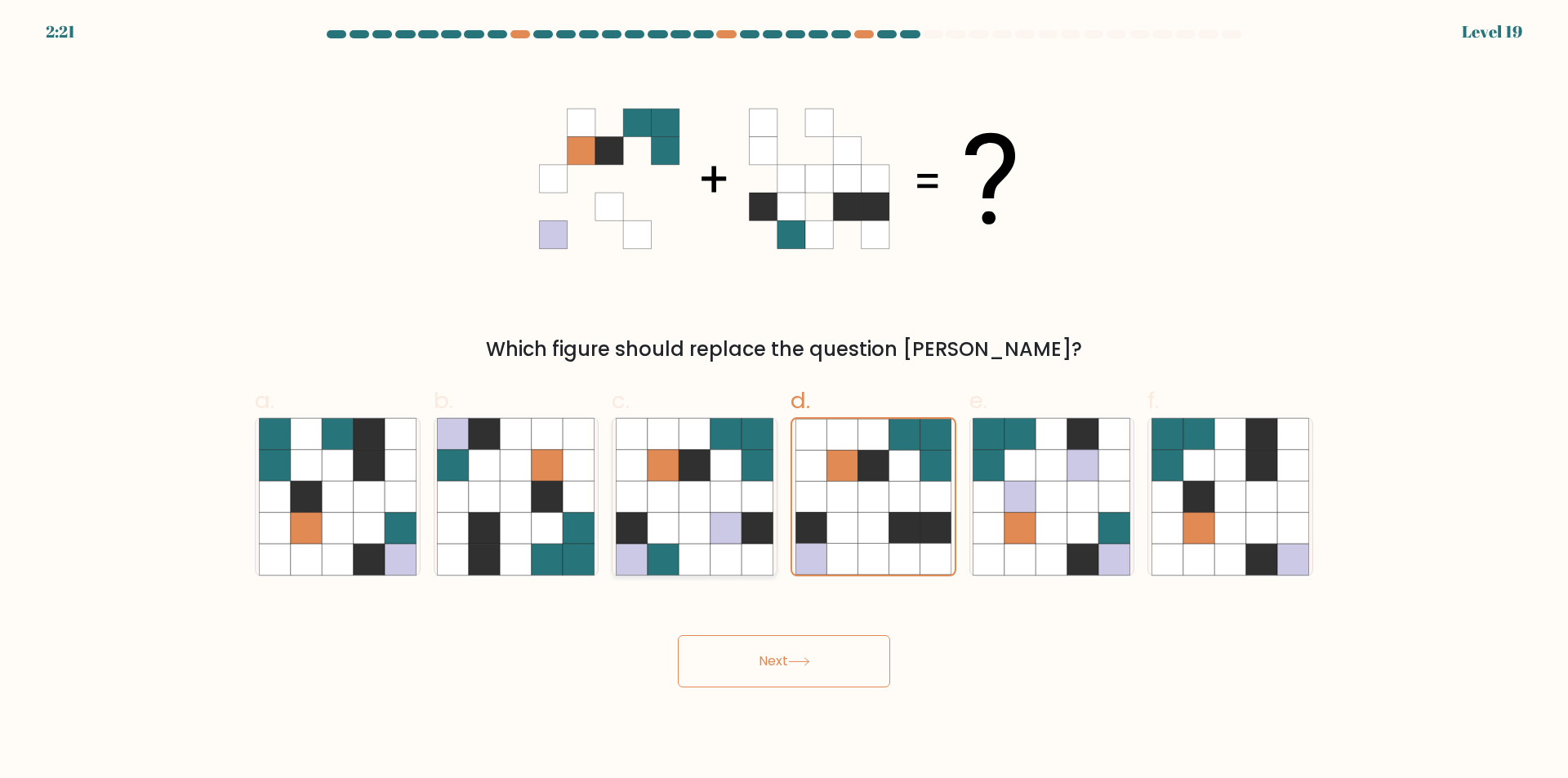
click at [784, 400] on input "c." at bounding box center [784, 395] width 1 height 11
radio input "true"
click at [885, 507] on icon at bounding box center [873, 496] width 31 height 31
click at [784, 400] on input "d." at bounding box center [784, 395] width 1 height 11
radio input "true"
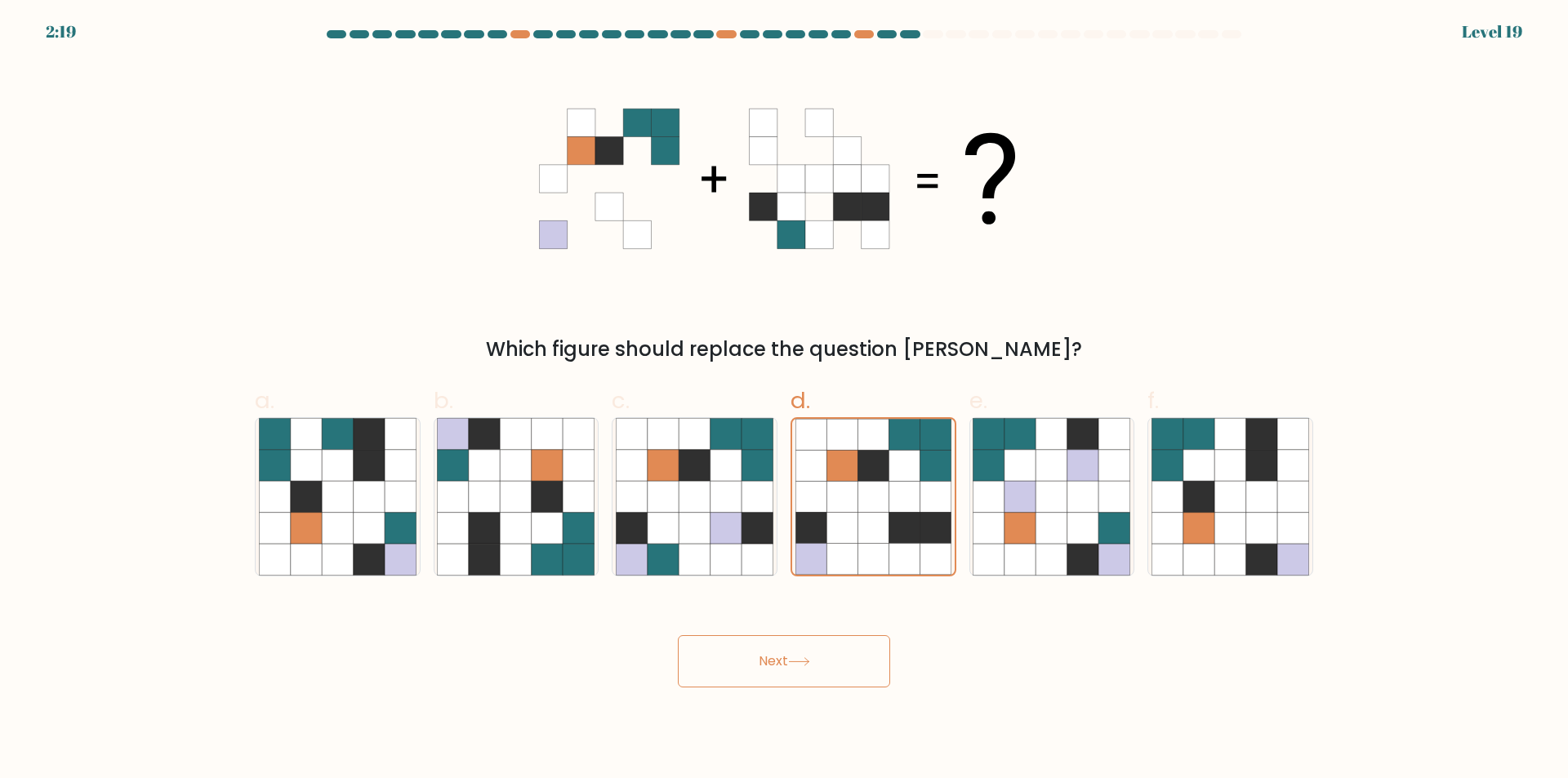
click at [820, 662] on button "Next" at bounding box center [784, 661] width 213 height 52
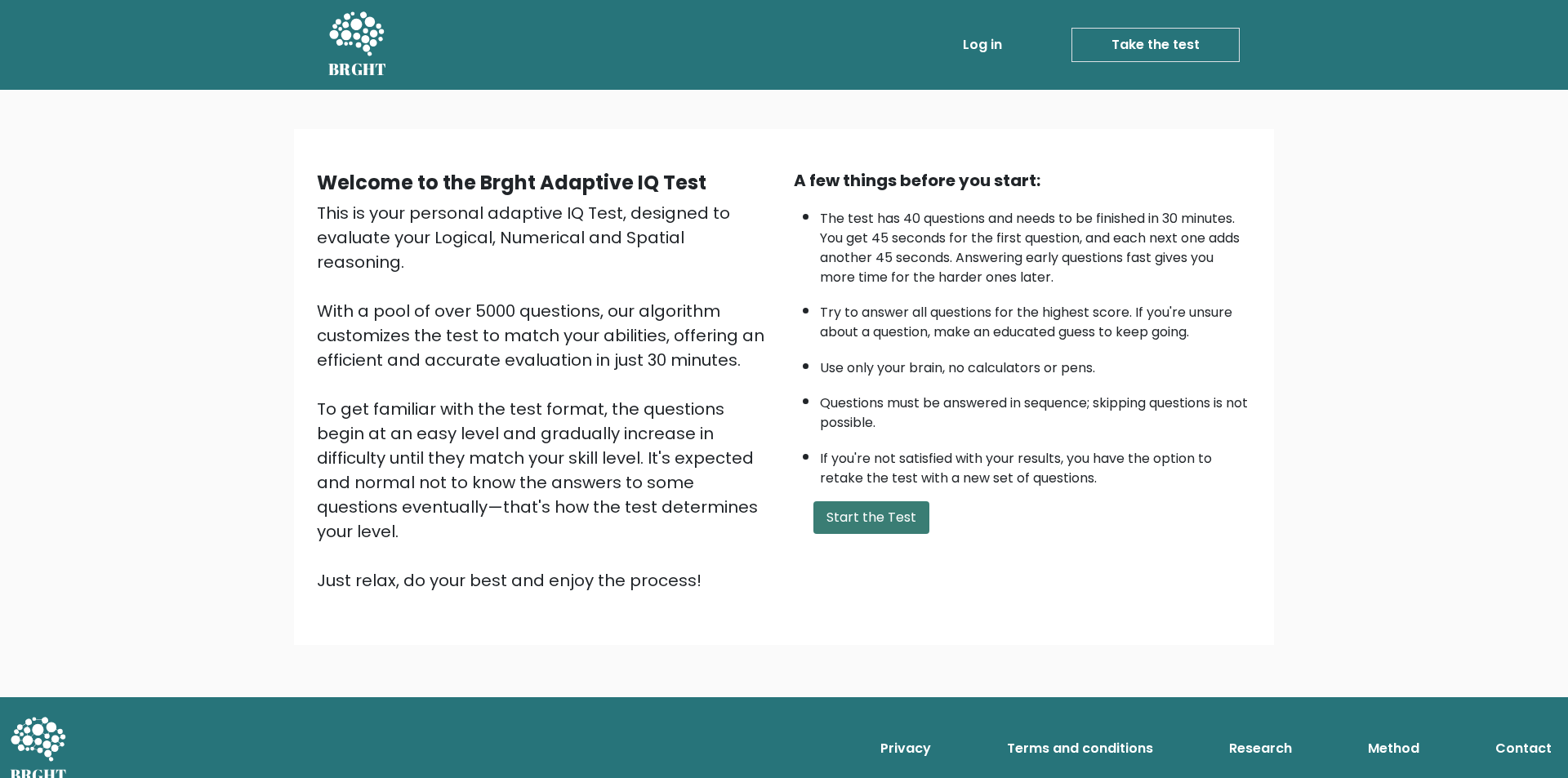
click at [862, 514] on button "Start the Test" at bounding box center [871, 517] width 116 height 33
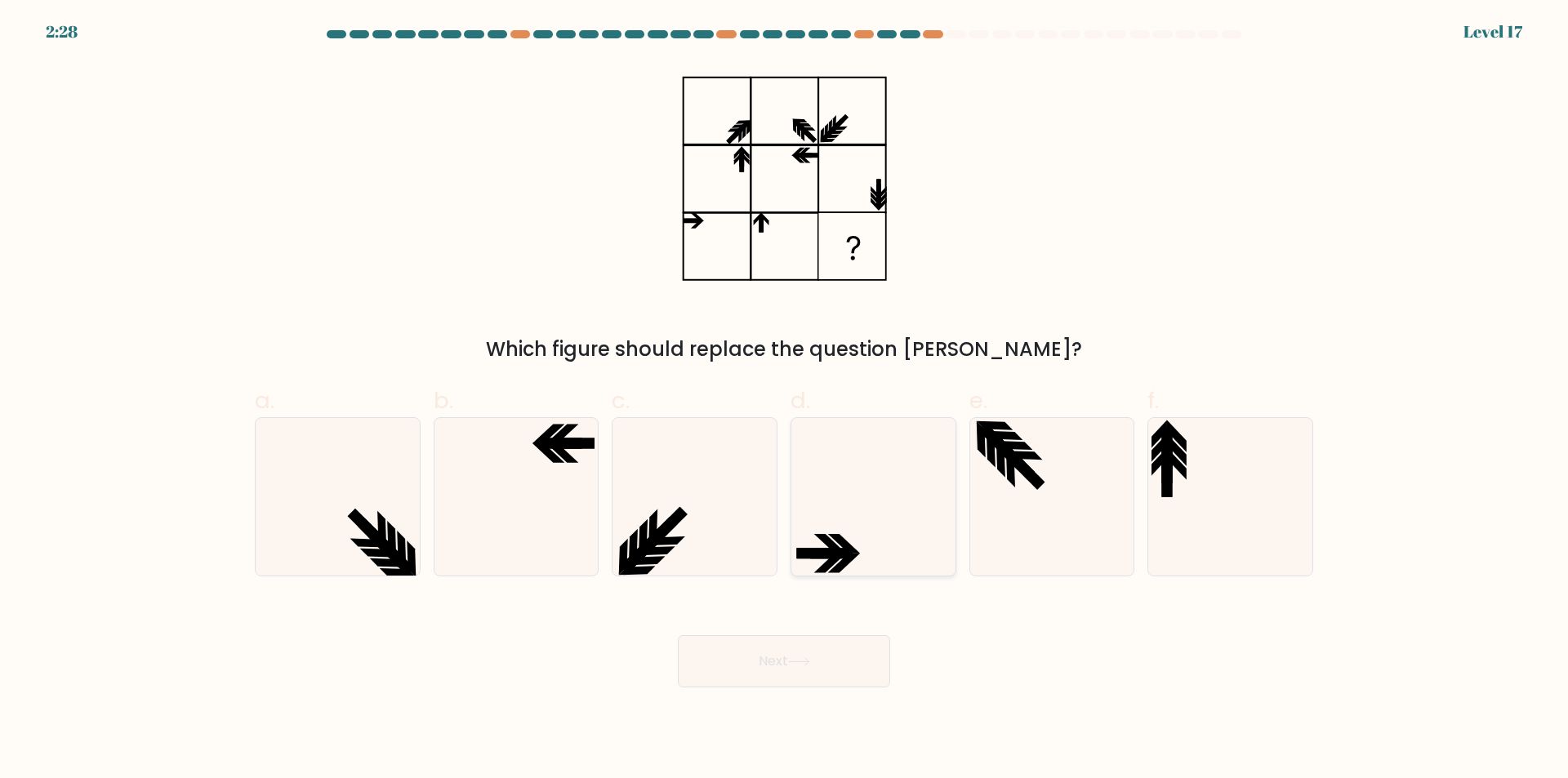
click at [865, 505] on icon at bounding box center [873, 497] width 158 height 157
click at [784, 400] on input "d." at bounding box center [784, 395] width 1 height 11
radio input "true"
click at [540, 465] on icon at bounding box center [516, 497] width 158 height 157
click at [784, 400] on input "b." at bounding box center [784, 395] width 1 height 11
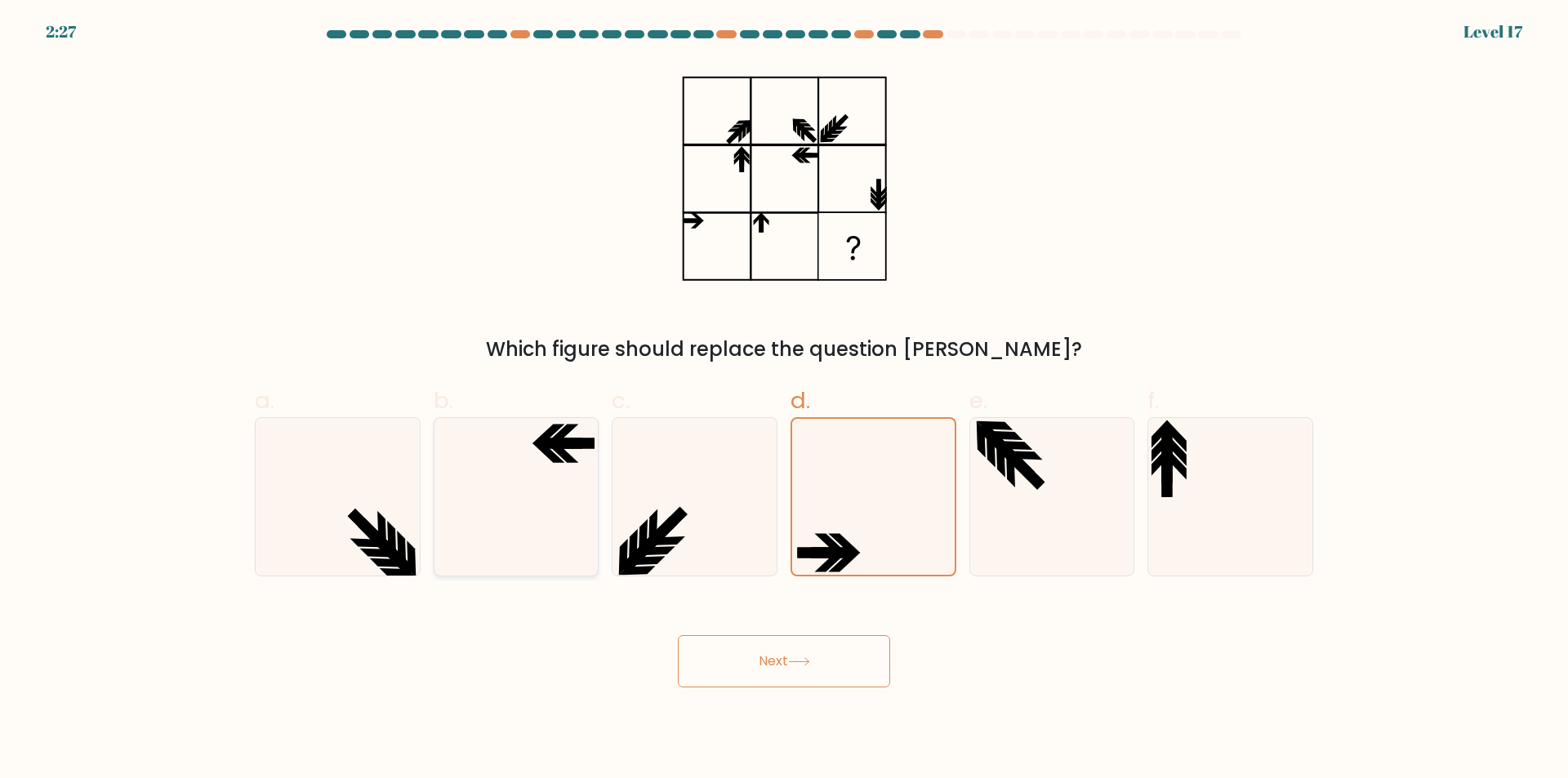
radio input "true"
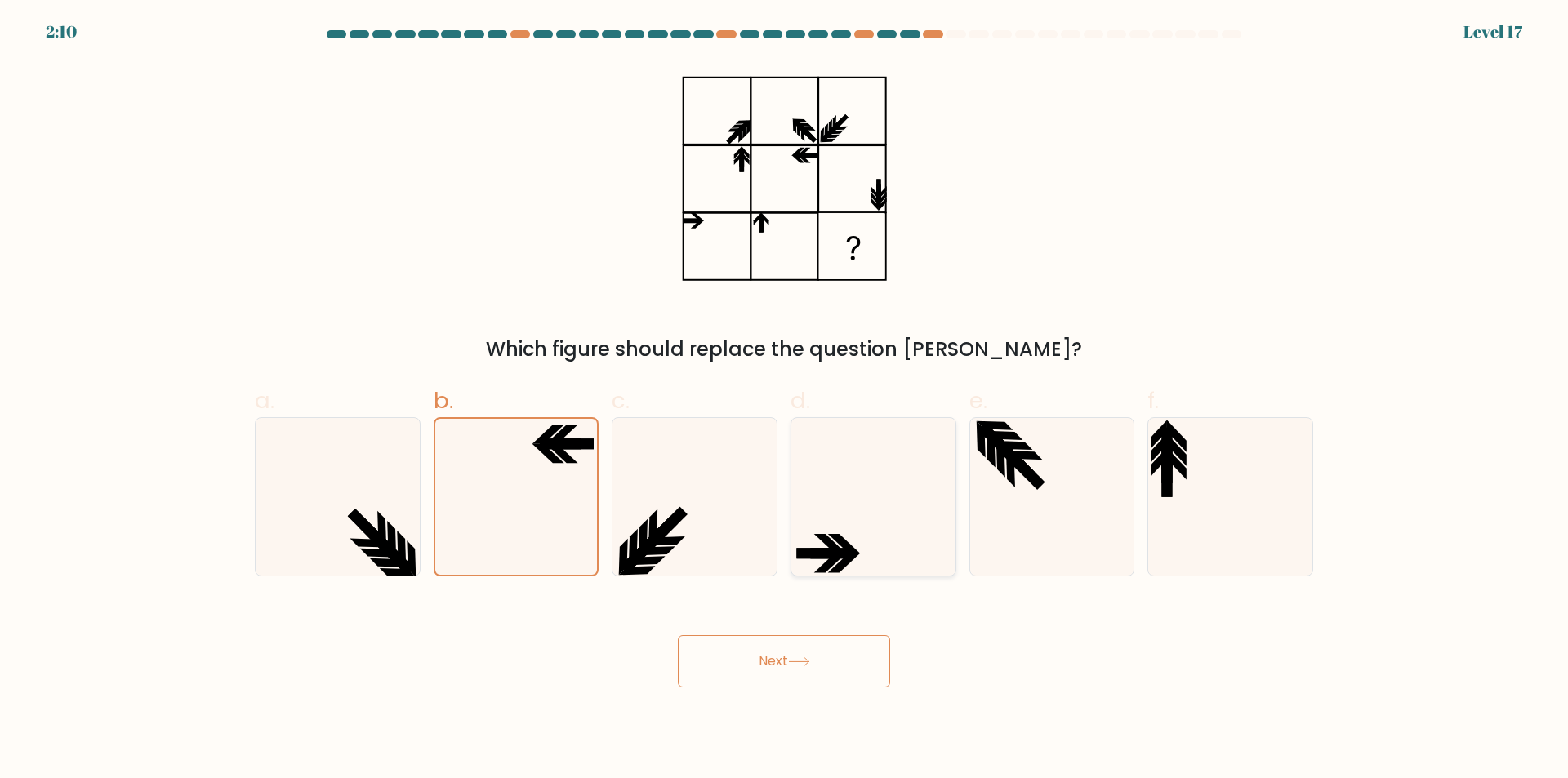
click at [845, 495] on icon at bounding box center [873, 497] width 158 height 157
click at [784, 400] on input "d." at bounding box center [784, 395] width 1 height 11
radio input "true"
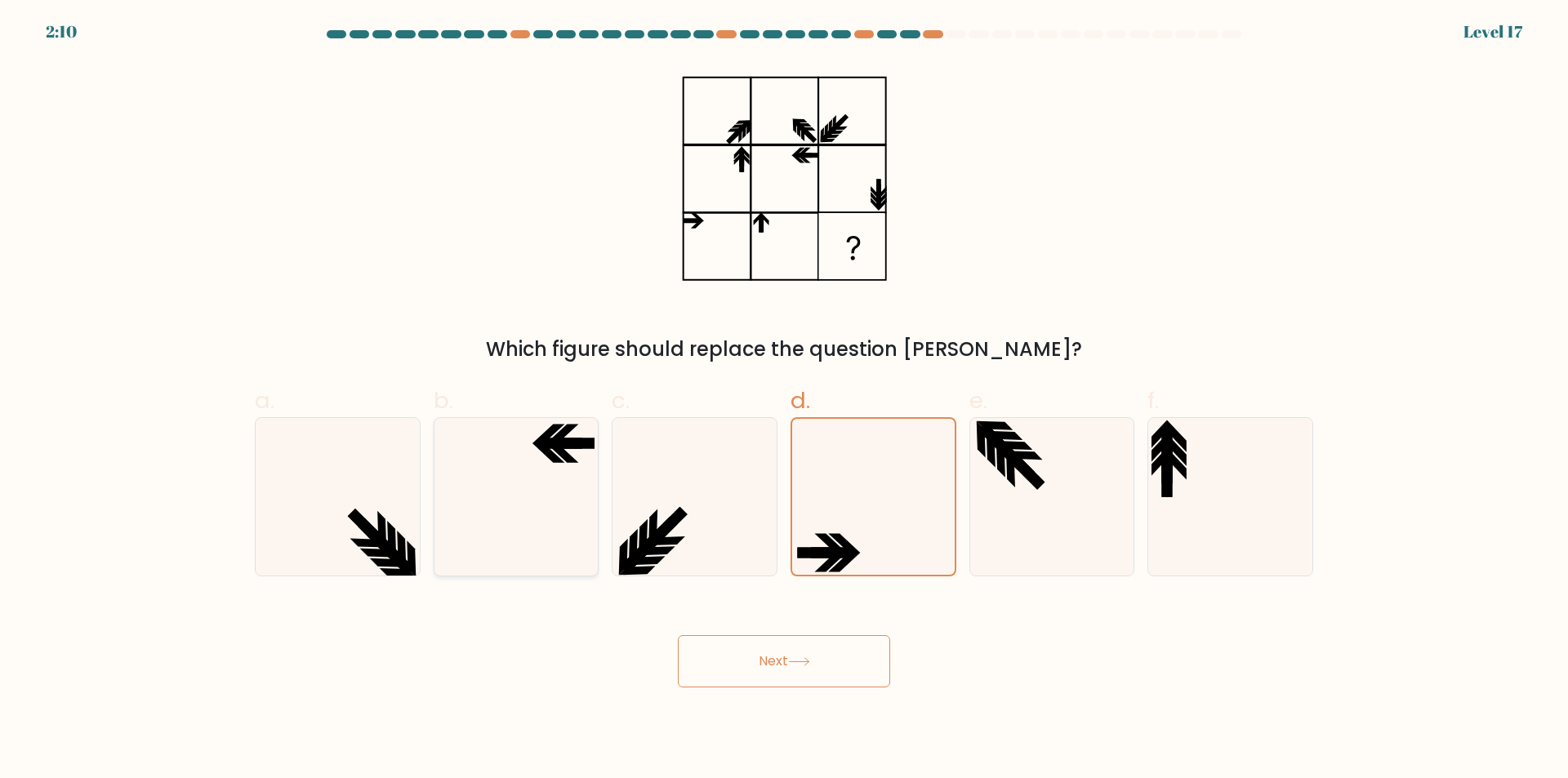
click at [552, 483] on icon at bounding box center [516, 497] width 158 height 157
click at [784, 400] on input "b." at bounding box center [784, 395] width 1 height 11
radio input "true"
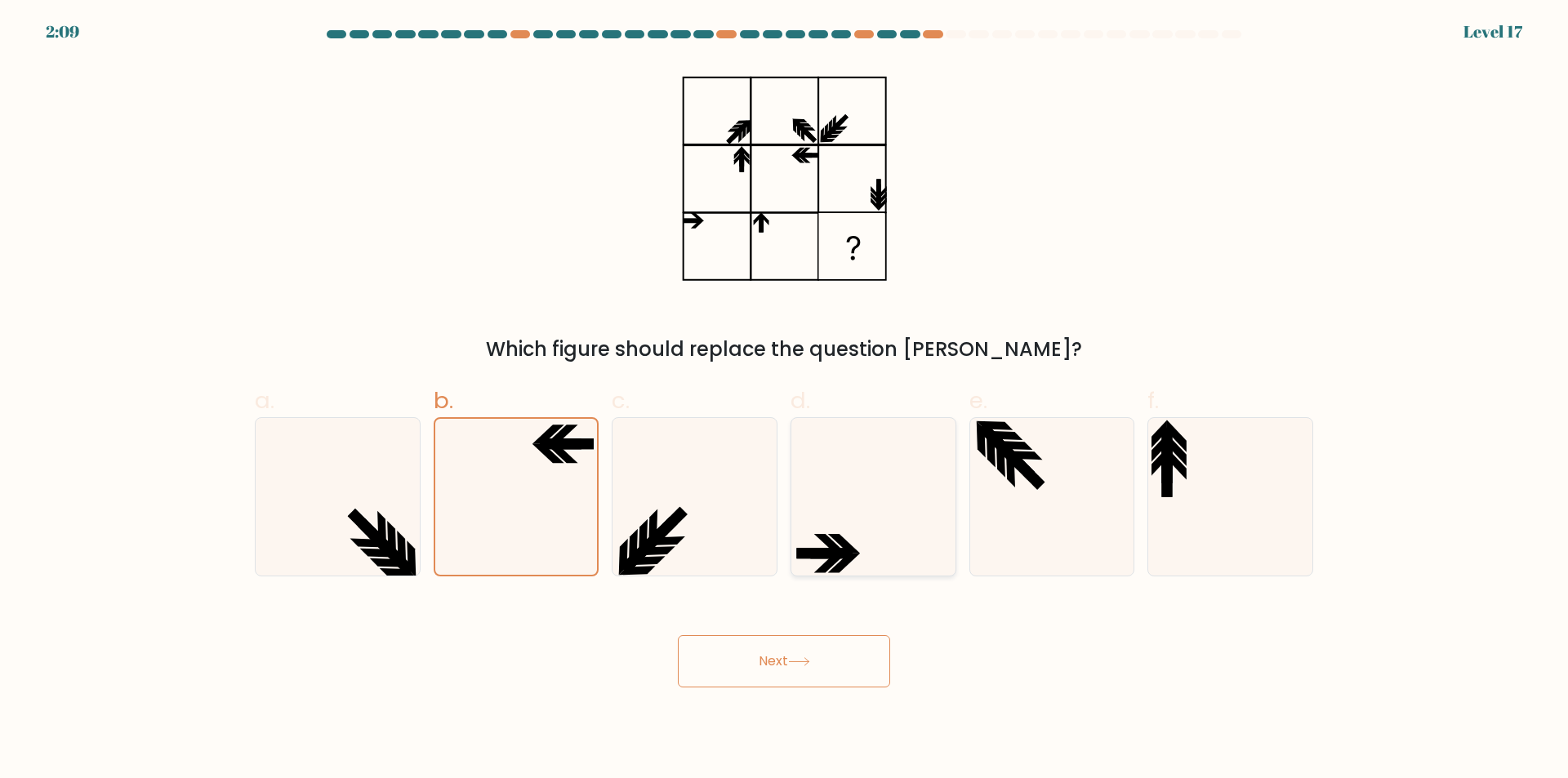
click at [882, 479] on icon at bounding box center [873, 497] width 158 height 157
click at [784, 400] on input "d." at bounding box center [784, 395] width 1 height 11
radio input "true"
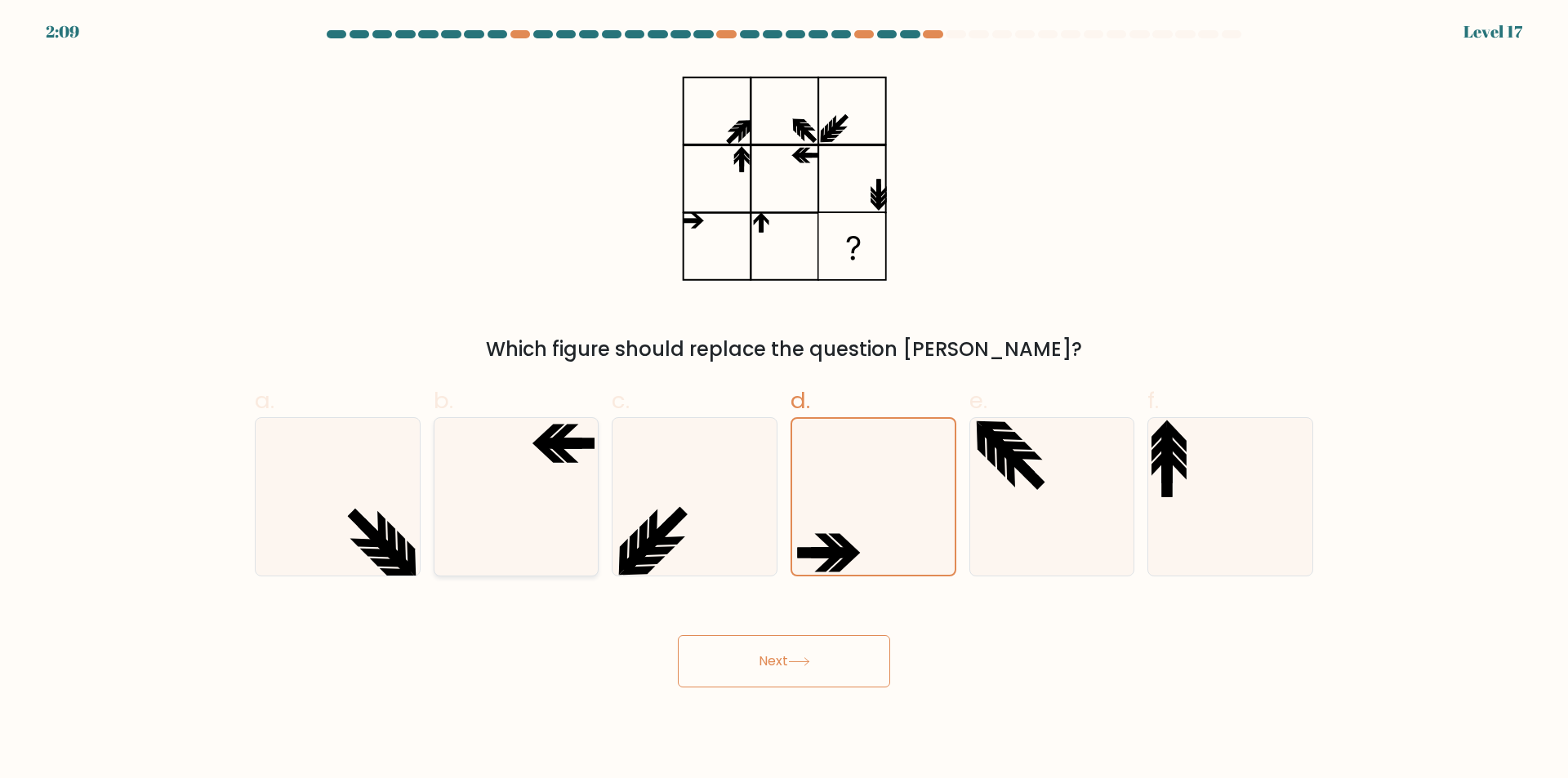
click at [556, 484] on icon at bounding box center [516, 497] width 158 height 157
click at [784, 400] on input "b." at bounding box center [784, 395] width 1 height 11
radio input "true"
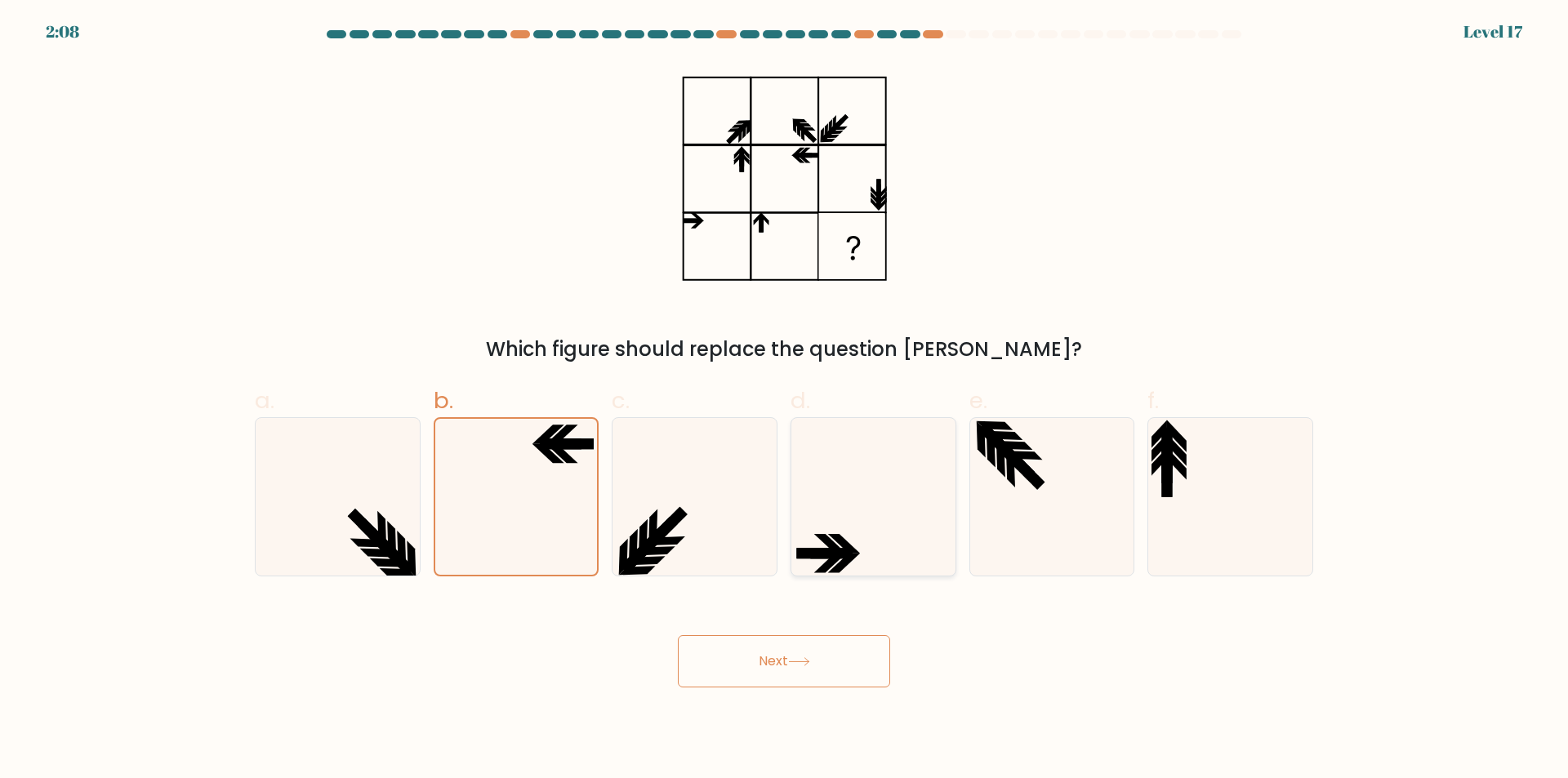
click at [842, 494] on icon at bounding box center [873, 497] width 158 height 157
click at [784, 400] on input "d." at bounding box center [784, 395] width 1 height 11
radio input "true"
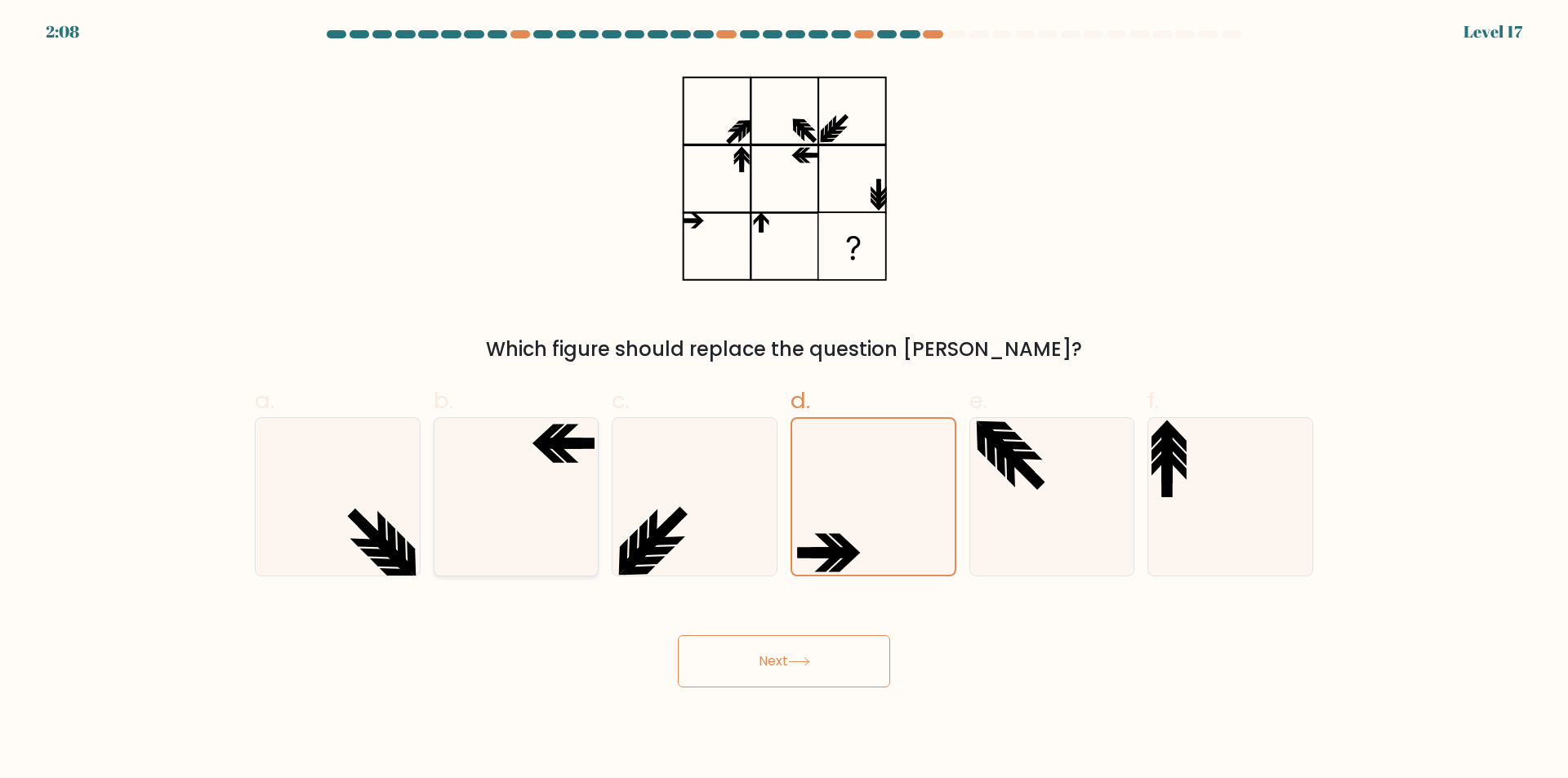
click at [462, 452] on icon at bounding box center [516, 497] width 158 height 157
click at [784, 400] on input "b." at bounding box center [784, 395] width 1 height 11
radio input "true"
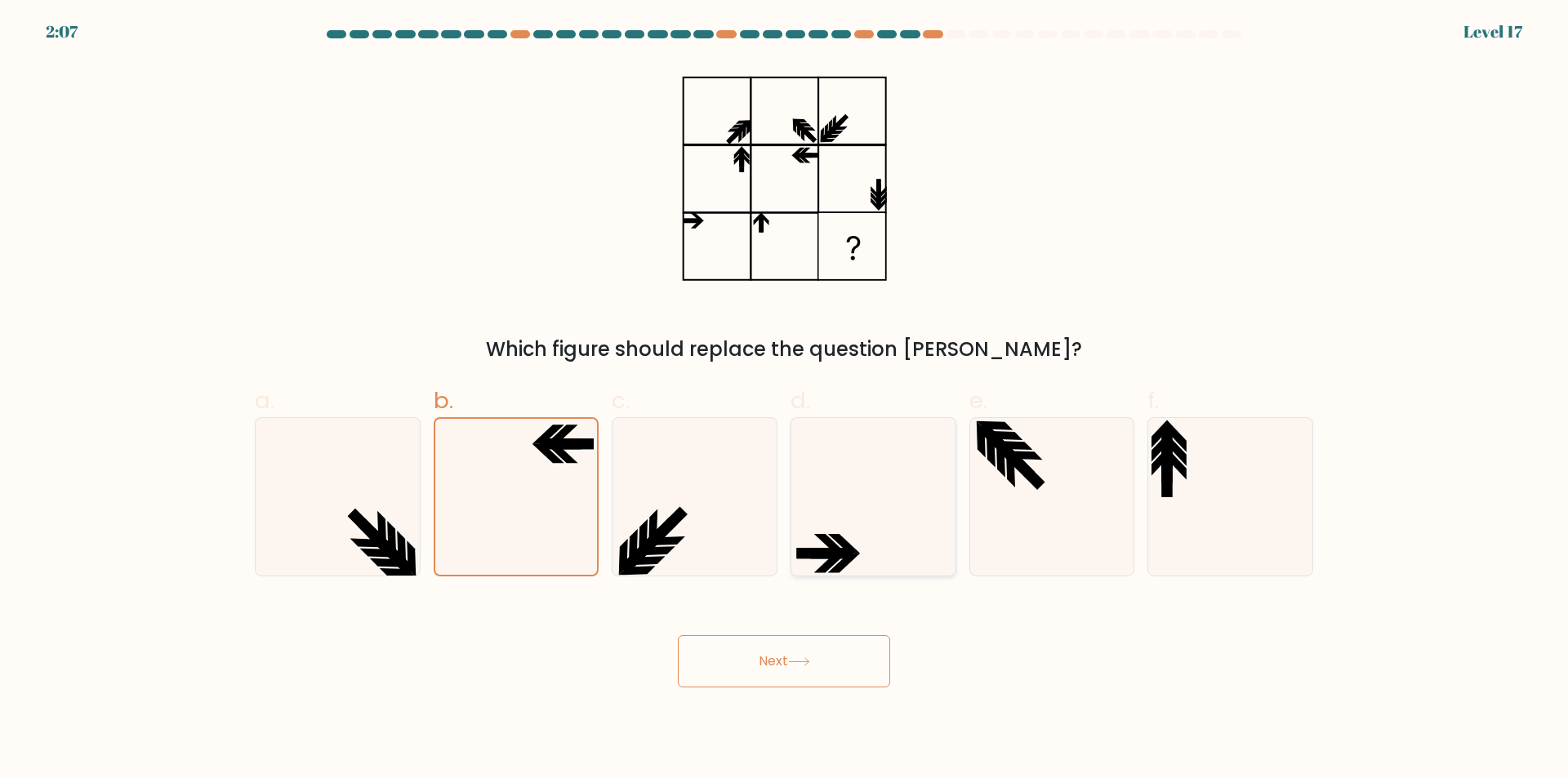
click at [817, 489] on icon at bounding box center [873, 497] width 158 height 157
click at [784, 400] on input "d." at bounding box center [784, 395] width 1 height 11
radio input "true"
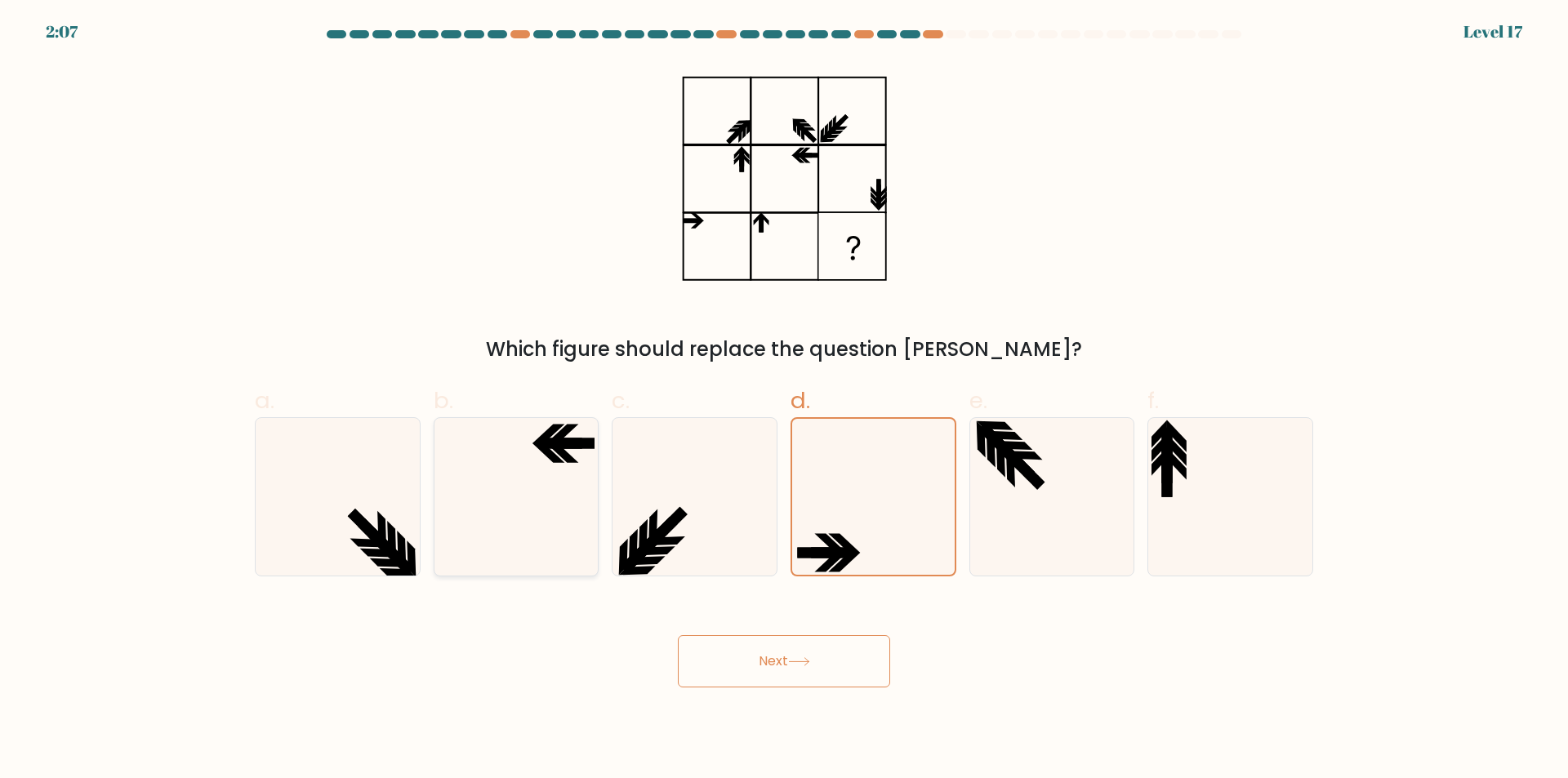
click at [525, 456] on icon at bounding box center [516, 497] width 158 height 157
click at [784, 400] on input "b." at bounding box center [784, 395] width 1 height 11
radio input "true"
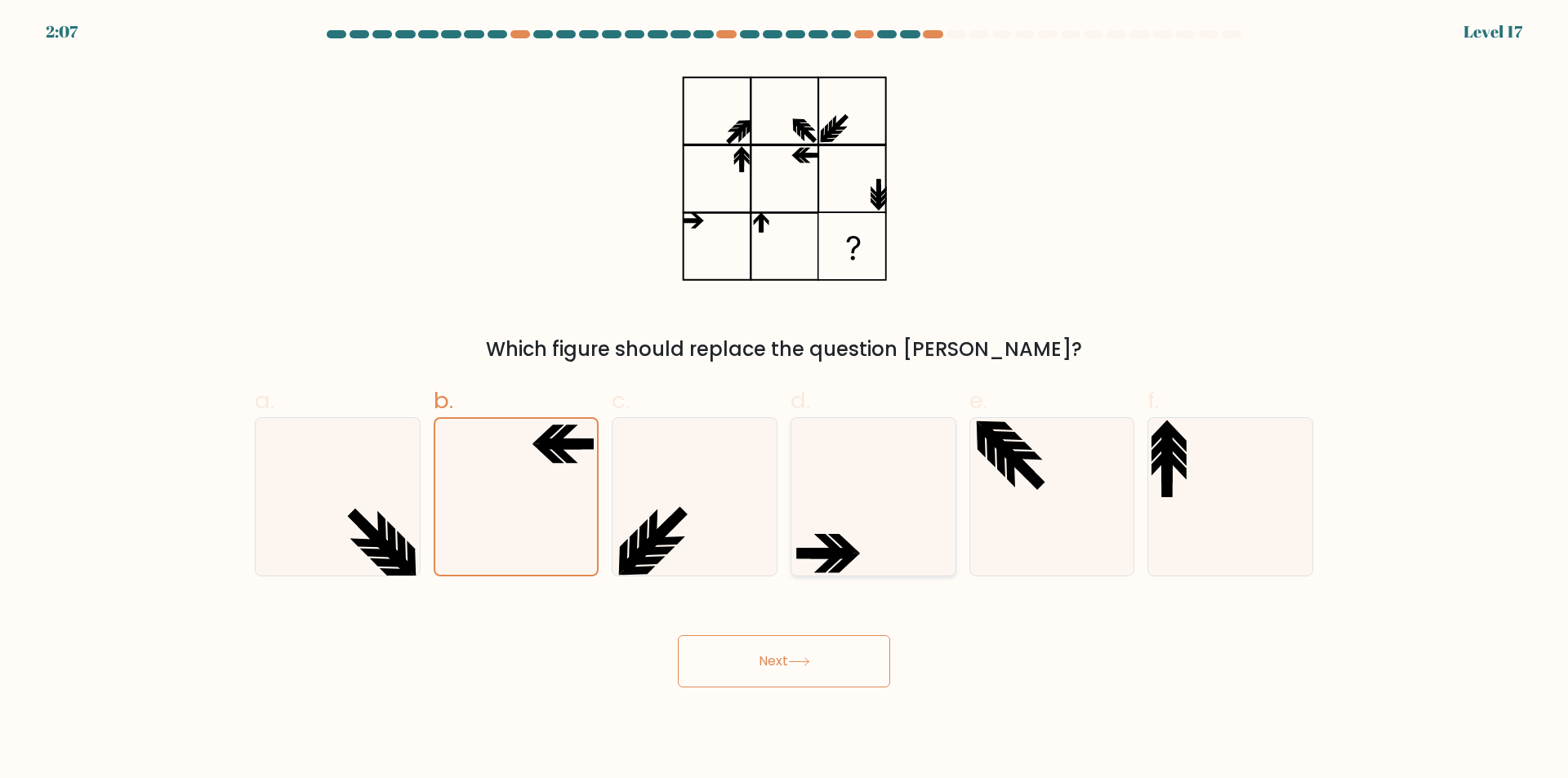
click at [861, 475] on icon at bounding box center [873, 497] width 158 height 157
click at [784, 400] on input "d." at bounding box center [784, 395] width 1 height 11
radio input "true"
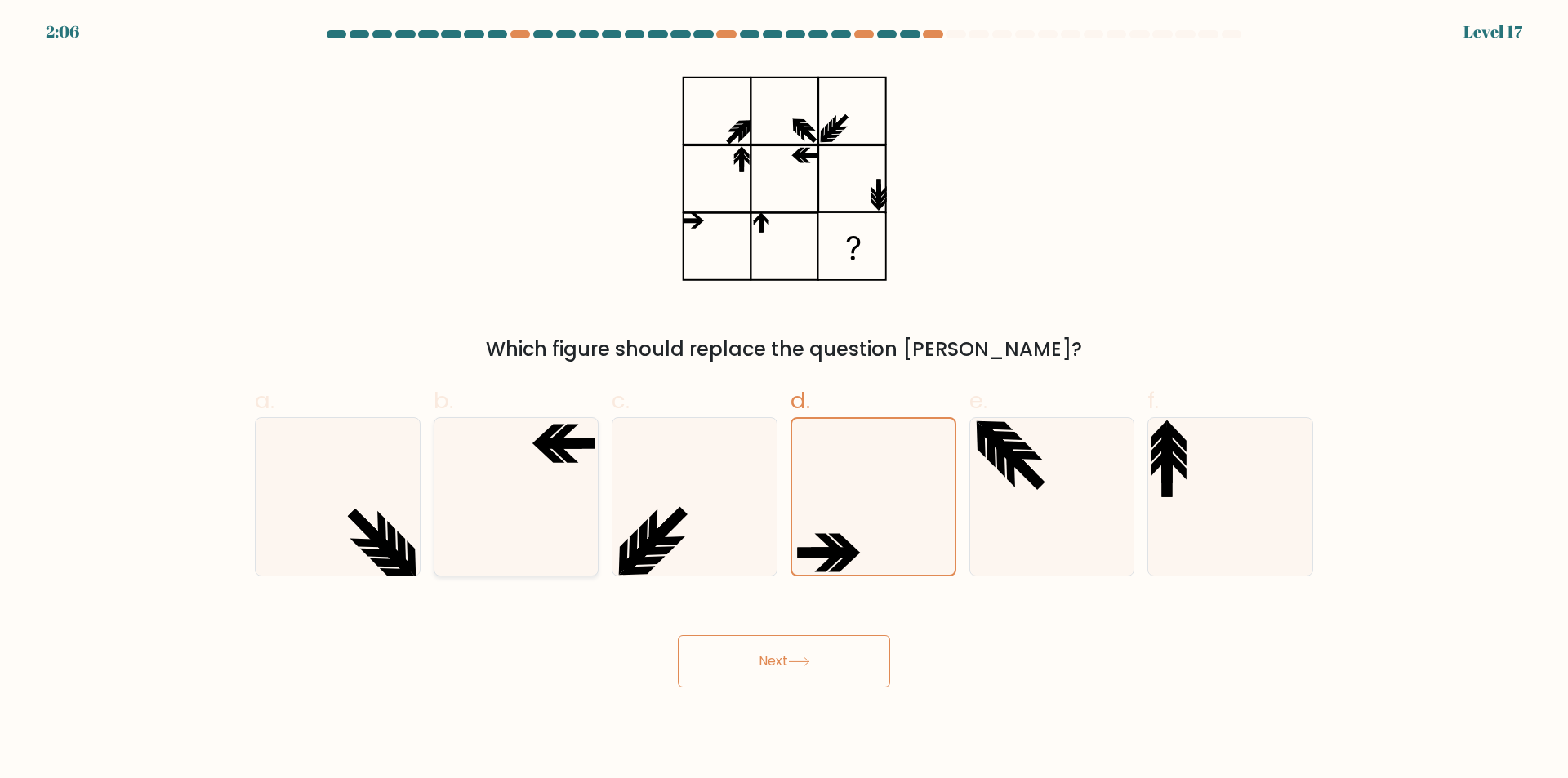
click at [557, 451] on icon at bounding box center [562, 452] width 32 height 19
click at [784, 400] on input "b." at bounding box center [784, 395] width 1 height 11
radio input "true"
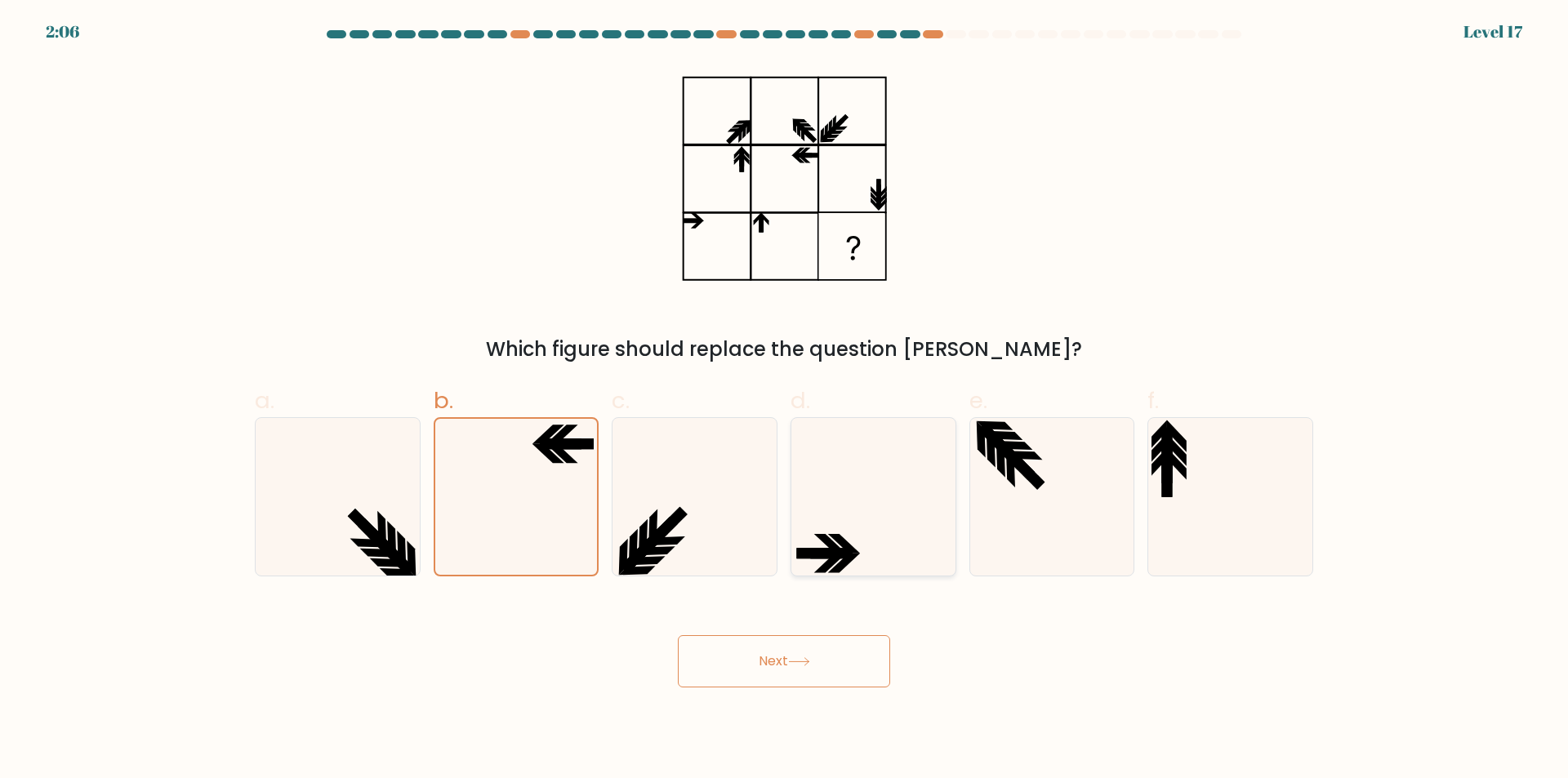
drag, startPoint x: 849, startPoint y: 458, endPoint x: 761, endPoint y: 444, distance: 89.1
click at [850, 458] on icon at bounding box center [873, 497] width 158 height 157
click at [784, 400] on input "d." at bounding box center [784, 395] width 1 height 11
radio input "true"
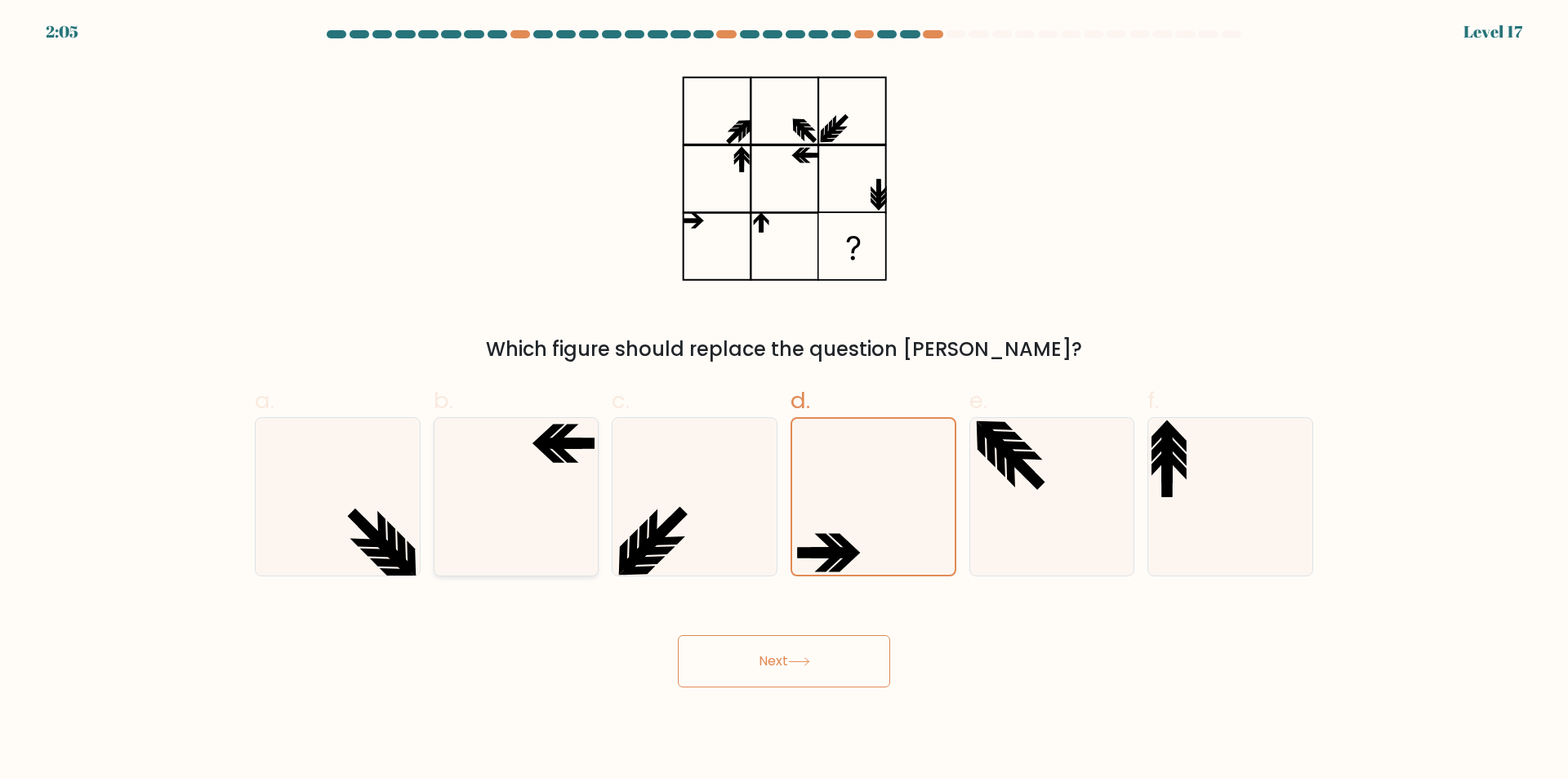
click at [484, 418] on icon at bounding box center [516, 497] width 158 height 157
click at [784, 400] on input "b." at bounding box center [784, 395] width 1 height 11
radio input "true"
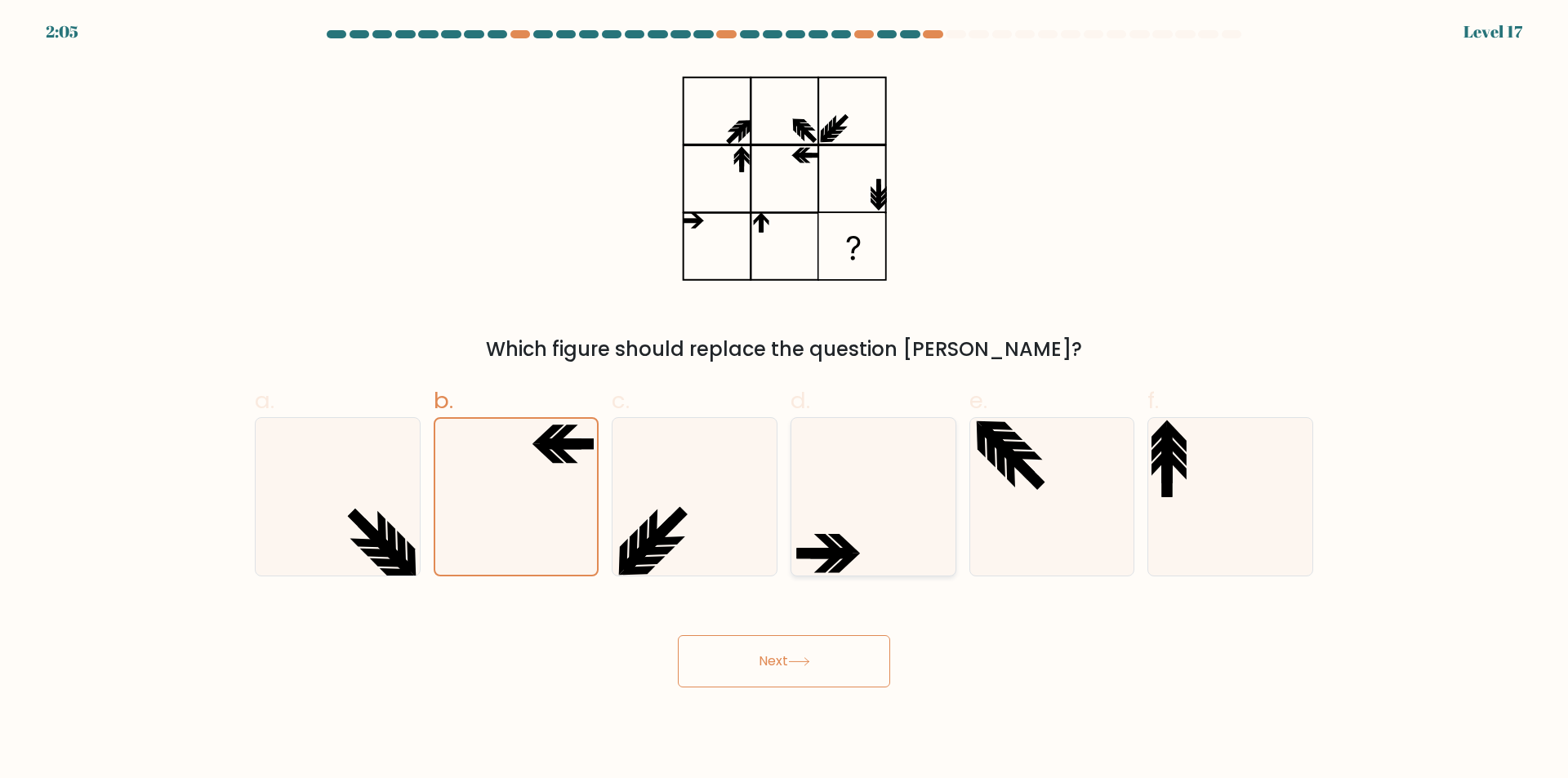
click at [843, 465] on icon at bounding box center [873, 497] width 158 height 157
click at [784, 400] on input "d." at bounding box center [784, 395] width 1 height 11
radio input "true"
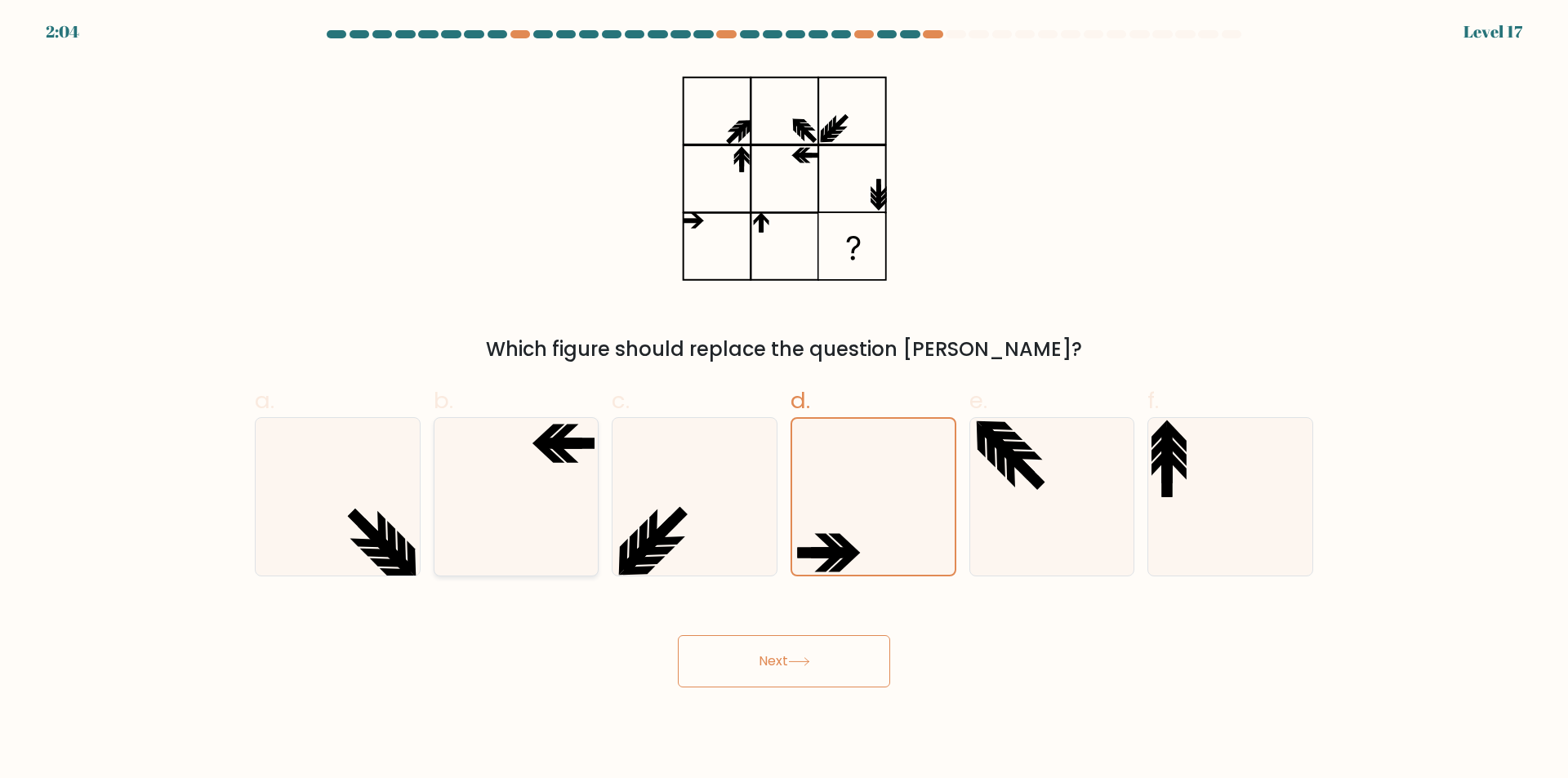
click at [587, 450] on icon at bounding box center [516, 497] width 158 height 157
click at [784, 400] on input "b." at bounding box center [784, 395] width 1 height 11
radio input "true"
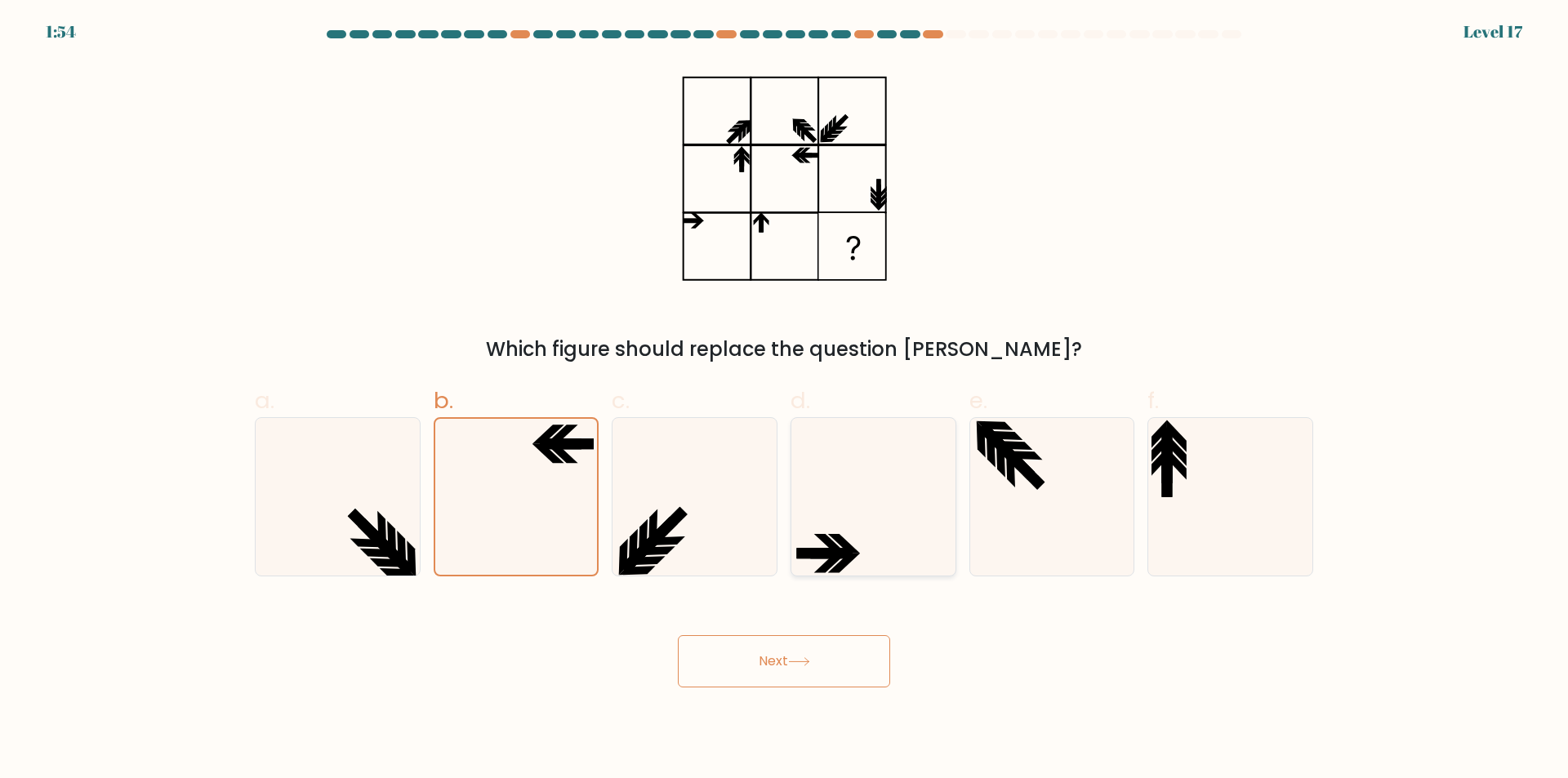
click at [850, 517] on icon at bounding box center [873, 497] width 158 height 157
click at [784, 400] on input "d." at bounding box center [784, 395] width 1 height 11
radio input "true"
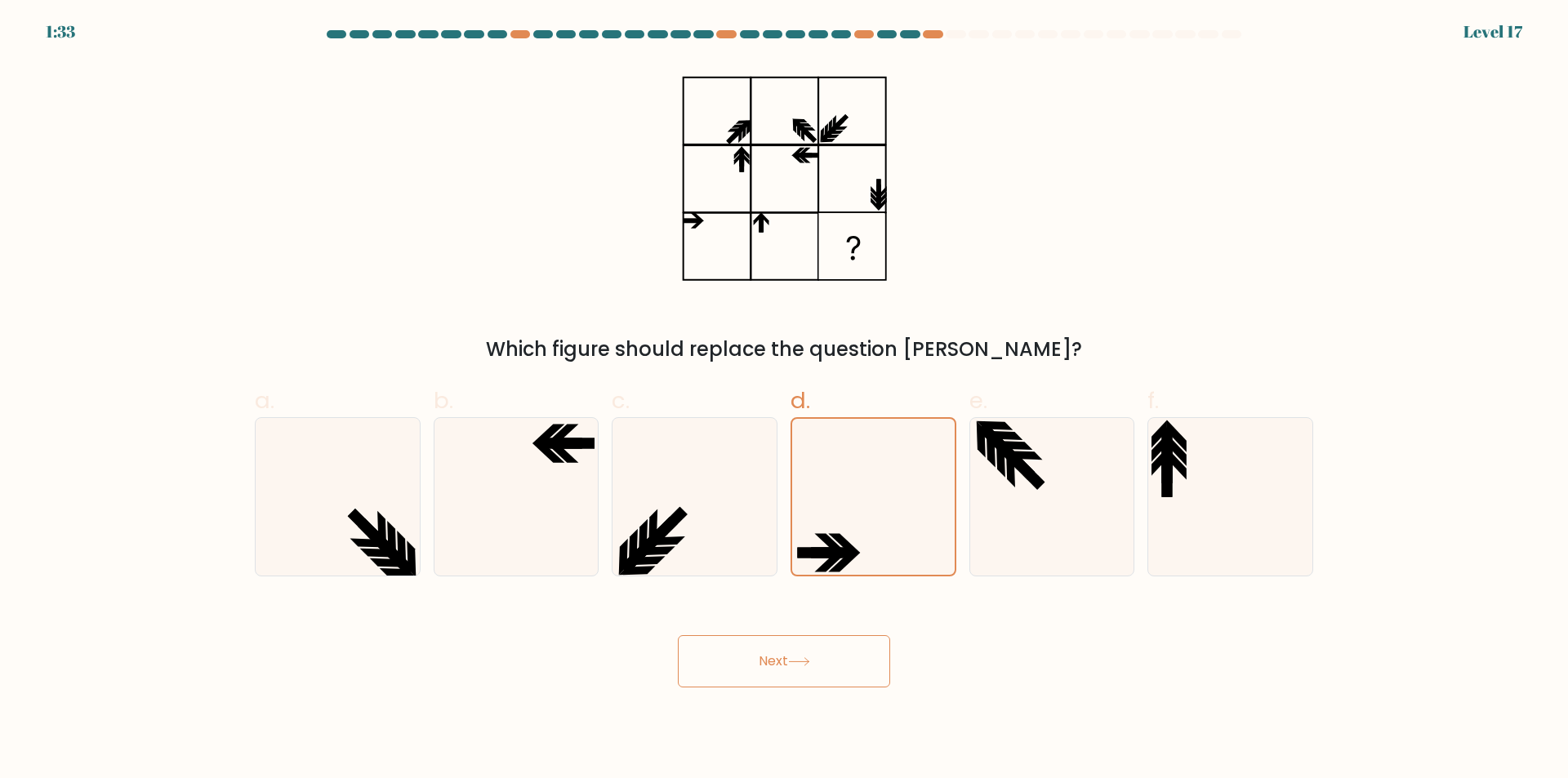
click at [780, 650] on button "Next" at bounding box center [784, 661] width 213 height 52
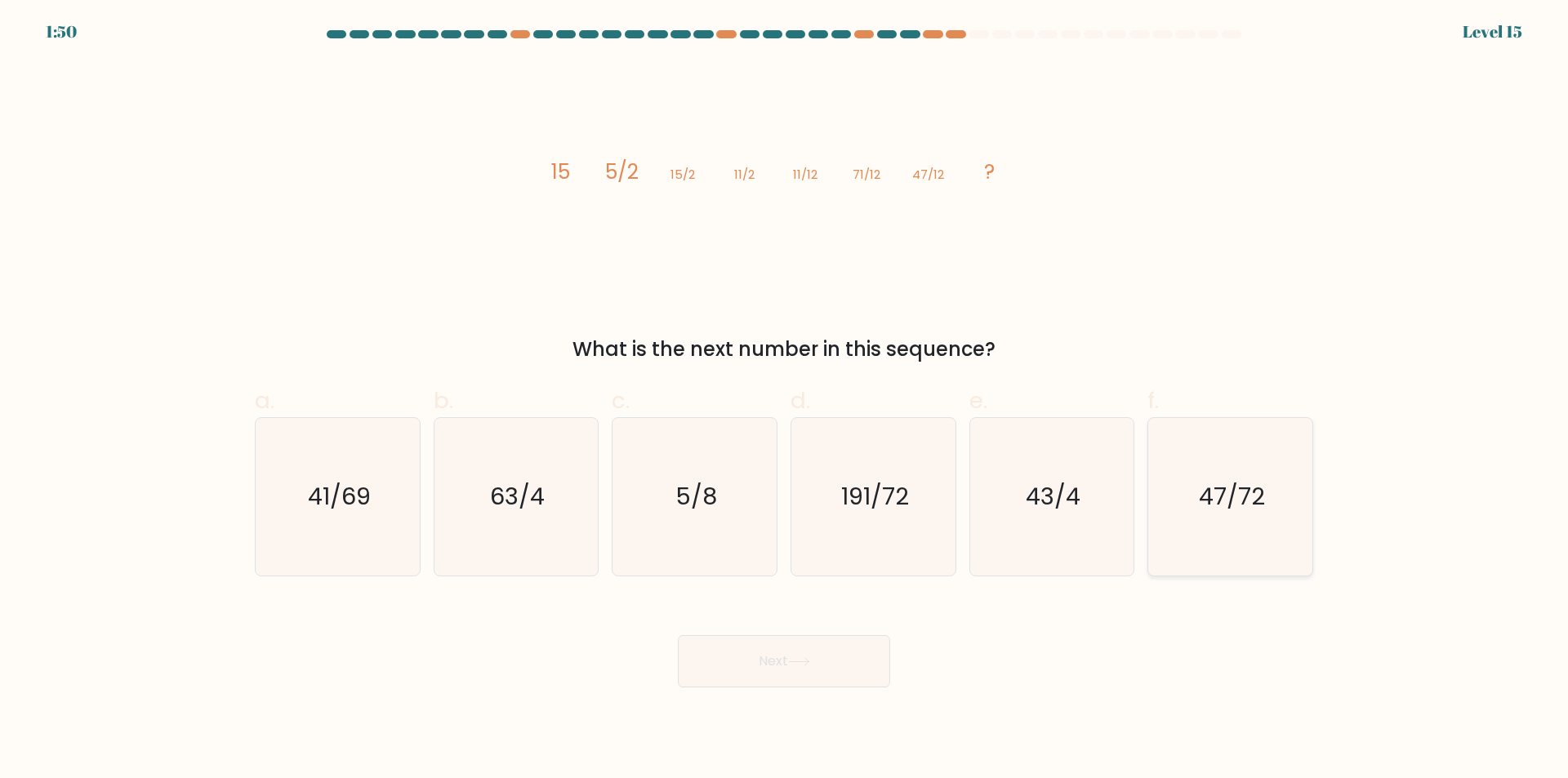
click at [1250, 505] on text "47/72" at bounding box center [1232, 497] width 66 height 33
click at [784, 400] on input "f. 47/72" at bounding box center [784, 395] width 1 height 11
radio input "true"
click at [804, 667] on button "Next" at bounding box center [784, 661] width 213 height 52
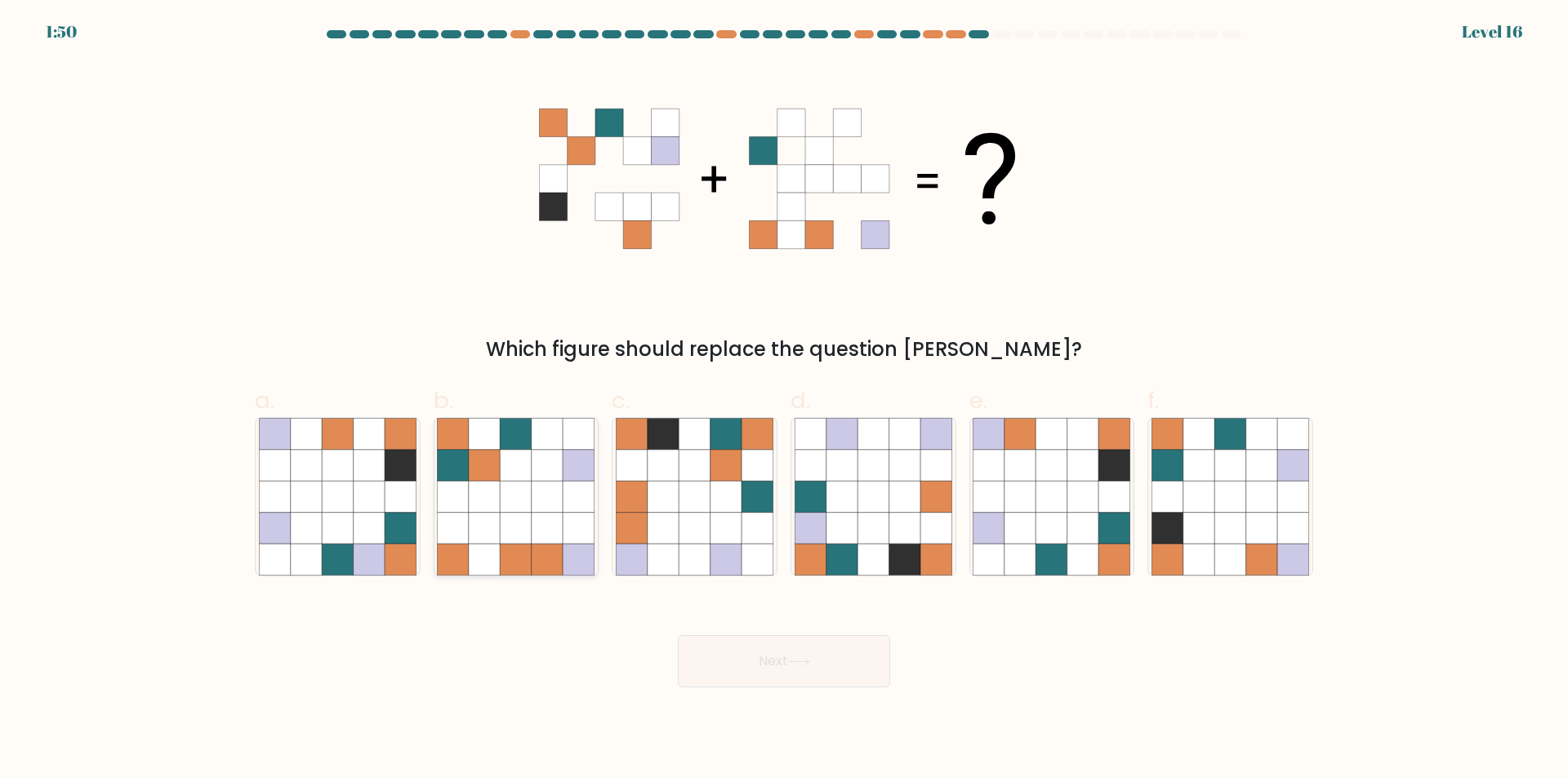
click at [504, 511] on icon at bounding box center [516, 496] width 31 height 31
click at [784, 400] on input "b." at bounding box center [784, 395] width 1 height 11
radio input "true"
click at [739, 670] on button "Next" at bounding box center [784, 661] width 213 height 52
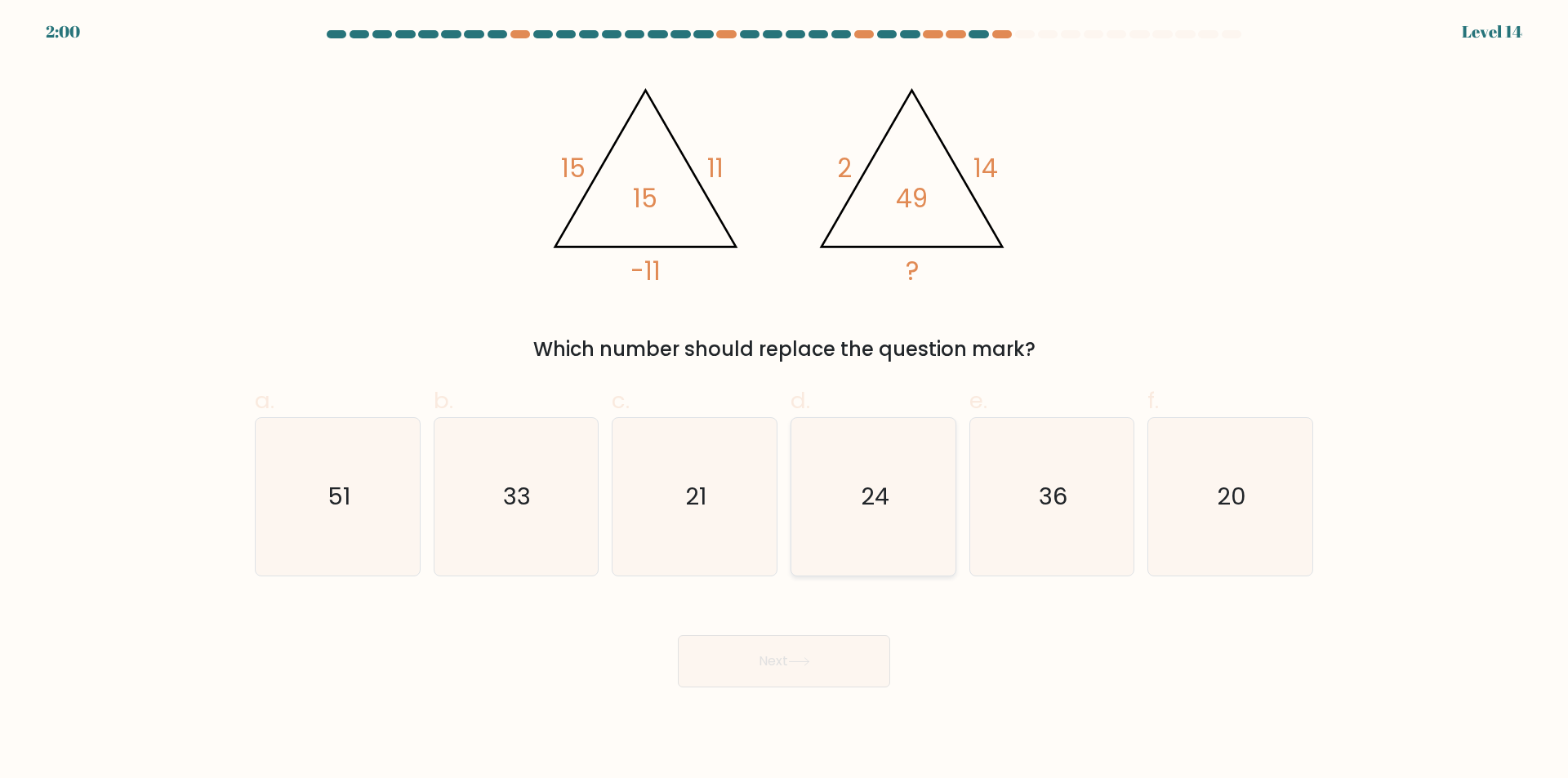
click at [912, 510] on icon "24" at bounding box center [873, 497] width 158 height 157
click at [784, 400] on input "d. 24" at bounding box center [784, 395] width 1 height 11
radio input "true"
click at [743, 676] on button "Next" at bounding box center [784, 661] width 213 height 52
